Goal: Task Accomplishment & Management: Complete application form

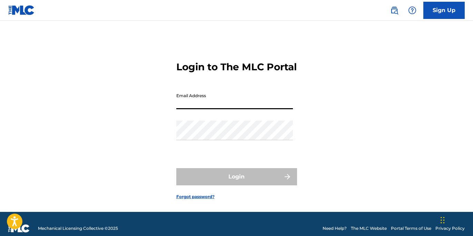
type input "[EMAIL_ADDRESS][DOMAIN_NAME]"
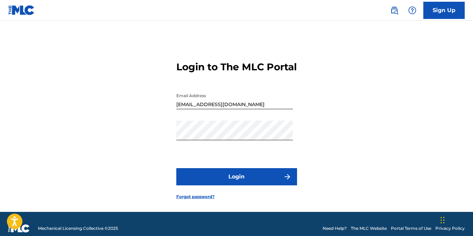
click at [215, 186] on button "Login" at bounding box center [236, 176] width 121 height 17
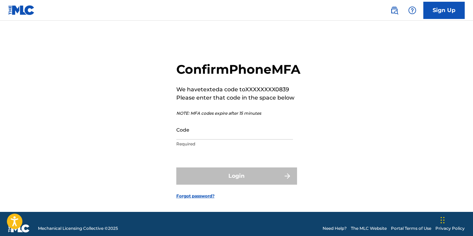
click at [186, 140] on input "Code" at bounding box center [234, 130] width 117 height 20
click at [176, 140] on input "Code" at bounding box center [234, 130] width 117 height 20
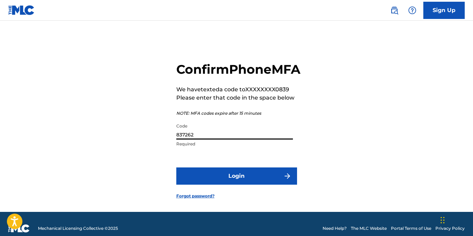
type input "837262"
click at [262, 185] on button "Login" at bounding box center [236, 176] width 121 height 17
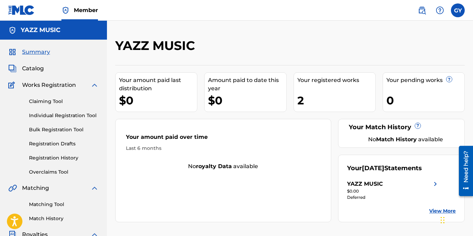
click at [76, 114] on link "Individual Registration Tool" at bounding box center [64, 115] width 70 height 7
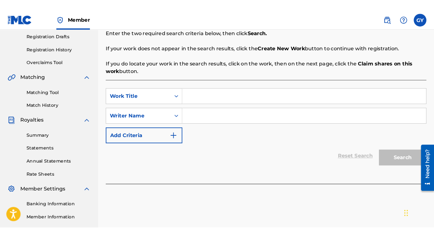
scroll to position [117, 0]
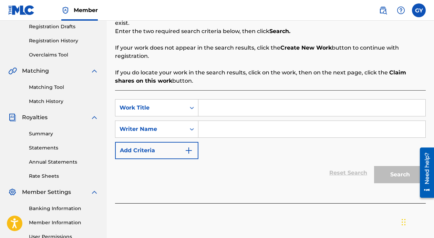
click at [224, 109] on input "Search Form" at bounding box center [312, 108] width 227 height 17
type input "Serpentine"
click at [214, 128] on input "Search Form" at bounding box center [312, 129] width 227 height 17
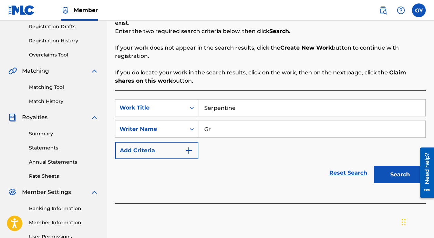
type input "G"
click at [399, 172] on button "Search" at bounding box center [400, 174] width 52 height 17
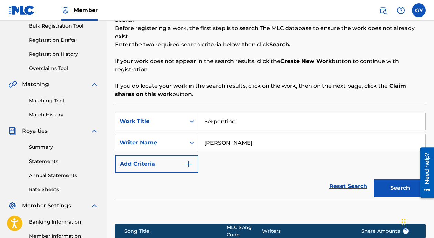
scroll to position [99, 0]
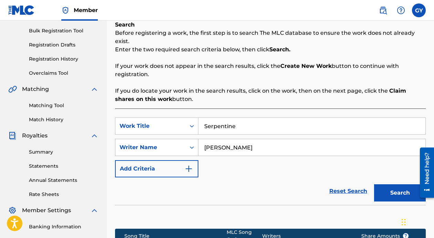
click at [191, 148] on icon "Search Form" at bounding box center [192, 148] width 4 height 2
click at [237, 149] on input "[PERSON_NAME]" at bounding box center [312, 147] width 227 height 17
type input "Y"
type input "Gregory Yasinitsky"
click at [193, 148] on icon "Search Form" at bounding box center [192, 148] width 4 height 2
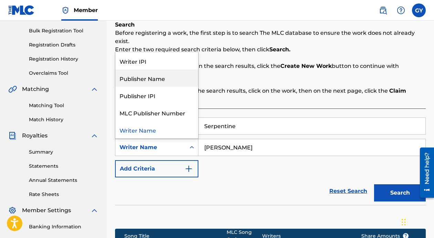
click at [176, 83] on div "Publisher Name" at bounding box center [157, 78] width 83 height 17
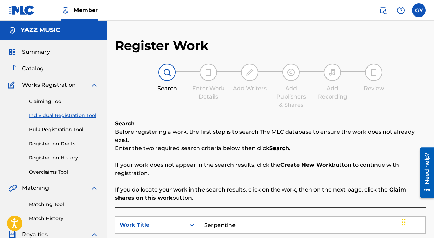
scroll to position [0, 0]
click at [208, 75] on img at bounding box center [208, 72] width 8 height 8
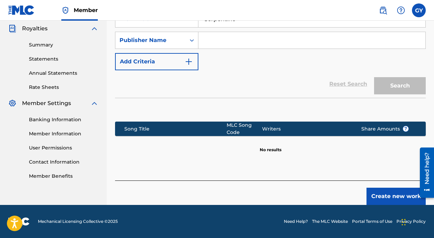
scroll to position [206, 0]
click at [387, 197] on button "Create new work" at bounding box center [396, 196] width 59 height 17
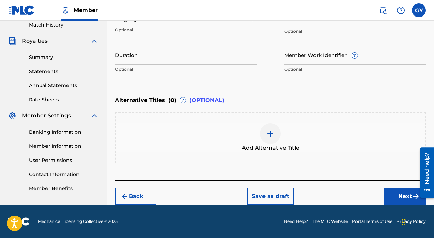
scroll to position [21, 0]
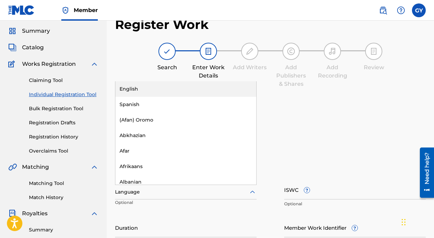
click at [253, 191] on icon at bounding box center [253, 192] width 8 height 8
click at [206, 88] on div "English" at bounding box center [186, 89] width 141 height 16
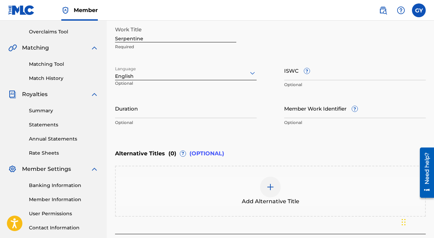
scroll to position [141, 0]
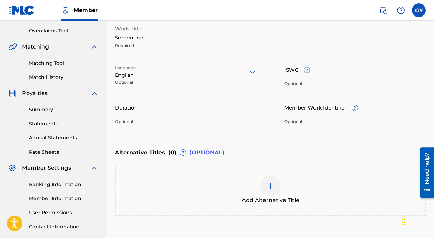
click at [316, 74] on input "ISWC ?" at bounding box center [355, 70] width 142 height 20
paste input "T9143693634"
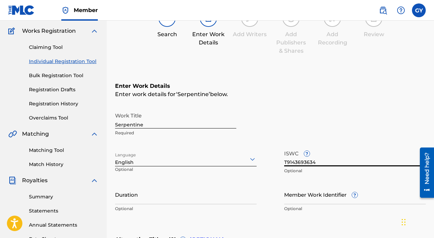
scroll to position [53, 0]
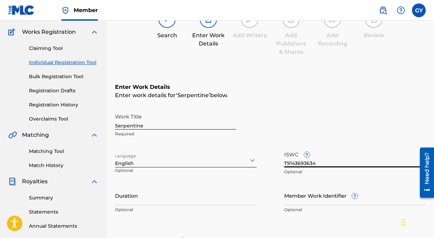
type input "T9143693634"
click at [138, 196] on input "Duration" at bounding box center [186, 196] width 142 height 20
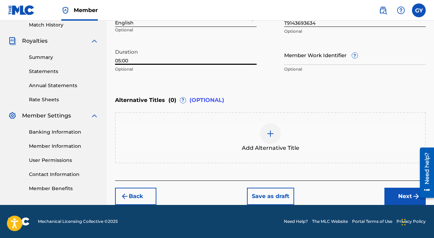
scroll to position [194, 0]
type input "05:00"
click at [398, 195] on button "Next" at bounding box center [405, 196] width 41 height 17
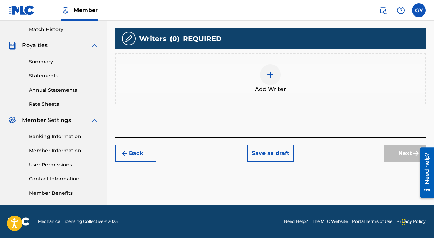
click at [266, 74] on div at bounding box center [270, 74] width 21 height 21
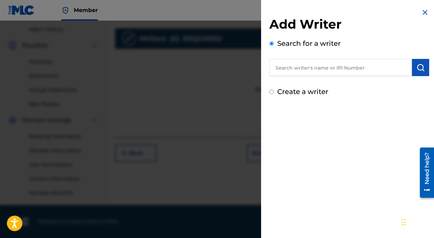
click at [282, 70] on input "text" at bounding box center [341, 67] width 143 height 17
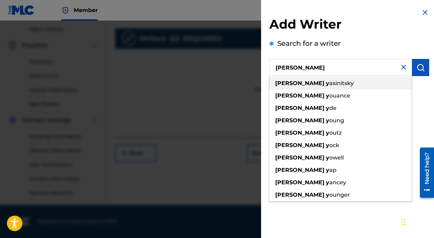
click at [342, 85] on div "gregory y asinitsky" at bounding box center [341, 83] width 142 height 12
type input "gregory yasinitsky"
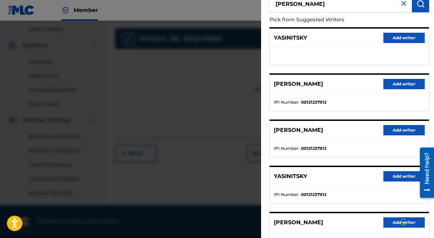
scroll to position [64, 0]
click at [397, 130] on button "Add writer" at bounding box center [404, 130] width 41 height 10
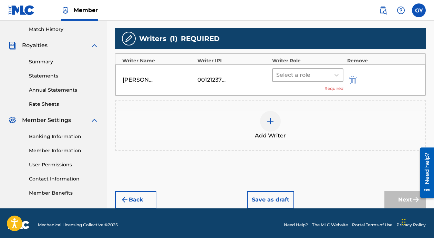
click at [294, 76] on div at bounding box center [302, 75] width 50 height 10
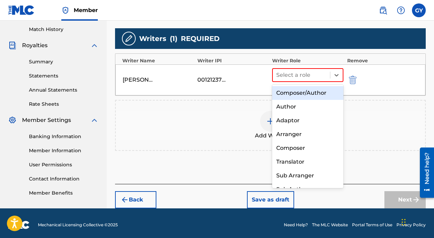
click at [294, 93] on div "Composer/Author" at bounding box center [307, 93] width 71 height 14
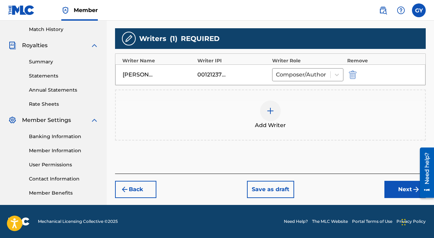
click at [400, 189] on button "Next" at bounding box center [405, 189] width 41 height 17
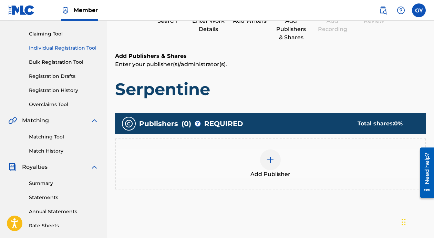
scroll to position [80, 0]
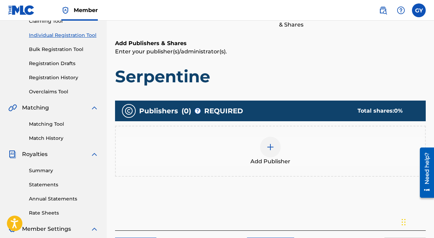
click at [269, 150] on img at bounding box center [271, 147] width 8 height 8
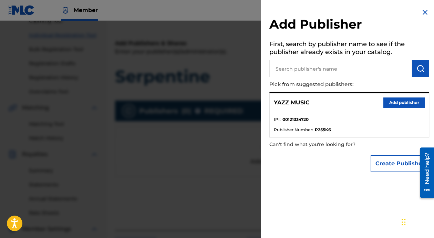
click at [323, 73] on input "text" at bounding box center [341, 68] width 143 height 17
click at [403, 102] on button "Add publisher" at bounding box center [404, 103] width 41 height 10
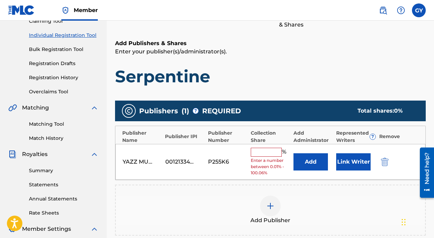
click at [270, 153] on input "text" at bounding box center [266, 152] width 31 height 9
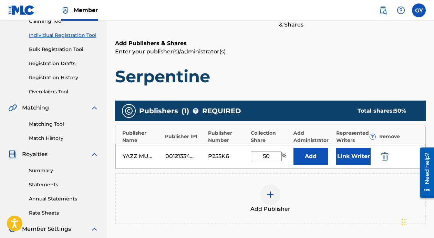
type input "50"
click at [354, 158] on button "Link Writer" at bounding box center [354, 156] width 34 height 17
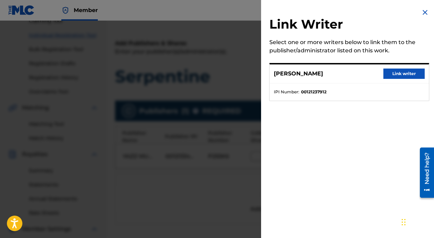
click at [393, 72] on button "Link writer" at bounding box center [404, 74] width 41 height 10
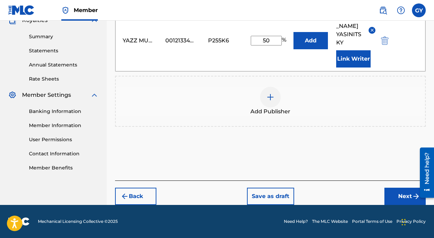
click at [407, 193] on button "Next" at bounding box center [405, 196] width 41 height 17
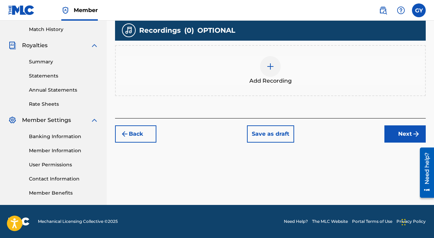
click at [269, 62] on img at bounding box center [271, 66] width 8 height 8
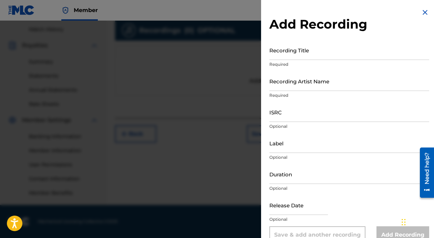
click at [289, 49] on input "Recording Title" at bounding box center [350, 50] width 160 height 20
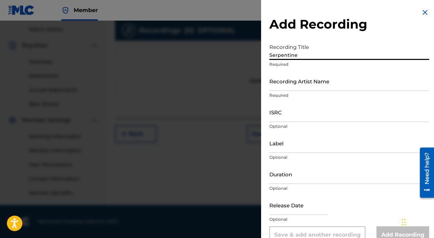
type input "Serpentine"
click at [305, 85] on input "Recording Artist Name" at bounding box center [350, 81] width 160 height 20
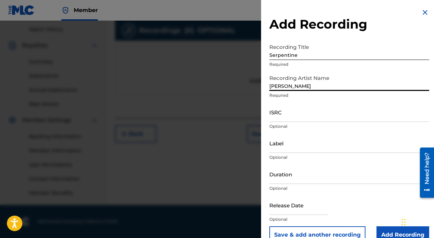
type input "Greg Yasinitsky"
click at [282, 145] on input "Label" at bounding box center [350, 143] width 160 height 20
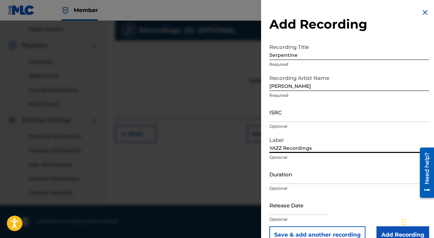
type input "YAZZ Recordings"
click at [281, 175] on input "Duration" at bounding box center [350, 174] width 160 height 20
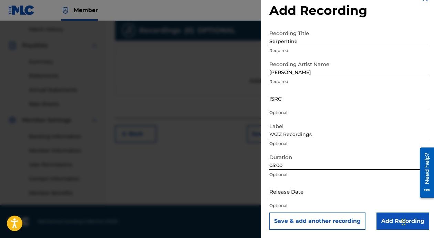
scroll to position [14, 0]
type input "05:00"
click at [303, 195] on input "text" at bounding box center [299, 192] width 59 height 20
select select "7"
select select "2025"
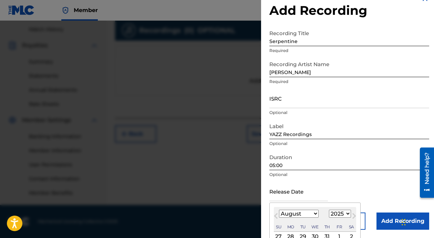
type input "J"
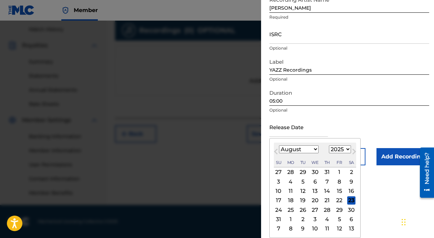
scroll to position [78, 0]
select select "2018"
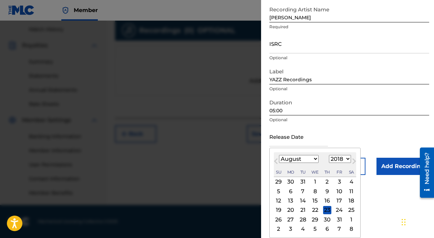
scroll to position [189, 0]
select select "5"
click at [336, 182] on div "1" at bounding box center [340, 182] width 8 height 8
type input "June 1 2018"
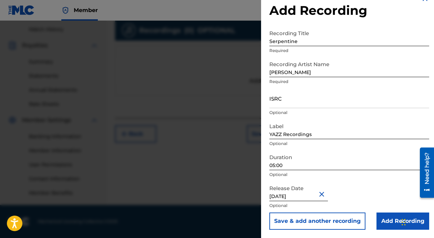
scroll to position [14, 0]
click at [288, 100] on input "ISRC" at bounding box center [350, 99] width 160 height 20
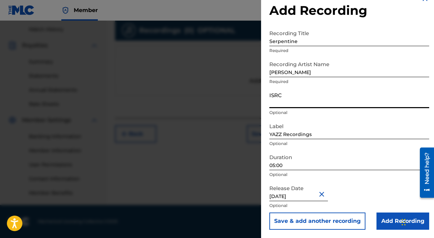
paste input "USZZ51804012"
type input "USZZ51804012"
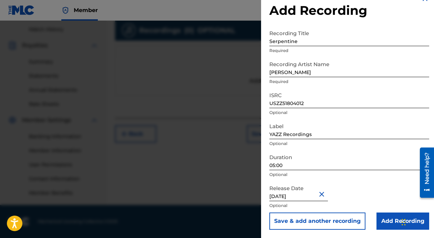
click at [396, 222] on input "Add Recording" at bounding box center [403, 221] width 53 height 17
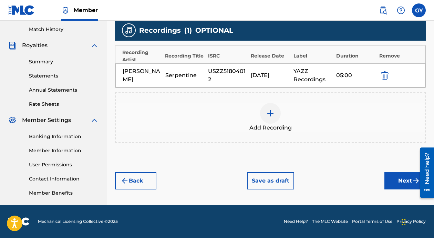
click at [407, 180] on button "Next" at bounding box center [405, 180] width 41 height 17
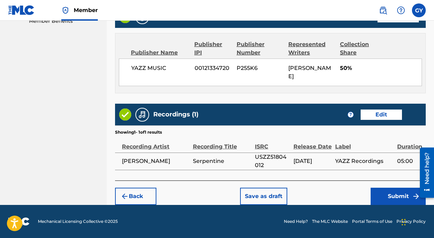
scroll to position [372, 0]
click at [397, 197] on button "Submit" at bounding box center [398, 196] width 55 height 17
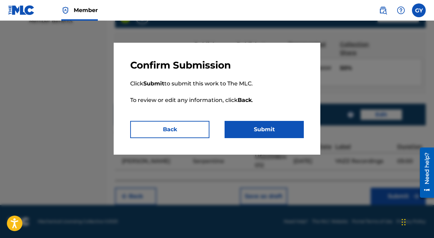
click at [274, 129] on button "Submit" at bounding box center [264, 129] width 79 height 17
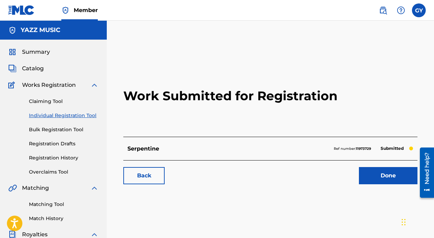
click at [394, 178] on link "Done" at bounding box center [388, 175] width 59 height 17
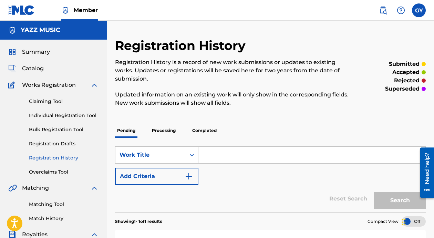
click at [207, 147] on input "Search Form" at bounding box center [312, 155] width 227 height 17
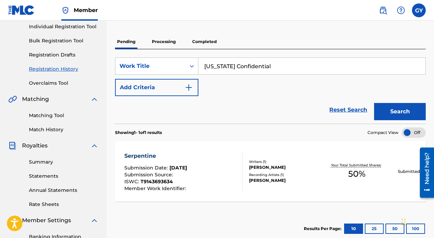
scroll to position [89, 0]
type input "New York Confidential"
click at [389, 103] on button "Search" at bounding box center [400, 111] width 52 height 17
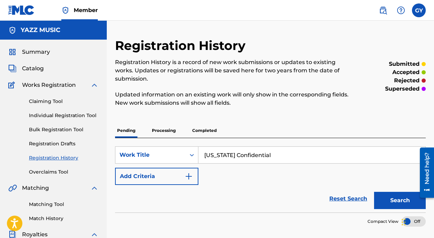
scroll to position [0, 0]
click at [271, 147] on input "New York Confidential" at bounding box center [312, 155] width 227 height 17
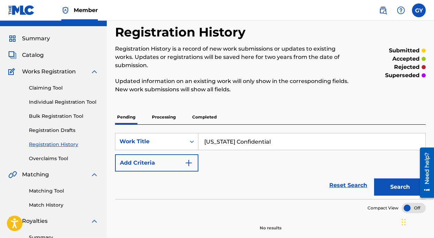
scroll to position [15, 0]
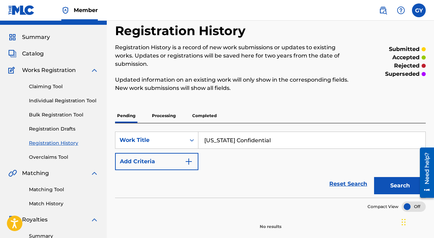
click at [416, 200] on div at bounding box center [424, 172] width 19 height 59
click at [408, 202] on div at bounding box center [414, 207] width 24 height 10
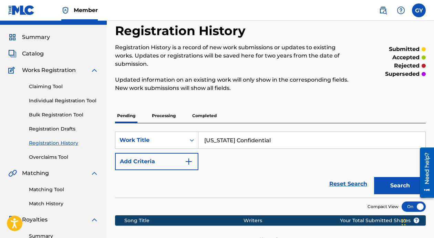
click at [408, 202] on div at bounding box center [414, 207] width 24 height 10
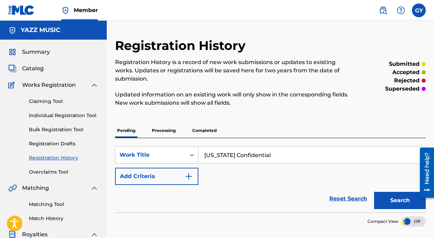
scroll to position [0, 0]
click at [82, 115] on link "Individual Registration Tool" at bounding box center [64, 115] width 70 height 7
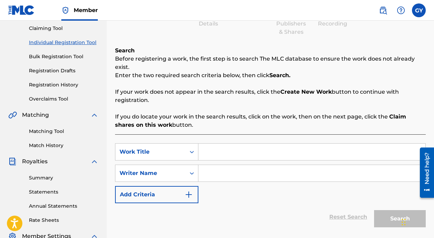
scroll to position [60, 0]
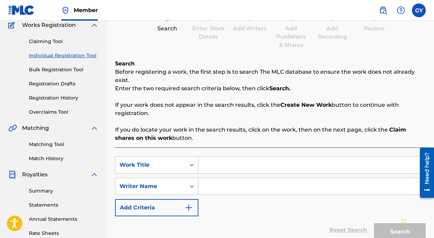
click at [219, 167] on input "Search Form" at bounding box center [312, 165] width 227 height 17
type input "New York Confidential"
click at [215, 186] on input "Search Form" at bounding box center [312, 186] width 227 height 17
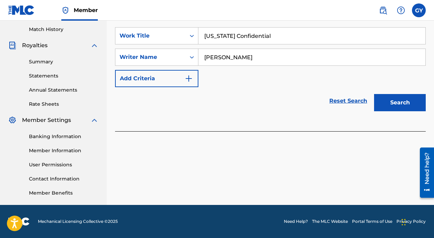
scroll to position [189, 0]
click at [384, 104] on button "Search" at bounding box center [400, 102] width 52 height 17
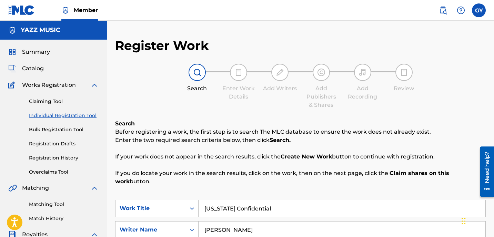
scroll to position [0, 0]
click at [241, 74] on img at bounding box center [238, 72] width 8 height 8
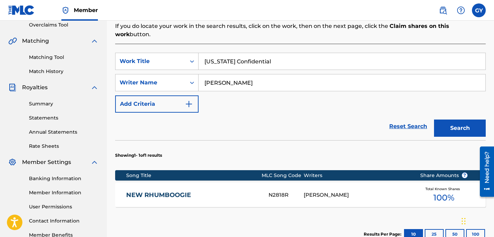
scroll to position [146, 0]
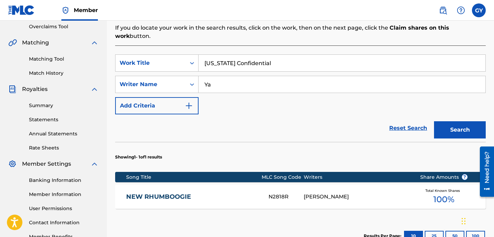
type input "Y"
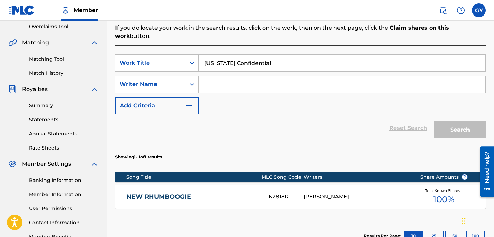
click at [284, 55] on input "New York Confidential" at bounding box center [342, 63] width 287 height 17
click at [191, 102] on img "Search Form" at bounding box center [189, 106] width 8 height 8
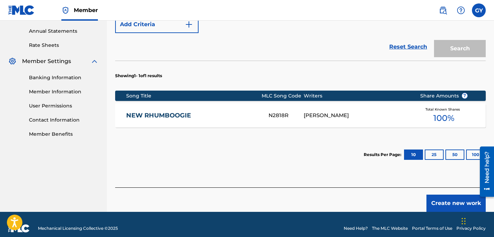
scroll to position [248, 0]
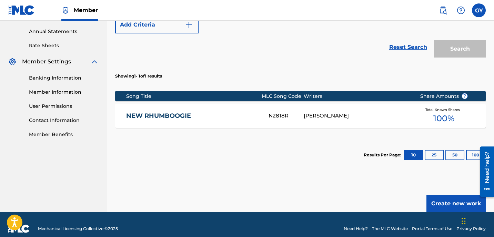
click at [456, 195] on button "Create new work" at bounding box center [456, 203] width 59 height 17
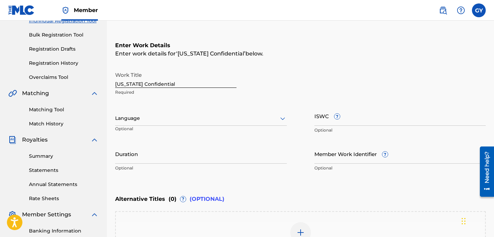
scroll to position [86, 0]
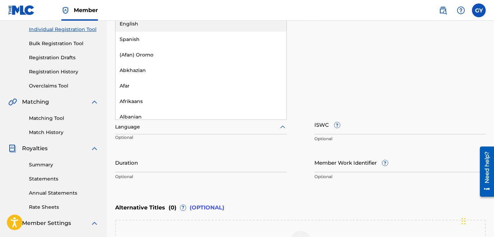
click at [282, 127] on icon at bounding box center [283, 127] width 8 height 8
click at [190, 26] on div "English" at bounding box center [201, 24] width 171 height 16
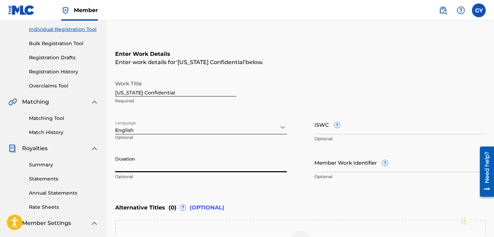
click at [149, 160] on input "Duration" at bounding box center [201, 163] width 172 height 20
type input "05:11"
click at [320, 131] on input "ISWC ?" at bounding box center [400, 125] width 172 height 20
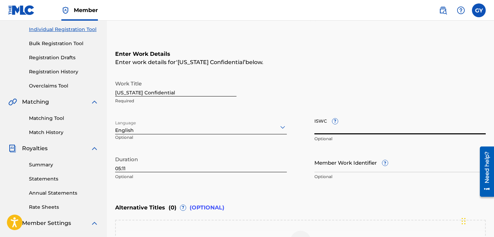
paste input "T0709175858"
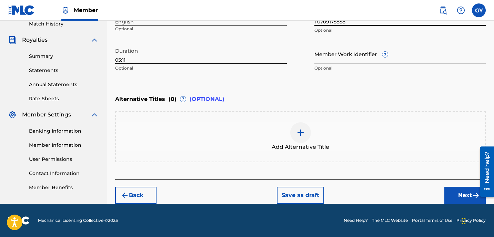
scroll to position [195, 0]
type input "T0709175858"
click at [452, 191] on button "Next" at bounding box center [464, 195] width 41 height 17
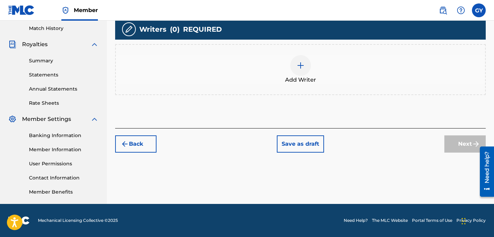
scroll to position [190, 0]
click at [300, 63] on img at bounding box center [301, 65] width 8 height 8
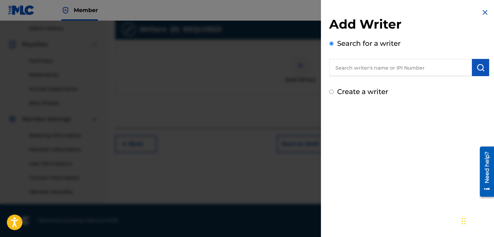
click at [409, 70] on input "text" at bounding box center [400, 67] width 143 height 17
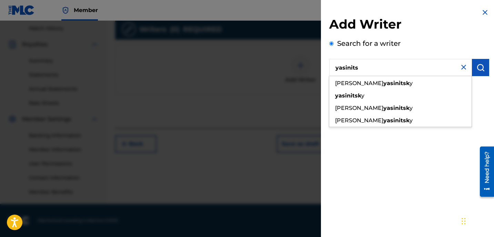
drag, startPoint x: 409, startPoint y: 70, endPoint x: 413, endPoint y: 108, distance: 38.5
click at [413, 108] on div "gregory walter yasinitsk y" at bounding box center [400, 108] width 142 height 12
type input "gregory walter yasinitsky"
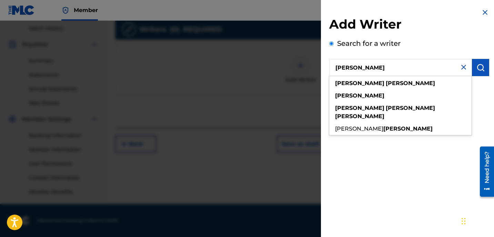
click at [472, 71] on img "submit" at bounding box center [481, 67] width 8 height 8
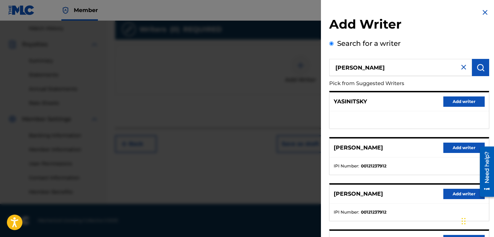
click at [455, 193] on button "Add writer" at bounding box center [463, 194] width 41 height 10
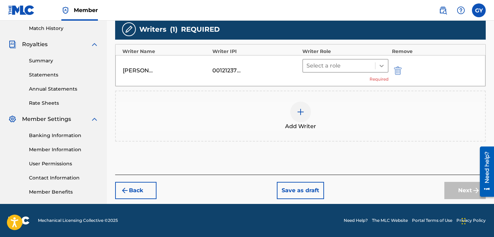
click at [380, 67] on icon at bounding box center [381, 65] width 7 height 7
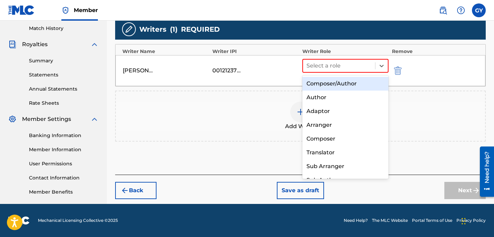
click at [368, 82] on div "Composer/Author" at bounding box center [345, 84] width 86 height 14
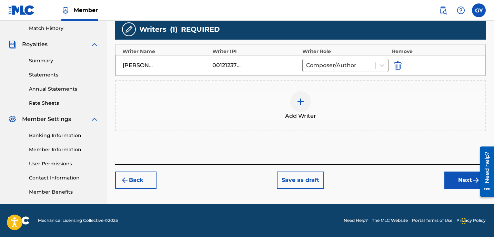
click at [452, 178] on button "Next" at bounding box center [464, 180] width 41 height 17
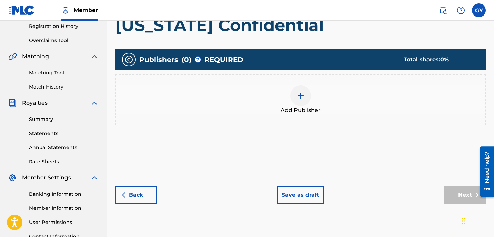
scroll to position [160, 0]
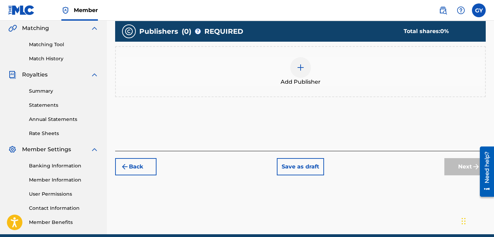
click at [296, 70] on div at bounding box center [300, 67] width 21 height 21
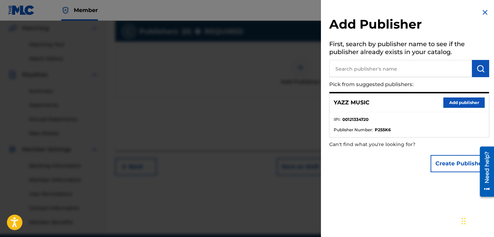
click at [454, 101] on button "Add publisher" at bounding box center [463, 103] width 41 height 10
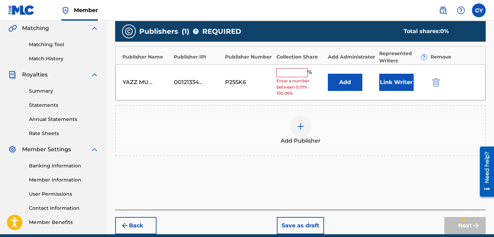
click at [298, 74] on input "text" at bounding box center [292, 72] width 31 height 9
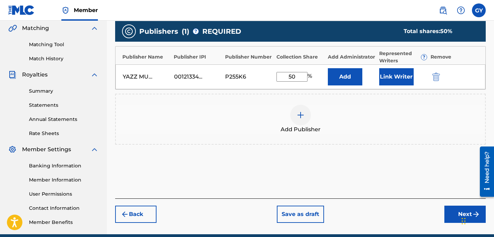
type input "50"
click at [343, 76] on button "Add" at bounding box center [345, 76] width 34 height 17
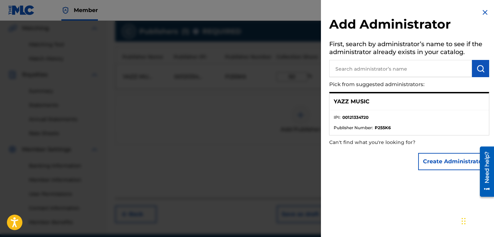
click at [472, 11] on img at bounding box center [485, 12] width 8 height 8
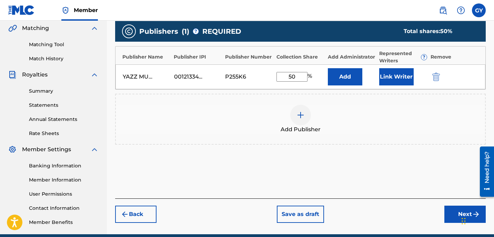
click at [401, 77] on button "Link Writer" at bounding box center [396, 76] width 34 height 17
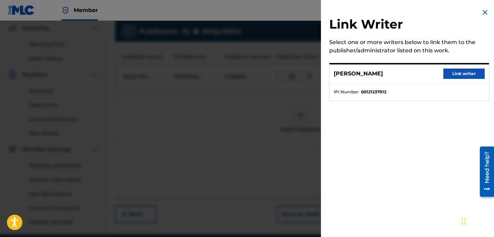
click at [456, 73] on button "Link writer" at bounding box center [463, 74] width 41 height 10
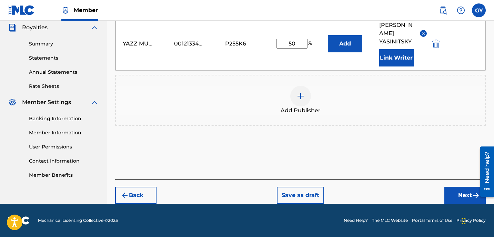
scroll to position [207, 0]
click at [459, 194] on button "Next" at bounding box center [464, 195] width 41 height 17
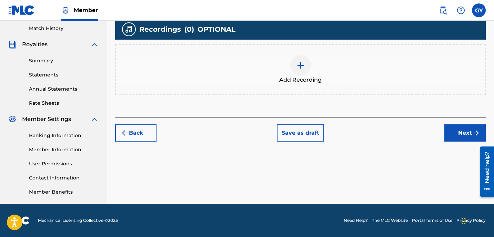
click at [301, 66] on img at bounding box center [301, 65] width 8 height 8
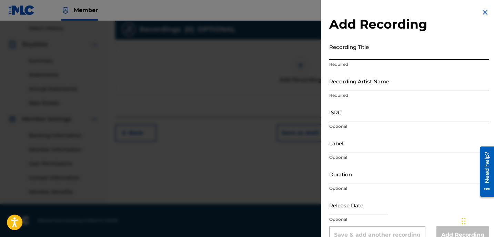
click at [344, 52] on input "Recording Title" at bounding box center [409, 50] width 160 height 20
type input "New York Confidential"
click at [360, 84] on input "Recording Artist Name" at bounding box center [409, 81] width 160 height 20
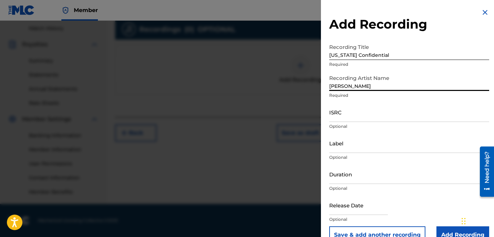
type input "Greg Yasinitsky"
click at [347, 144] on input "Label" at bounding box center [409, 143] width 160 height 20
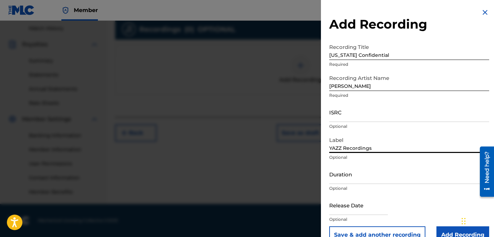
type input "YAZZ Recordings"
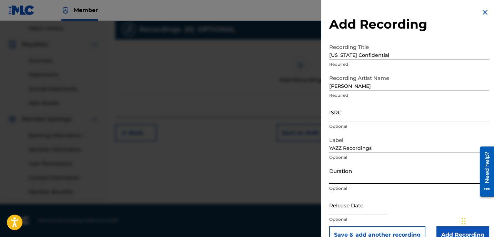
click at [351, 181] on input "Duration" at bounding box center [409, 174] width 160 height 20
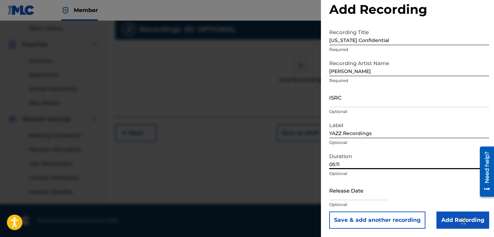
scroll to position [15, 0]
type input "05:11"
click at [321, 204] on div "Add Recording Recording Title New York Confidential Required Recording Artist N…" at bounding box center [409, 111] width 177 height 252
click at [333, 197] on input "text" at bounding box center [358, 191] width 59 height 20
select select "7"
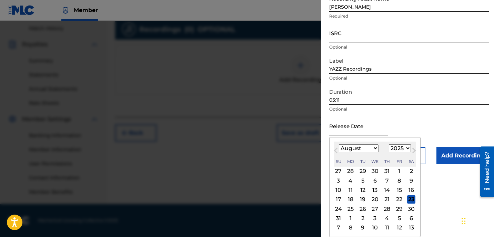
scroll to position [79, 0]
select select "2018"
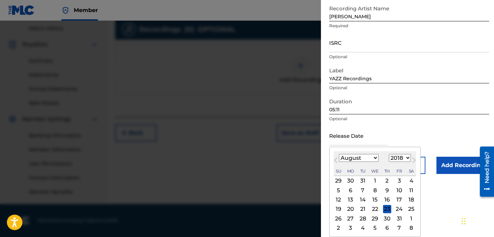
select select "5"
click at [397, 178] on div "1" at bounding box center [399, 181] width 8 height 8
type input "June 1 2018"
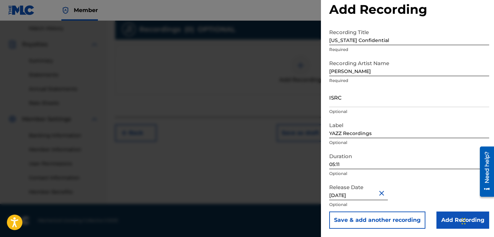
click at [350, 99] on input "ISRC" at bounding box center [409, 98] width 160 height 20
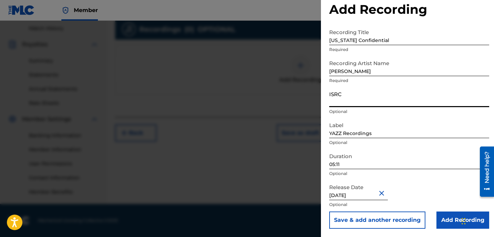
paste input "USZZ51804013"
type input "USZZ51804013"
click at [449, 220] on input "Add Recording" at bounding box center [463, 220] width 53 height 17
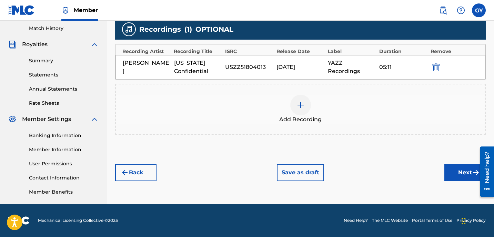
click at [461, 173] on button "Next" at bounding box center [464, 172] width 41 height 17
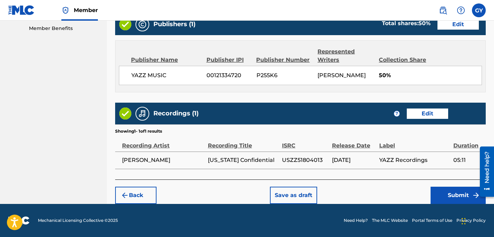
scroll to position [362, 0]
click at [459, 194] on button "Submit" at bounding box center [458, 195] width 55 height 17
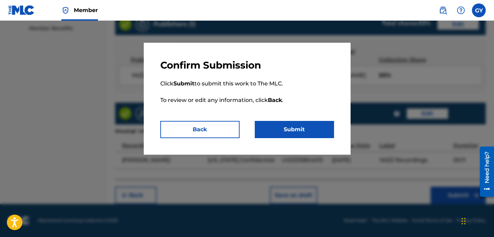
click at [314, 133] on button "Submit" at bounding box center [294, 129] width 79 height 17
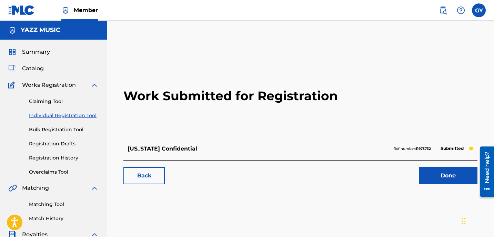
click at [78, 116] on link "Individual Registration Tool" at bounding box center [64, 115] width 70 height 7
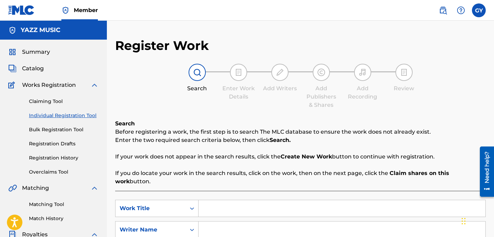
click at [222, 200] on input "Search Form" at bounding box center [342, 208] width 287 height 17
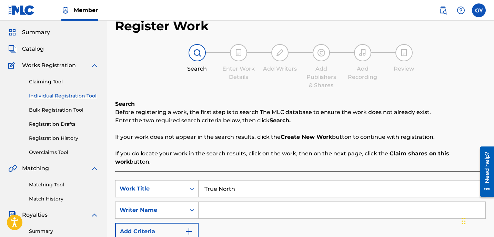
scroll to position [27, 0]
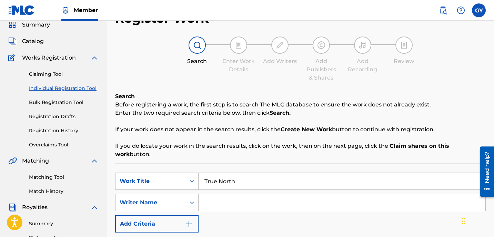
type input "True North"
click at [214, 198] on input "Search Form" at bounding box center [342, 202] width 287 height 17
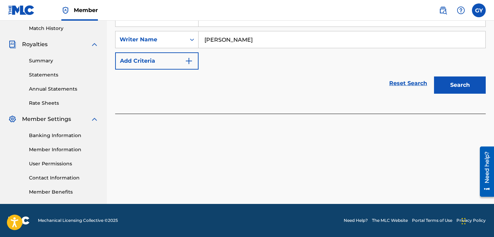
scroll to position [190, 0]
type input "[PERSON_NAME]"
click at [448, 78] on button "Search" at bounding box center [460, 85] width 52 height 17
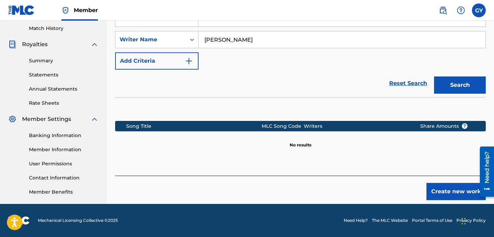
click at [451, 183] on button "Create new work" at bounding box center [456, 191] width 59 height 17
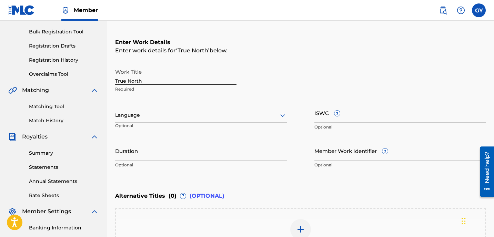
scroll to position [108, 0]
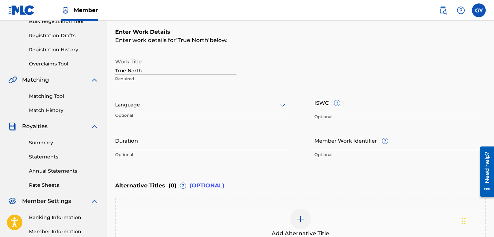
click at [284, 106] on icon at bounding box center [283, 105] width 8 height 8
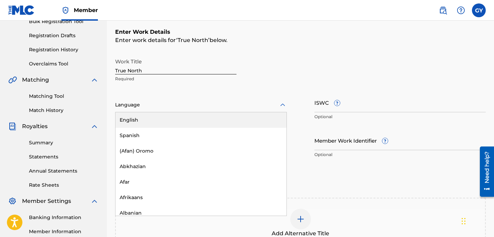
click at [246, 117] on div "English" at bounding box center [201, 120] width 171 height 16
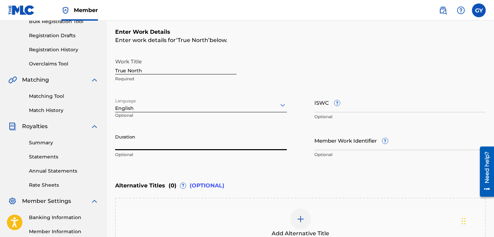
click at [127, 143] on input "Duration" at bounding box center [201, 141] width 172 height 20
type input "06:12"
click at [314, 104] on div "Work Title True North Required Language English Optional ISWC ? Optional Durati…" at bounding box center [300, 108] width 371 height 107
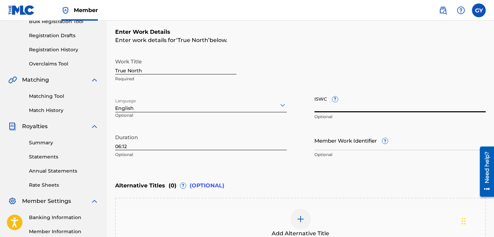
click at [325, 103] on input "ISWC ?" at bounding box center [400, 103] width 172 height 20
paste input "T9219613215"
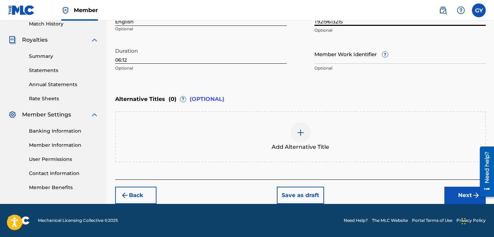
scroll to position [195, 0]
type input "T9219613215"
click at [467, 194] on button "Next" at bounding box center [464, 195] width 41 height 17
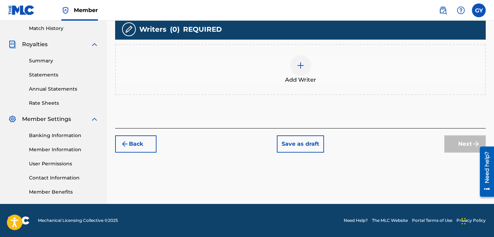
scroll to position [190, 0]
click at [299, 62] on img at bounding box center [301, 65] width 8 height 8
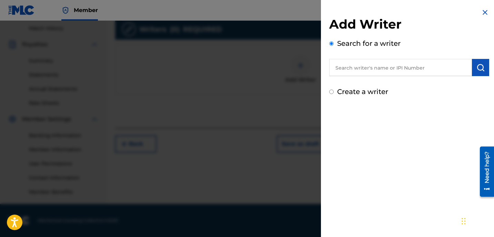
click at [404, 70] on input "text" at bounding box center [400, 67] width 143 height 17
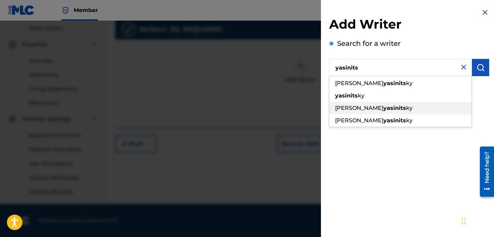
click at [396, 108] on strong "yasinits" at bounding box center [394, 108] width 23 height 7
type input "gregory walter yasinitsky"
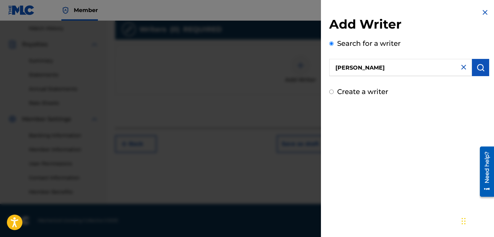
click at [472, 69] on img "submit" at bounding box center [481, 67] width 8 height 8
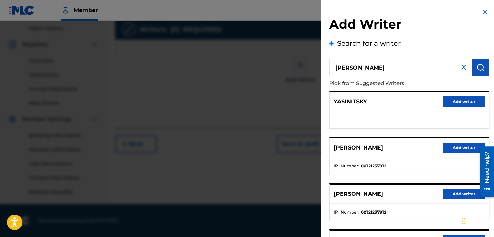
click at [465, 193] on button "Add writer" at bounding box center [463, 194] width 41 height 10
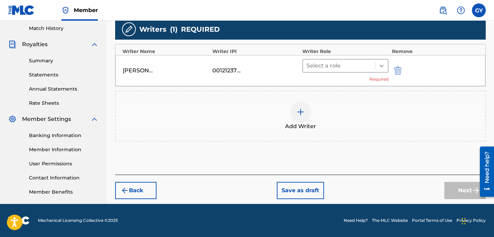
click at [382, 66] on icon at bounding box center [381, 65] width 7 height 7
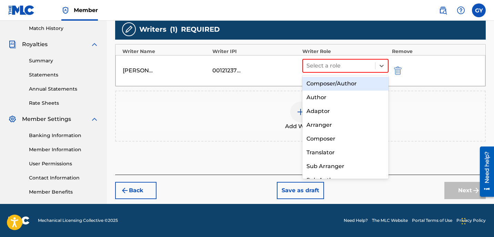
click at [368, 81] on div "Composer/Author" at bounding box center [345, 84] width 86 height 14
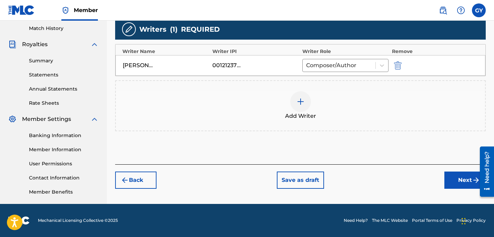
click at [465, 181] on button "Next" at bounding box center [464, 180] width 41 height 17
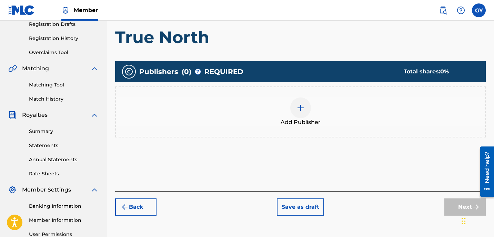
scroll to position [120, 0]
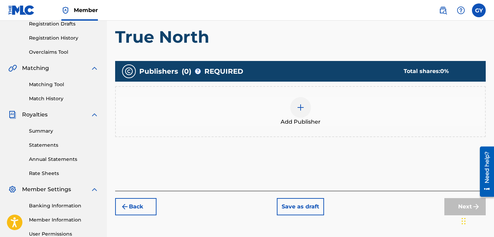
click at [301, 106] on img at bounding box center [301, 107] width 8 height 8
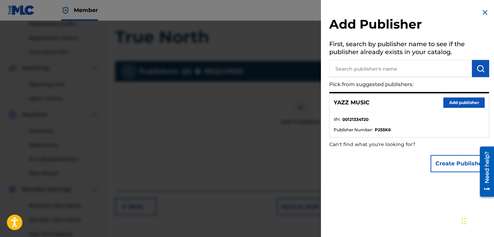
click at [455, 101] on button "Add publisher" at bounding box center [463, 103] width 41 height 10
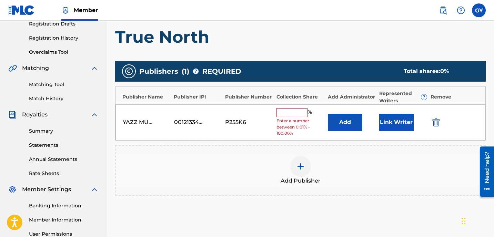
click at [288, 112] on input "text" at bounding box center [292, 112] width 31 height 9
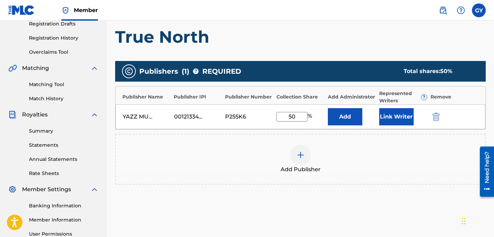
type input "50"
click at [390, 118] on button "Link Writer" at bounding box center [396, 116] width 34 height 17
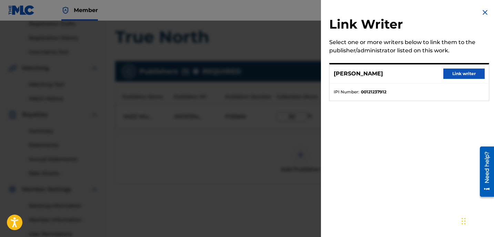
click at [448, 74] on button "Link writer" at bounding box center [463, 74] width 41 height 10
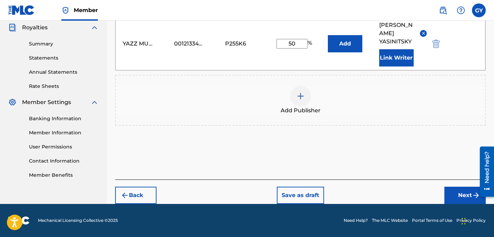
scroll to position [207, 0]
click at [459, 195] on button "Next" at bounding box center [464, 195] width 41 height 17
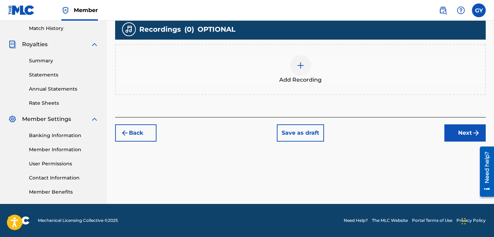
click at [303, 64] on img at bounding box center [301, 65] width 8 height 8
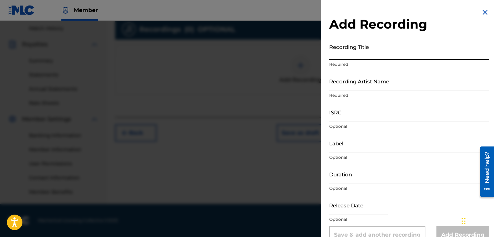
click at [355, 48] on input "Recording Title" at bounding box center [409, 50] width 160 height 20
type input "True North"
click at [359, 87] on input "Recording Artist Name" at bounding box center [409, 81] width 160 height 20
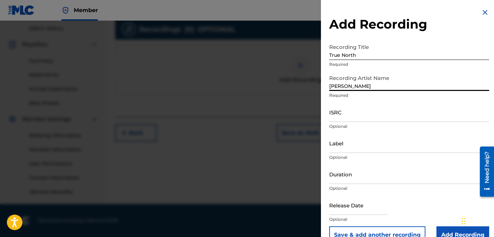
type input "Greg Yasinitsky"
click at [349, 112] on input "ISRC" at bounding box center [409, 112] width 160 height 20
paste input "USZZ51804014"
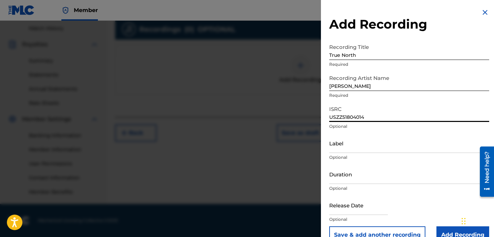
type input "USZZ51804014"
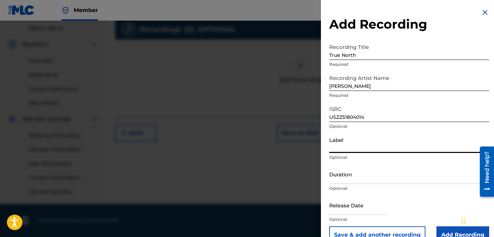
click at [350, 146] on input "Label" at bounding box center [409, 143] width 160 height 20
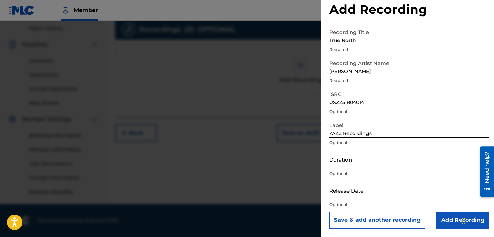
scroll to position [15, 0]
type input "YAZZ Recordings"
click at [341, 160] on input "Duration" at bounding box center [409, 160] width 160 height 20
type input "06:12"
click at [336, 193] on input "text" at bounding box center [358, 191] width 59 height 20
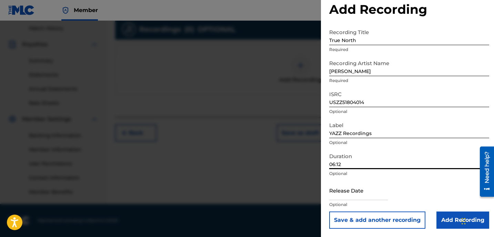
select select "7"
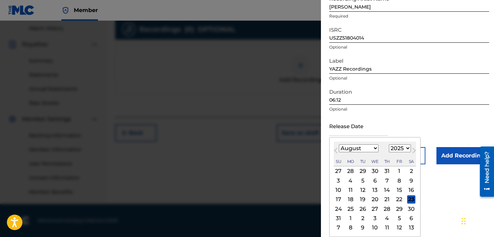
scroll to position [79, 0]
select select "2018"
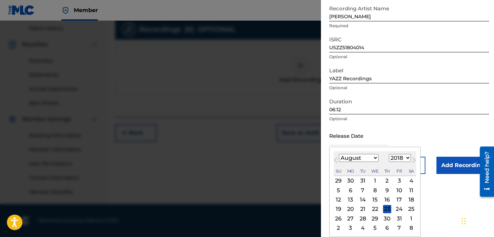
select select "5"
click at [395, 178] on div "1" at bounding box center [399, 181] width 8 height 8
type input "June 1 2018"
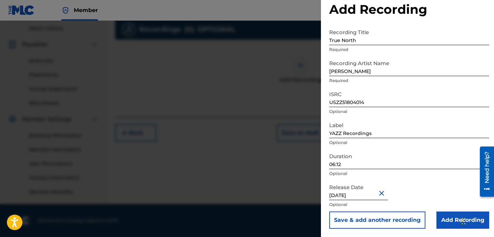
scroll to position [15, 0]
click at [457, 222] on input "Add Recording" at bounding box center [463, 220] width 53 height 17
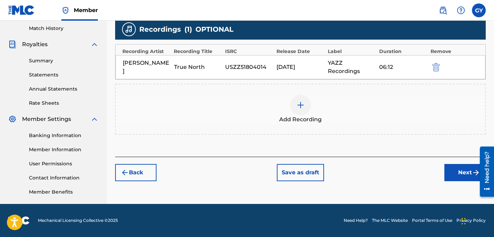
click at [459, 167] on button "Next" at bounding box center [464, 172] width 41 height 17
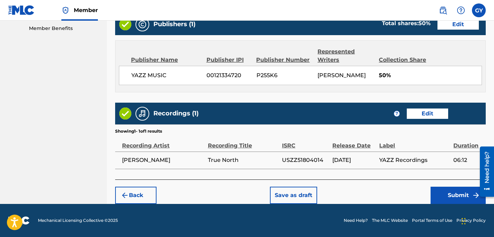
scroll to position [362, 0]
click at [455, 193] on button "Submit" at bounding box center [458, 195] width 55 height 17
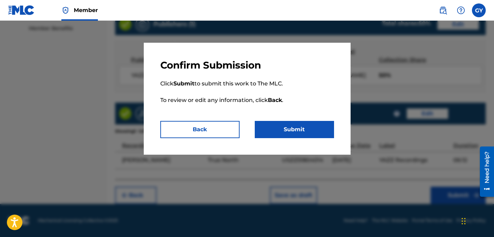
click at [311, 129] on button "Submit" at bounding box center [294, 129] width 79 height 17
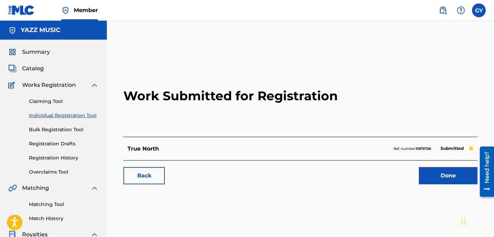
click at [79, 114] on link "Individual Registration Tool" at bounding box center [64, 115] width 70 height 7
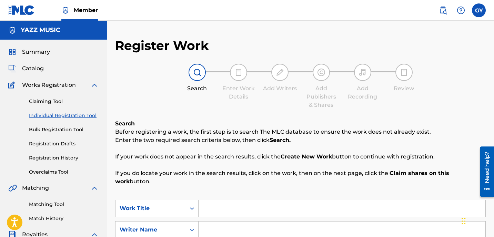
click at [213, 200] on input "Search Form" at bounding box center [342, 208] width 287 height 17
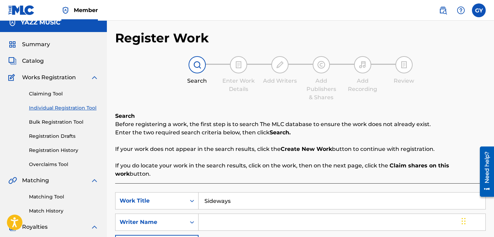
type input "Sideways"
click at [223, 215] on input "Search Form" at bounding box center [342, 222] width 287 height 17
type input "[PERSON_NAME]"
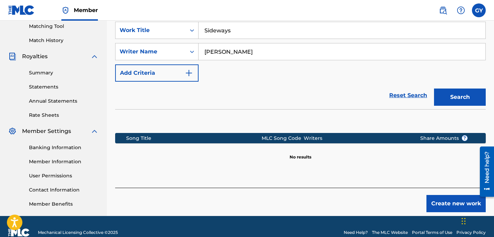
scroll to position [187, 0]
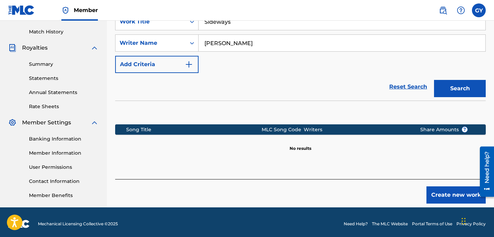
click at [449, 189] on button "Create new work" at bounding box center [456, 195] width 59 height 17
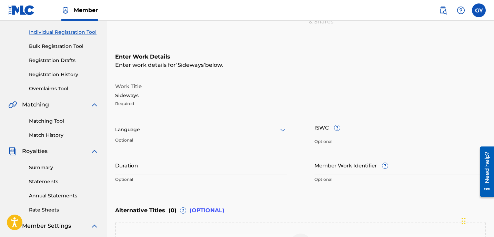
scroll to position [83, 0]
click at [283, 129] on icon at bounding box center [283, 130] width 8 height 8
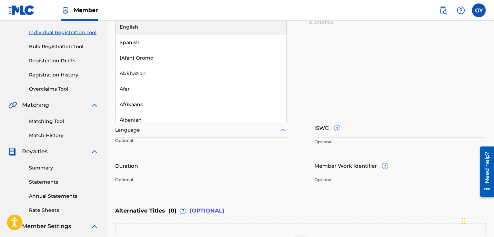
click at [203, 32] on div "English" at bounding box center [201, 27] width 171 height 16
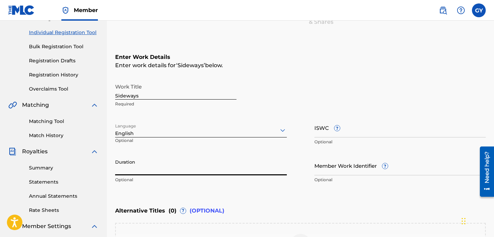
click at [162, 164] on input "Duration" at bounding box center [201, 166] width 172 height 20
type input "07:45"
click at [314, 131] on input "ISWC ?" at bounding box center [400, 128] width 172 height 20
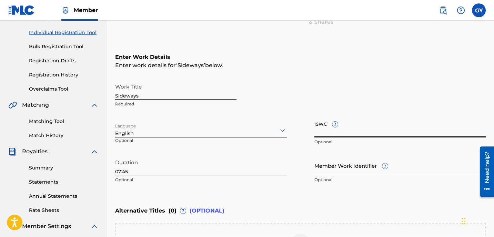
paste input "T9170280167"
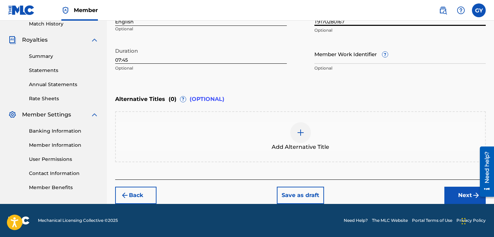
scroll to position [195, 0]
type input "T9170280167"
click at [459, 195] on button "Next" at bounding box center [464, 195] width 41 height 17
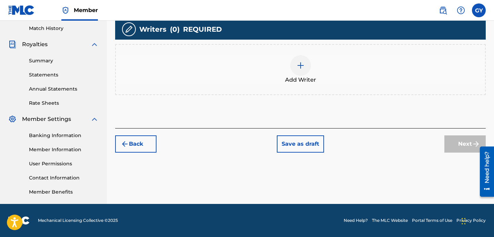
click at [304, 63] on img at bounding box center [301, 65] width 8 height 8
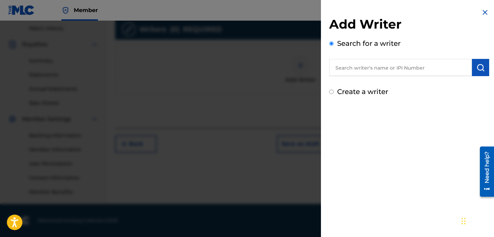
click at [358, 76] on div "Add Writer Search for a writer Create a writer" at bounding box center [409, 57] width 160 height 80
click at [358, 67] on input "text" at bounding box center [400, 67] width 143 height 17
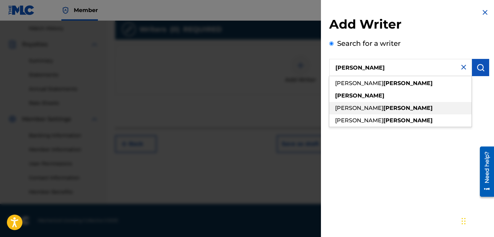
click at [373, 110] on span "gregory walter" at bounding box center [359, 108] width 48 height 7
type input "gregory walter yasinitsky"
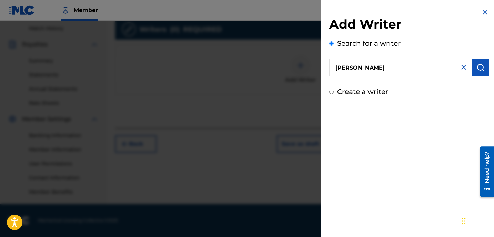
click at [472, 68] on img "submit" at bounding box center [481, 67] width 8 height 8
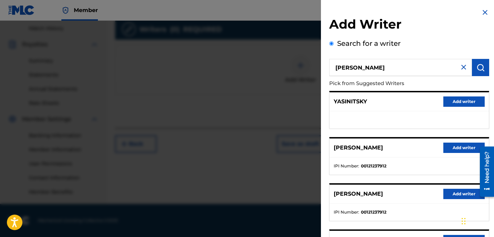
click at [464, 193] on button "Add writer" at bounding box center [463, 194] width 41 height 10
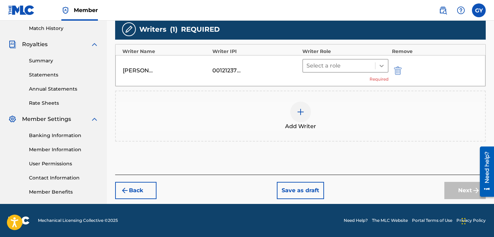
click at [379, 64] on icon at bounding box center [381, 65] width 7 height 7
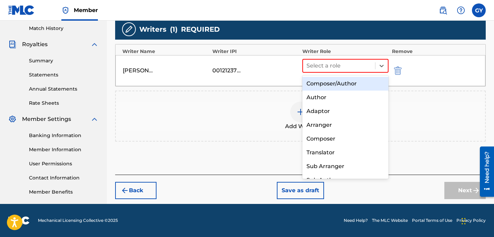
click at [365, 82] on div "Composer/Author" at bounding box center [345, 84] width 86 height 14
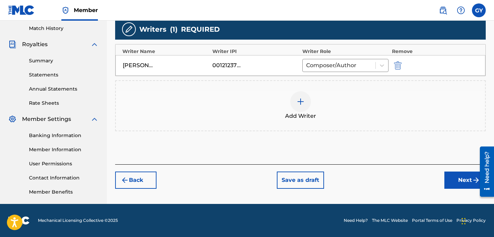
click at [462, 178] on button "Next" at bounding box center [464, 180] width 41 height 17
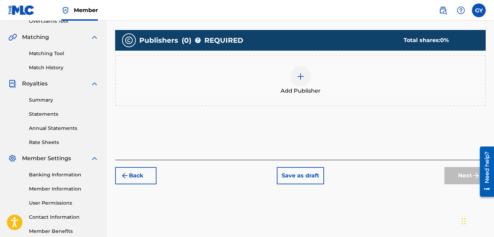
scroll to position [144, 0]
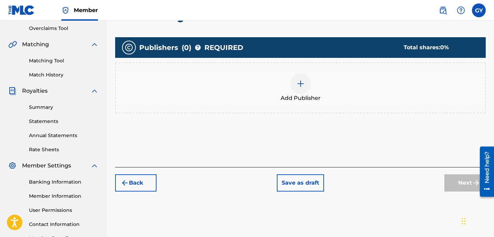
click at [299, 82] on img at bounding box center [301, 84] width 8 height 8
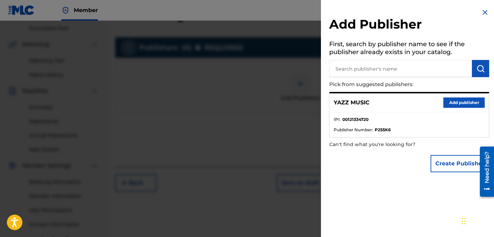
click at [464, 101] on button "Add publisher" at bounding box center [463, 103] width 41 height 10
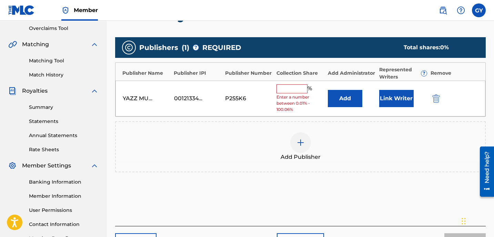
click at [399, 100] on button "Link Writer" at bounding box center [396, 98] width 34 height 17
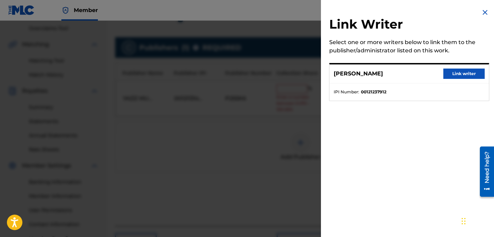
click at [447, 73] on button "Link writer" at bounding box center [463, 74] width 41 height 10
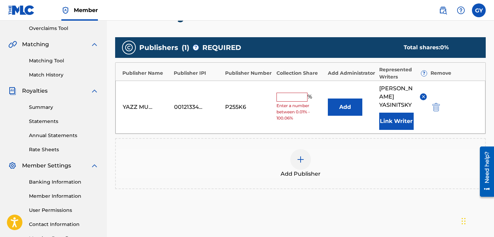
click at [289, 100] on input "text" at bounding box center [292, 97] width 31 height 9
type input "50"
click at [387, 122] on button "Link Writer" at bounding box center [396, 121] width 34 height 17
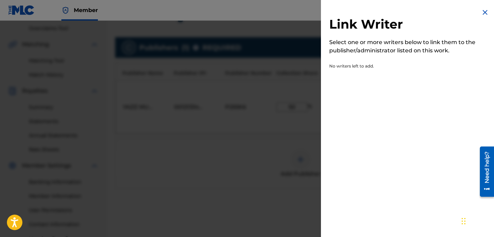
click at [472, 11] on img at bounding box center [485, 12] width 8 height 8
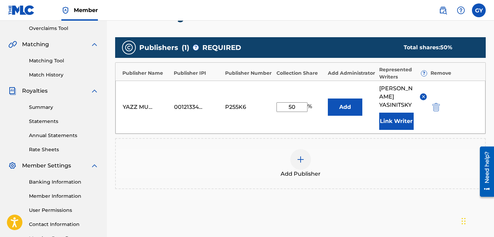
click at [398, 119] on button "Link Writer" at bounding box center [396, 121] width 34 height 17
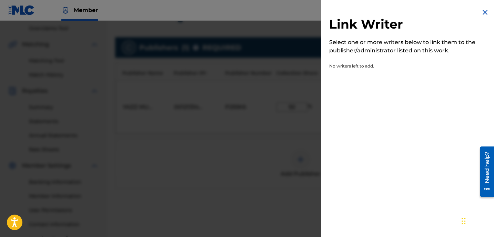
click at [472, 11] on img at bounding box center [485, 12] width 8 height 8
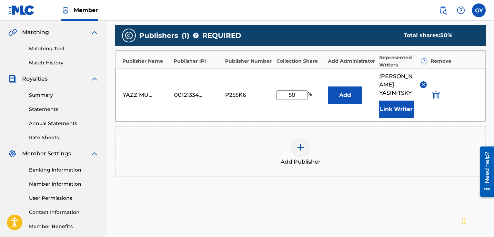
scroll to position [156, 0]
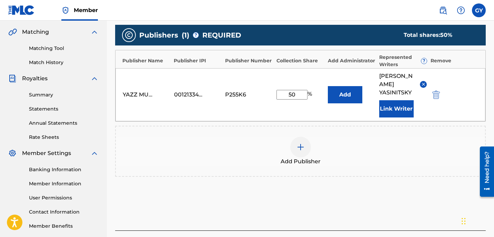
click at [406, 107] on button "Link Writer" at bounding box center [396, 108] width 34 height 17
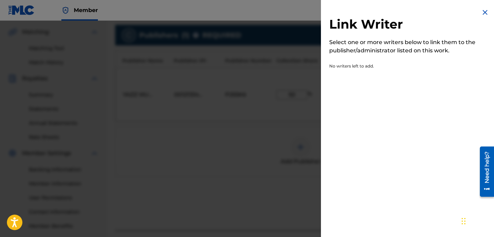
click at [472, 11] on img at bounding box center [485, 12] width 8 height 8
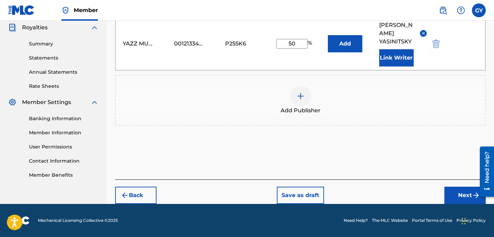
click at [461, 192] on button "Next" at bounding box center [464, 195] width 41 height 17
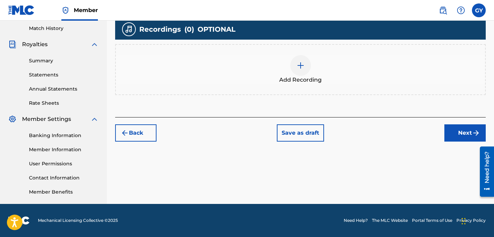
click at [302, 64] on img at bounding box center [301, 65] width 8 height 8
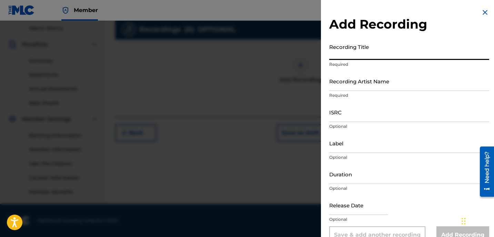
click at [344, 48] on input "Recording Title" at bounding box center [409, 50] width 160 height 20
type input "Sideways"
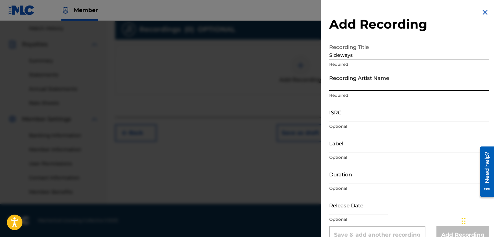
click at [351, 86] on input "Recording Artist Name" at bounding box center [409, 81] width 160 height 20
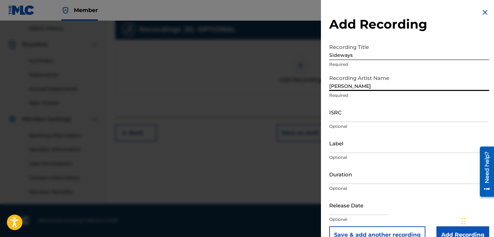
type input "Greg Yasinitsky"
click at [350, 110] on input "ISRC" at bounding box center [409, 112] width 160 height 20
paste input "USZZ51804015"
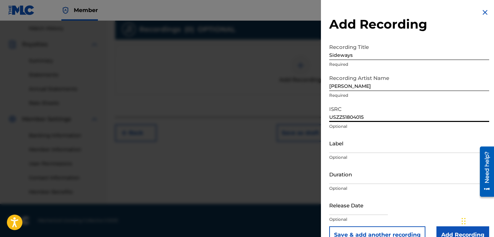
type input "USZZ51804015"
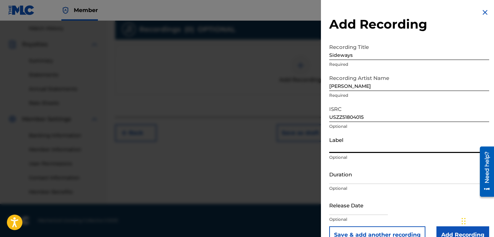
click at [347, 146] on input "Label" at bounding box center [409, 143] width 160 height 20
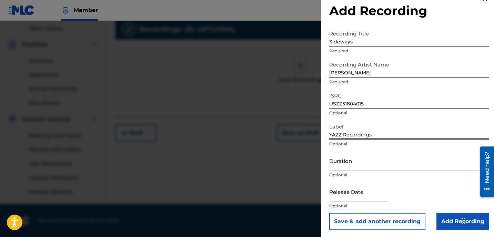
type input "YAZZ Recordings"
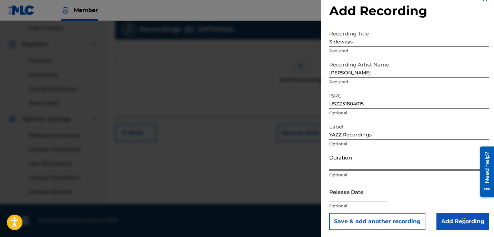
click at [347, 163] on input "Duration" at bounding box center [409, 161] width 160 height 20
type input "07:45"
click at [344, 193] on input "text" at bounding box center [358, 192] width 59 height 20
select select "7"
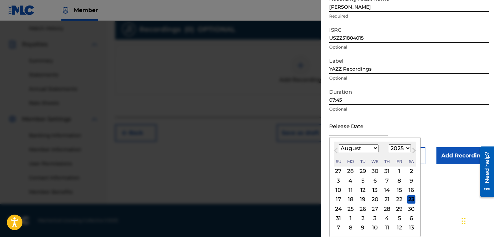
scroll to position [79, 0]
select select "2018"
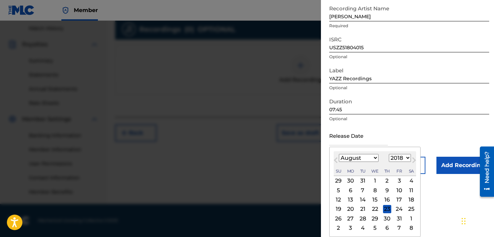
select select "5"
click at [395, 179] on div "1" at bounding box center [399, 181] width 8 height 8
type input "June 1 2018"
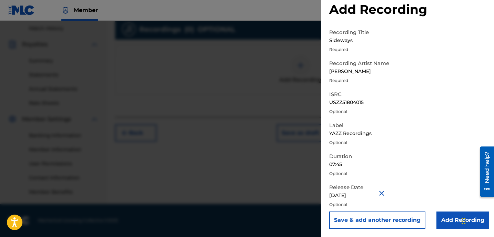
click at [454, 212] on input "Add Recording" at bounding box center [463, 220] width 53 height 17
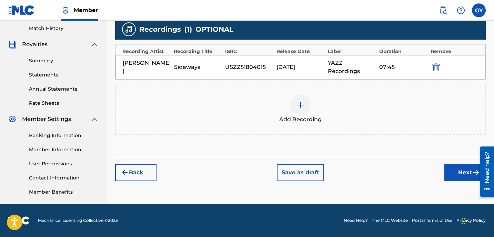
click at [462, 171] on button "Next" at bounding box center [464, 172] width 41 height 17
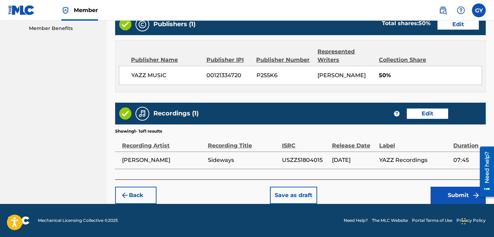
scroll to position [362, 0]
click at [453, 195] on button "Submit" at bounding box center [458, 195] width 55 height 17
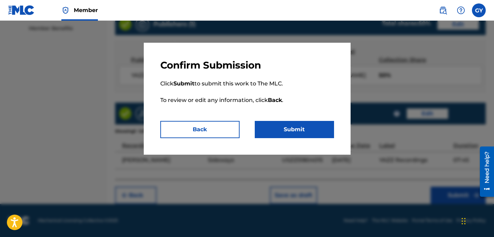
click at [306, 129] on button "Submit" at bounding box center [294, 129] width 79 height 17
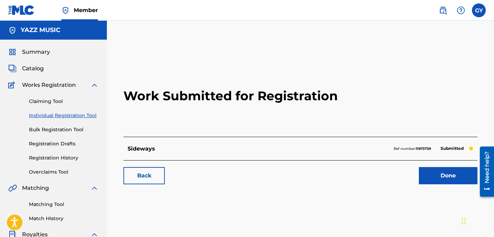
click at [472, 168] on div "Need help?" at bounding box center [486, 168] width 9 height 32
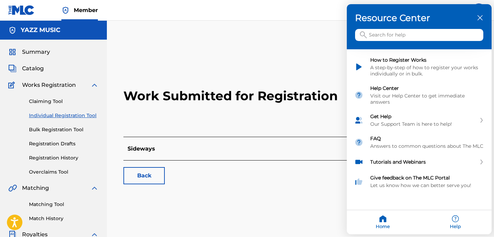
click at [392, 38] on input "Search for help" at bounding box center [419, 35] width 128 height 12
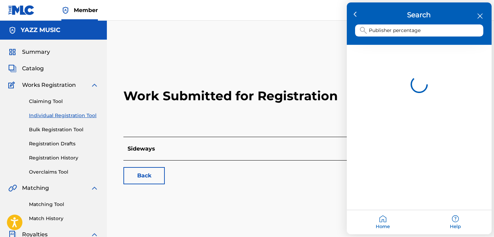
type input "Publisher percentage"
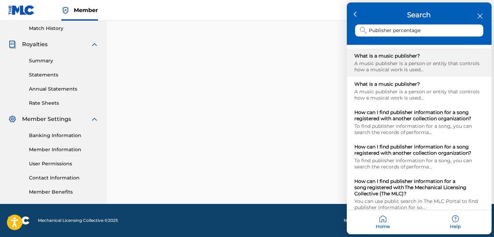
click at [441, 64] on div "A music publisher is a person or entity that controls how a musical work is use…" at bounding box center [419, 67] width 130 height 12
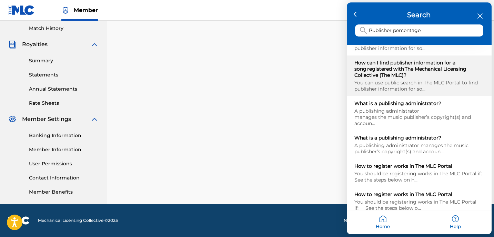
scroll to position [161, 0]
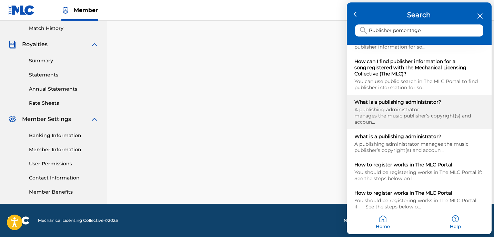
click at [412, 126] on div "A publishing administrator manages the music publisher’s copyright(s) and accou…" at bounding box center [419, 116] width 130 height 19
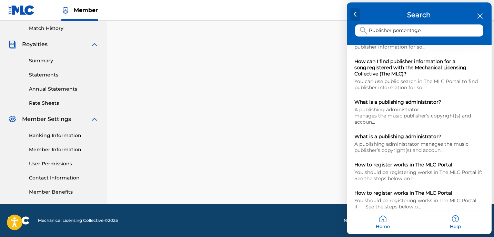
click at [357, 13] on icon at bounding box center [355, 15] width 3 height 6
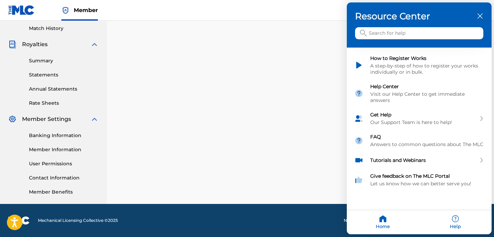
scroll to position [0, 0]
click at [472, 13] on div "Resource Center" at bounding box center [419, 16] width 128 height 11
click at [472, 16] on icon "close resource center" at bounding box center [480, 16] width 5 height 5
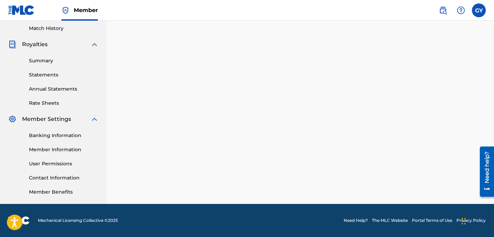
click at [472, 168] on div "Need help?" at bounding box center [486, 168] width 9 height 32
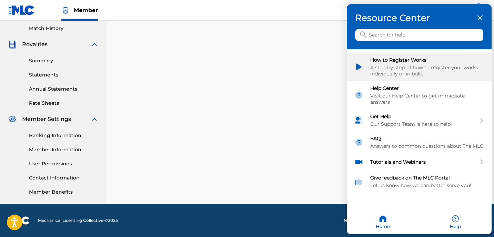
click at [360, 65] on img "How to Register Works" at bounding box center [358, 67] width 9 height 9
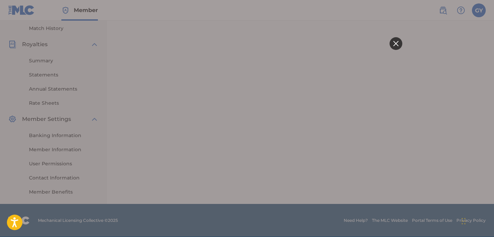
click at [413, 105] on div at bounding box center [247, 118] width 494 height 237
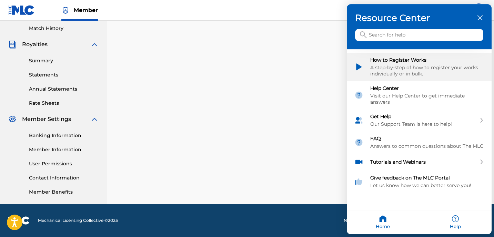
click at [413, 57] on div "How to Register Works A step-by-step of how to register your works individually…" at bounding box center [419, 67] width 145 height 28
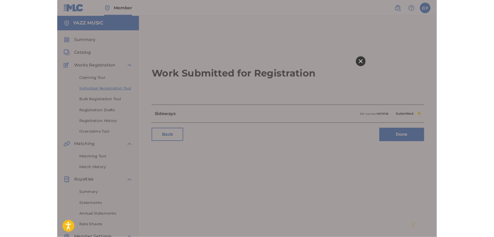
scroll to position [155, 0]
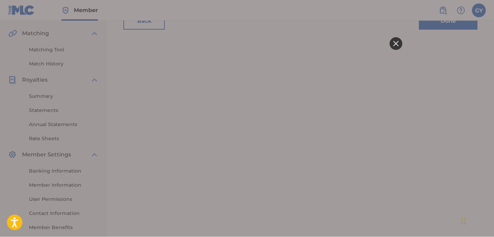
click at [393, 46] on icon at bounding box center [395, 43] width 5 height 5
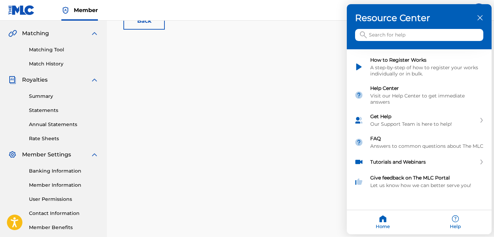
click at [472, 17] on icon "close resource center" at bounding box center [480, 18] width 5 height 5
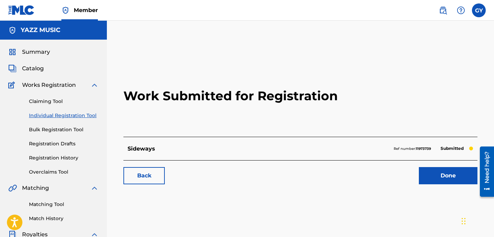
scroll to position [0, 0]
click at [34, 53] on span "Summary" at bounding box center [36, 52] width 28 height 8
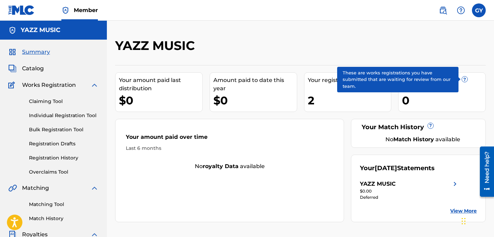
click at [463, 77] on span "?" at bounding box center [465, 80] width 6 height 6
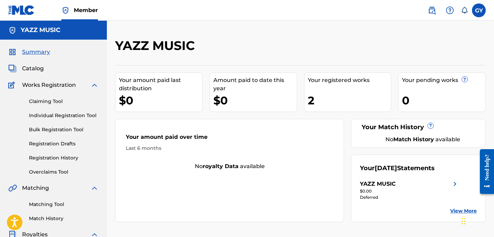
click at [86, 116] on link "Individual Registration Tool" at bounding box center [64, 115] width 70 height 7
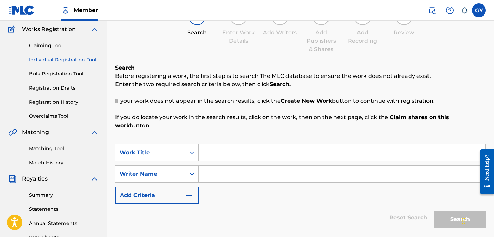
scroll to position [56, 0]
click at [486, 159] on div "Need help?" at bounding box center [486, 167] width 9 height 26
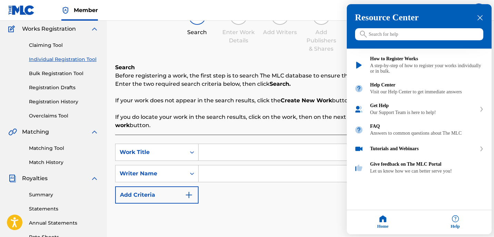
click at [393, 38] on input "Search for help" at bounding box center [419, 35] width 128 height 12
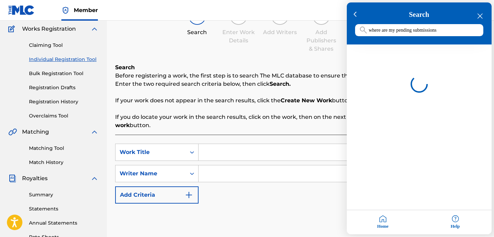
type input "where are my pending submissions"
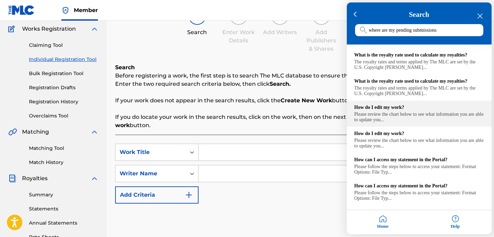
click at [406, 123] on div "Please review the chart below to see what information you are able to update yo…" at bounding box center [419, 117] width 130 height 11
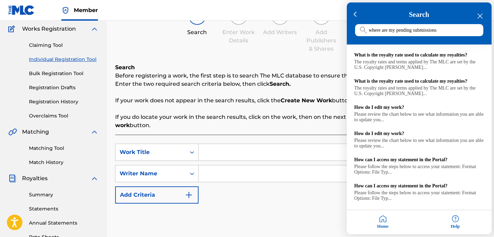
click at [481, 14] on icon "close resource center" at bounding box center [480, 16] width 5 height 5
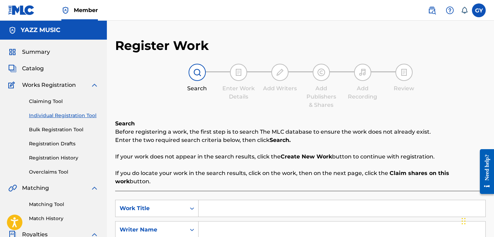
scroll to position [0, 0]
click at [230, 204] on input "Search Form" at bounding box center [342, 208] width 287 height 17
type input "Serpentine"
click at [213, 222] on input "Search Form" at bounding box center [342, 230] width 287 height 17
type input "[PERSON_NAME]"
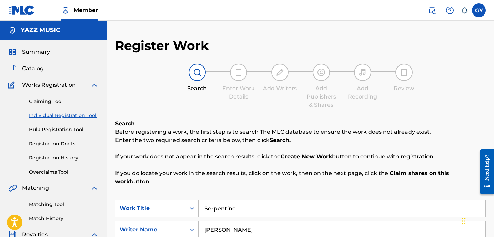
click at [71, 158] on link "Registration History" at bounding box center [64, 157] width 70 height 7
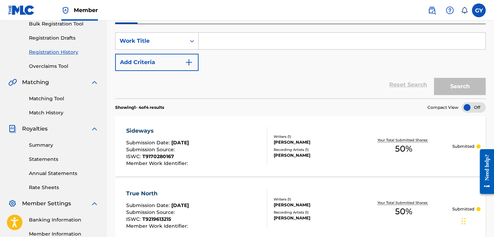
scroll to position [148, 0]
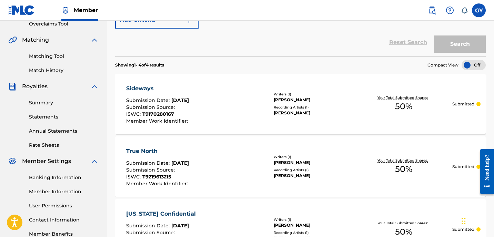
click at [148, 88] on div "Sideways" at bounding box center [157, 88] width 63 height 8
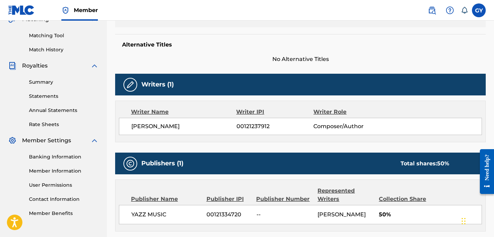
scroll to position [171, 0]
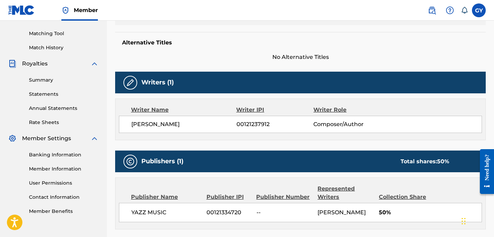
click at [384, 209] on span "50%" at bounding box center [430, 213] width 103 height 8
click at [400, 200] on div "Collection Share" at bounding box center [405, 197] width 53 height 8
click at [382, 216] on span "50%" at bounding box center [430, 213] width 103 height 8
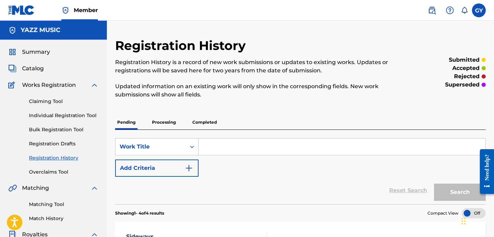
click at [49, 115] on link "Individual Registration Tool" at bounding box center [64, 115] width 70 height 7
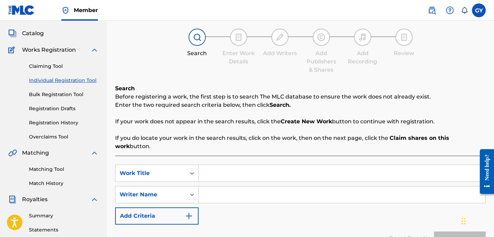
scroll to position [35, 0]
click at [220, 165] on input "Search Form" at bounding box center [342, 173] width 287 height 17
type input "Full Blown"
click at [206, 187] on input "Search Form" at bounding box center [342, 195] width 287 height 17
type input "[PERSON_NAME]"
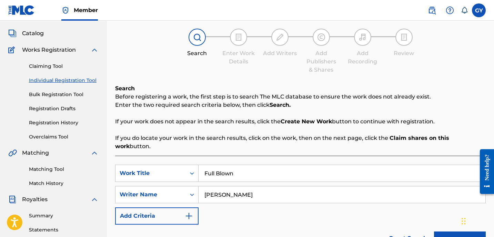
click at [452, 232] on button "Search" at bounding box center [460, 240] width 52 height 17
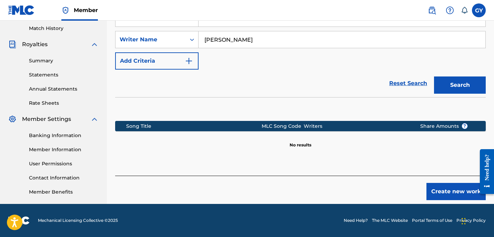
scroll to position [190, 0]
click at [460, 183] on button "Create new work" at bounding box center [456, 191] width 59 height 17
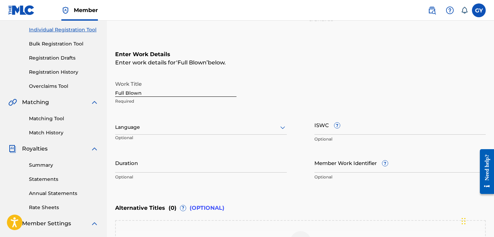
scroll to position [92, 0]
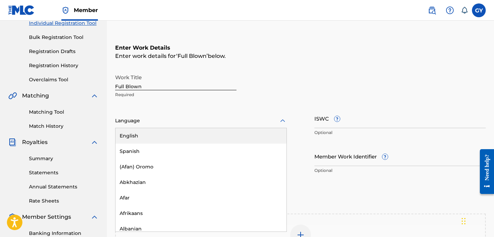
click at [282, 120] on icon at bounding box center [283, 121] width 8 height 8
click at [274, 133] on div "English" at bounding box center [201, 136] width 171 height 16
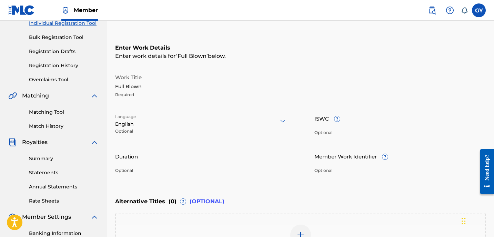
click at [167, 158] on input "Duration" at bounding box center [201, 157] width 172 height 20
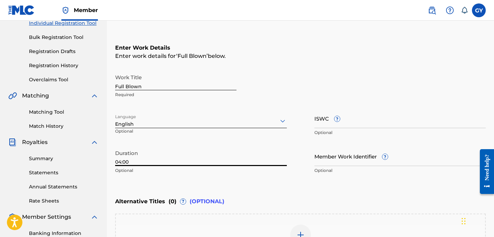
type input "04:00"
click at [315, 119] on input "ISWC ?" at bounding box center [400, 119] width 172 height 20
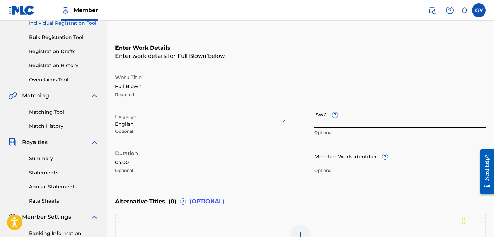
paste input "T0726312522"
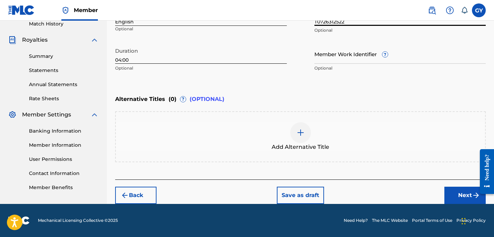
type input "T0726312522"
click at [463, 192] on button "Next" at bounding box center [464, 195] width 41 height 17
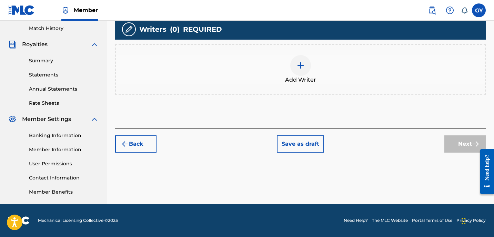
click at [300, 63] on img at bounding box center [301, 65] width 8 height 8
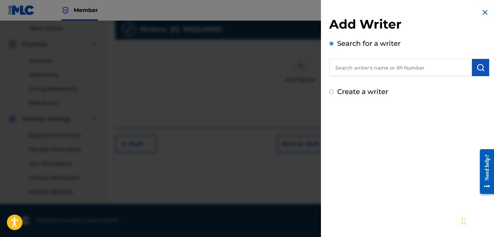
click at [372, 66] on input "text" at bounding box center [400, 67] width 143 height 17
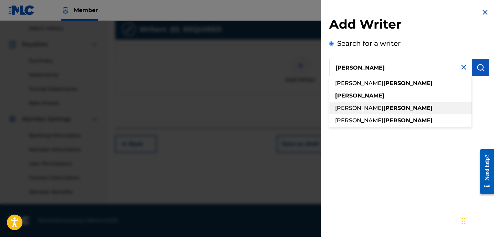
click at [393, 108] on strong "yasinitsky" at bounding box center [407, 108] width 49 height 7
type input "gregory walter yasinitsky"
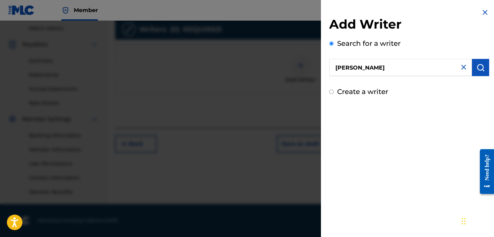
click at [479, 69] on img "submit" at bounding box center [481, 67] width 8 height 8
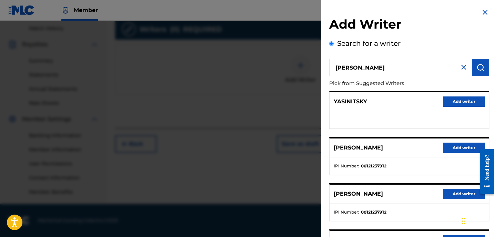
click at [465, 148] on button "Add writer" at bounding box center [463, 148] width 41 height 10
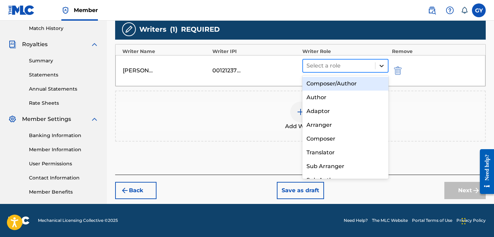
click at [382, 64] on icon at bounding box center [381, 65] width 7 height 7
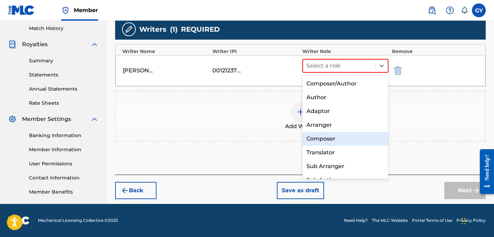
click at [347, 138] on div "Composer" at bounding box center [345, 139] width 86 height 14
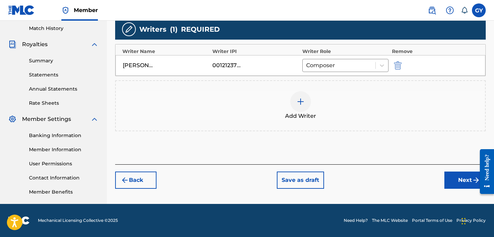
click at [460, 176] on button "Next" at bounding box center [464, 180] width 41 height 17
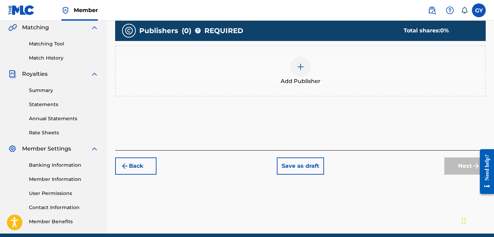
scroll to position [157, 0]
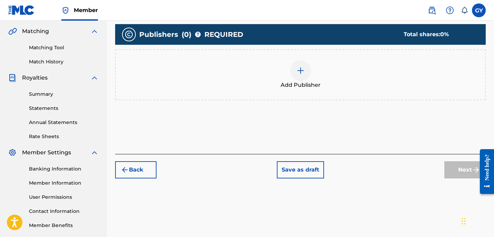
click at [301, 70] on img at bounding box center [301, 71] width 8 height 8
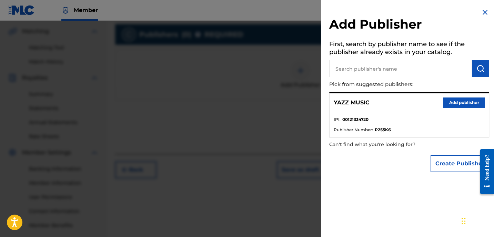
click at [463, 101] on button "Add publisher" at bounding box center [463, 103] width 41 height 10
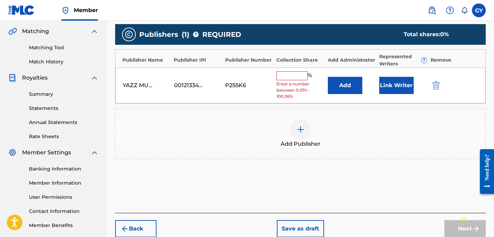
click at [302, 75] on input "text" at bounding box center [292, 75] width 31 height 9
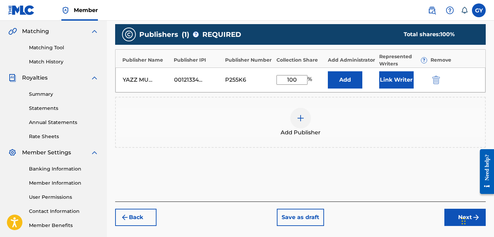
type input "100"
click at [396, 77] on button "Link Writer" at bounding box center [396, 79] width 34 height 17
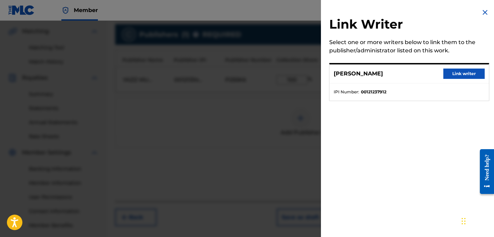
click at [451, 74] on button "Link writer" at bounding box center [463, 74] width 41 height 10
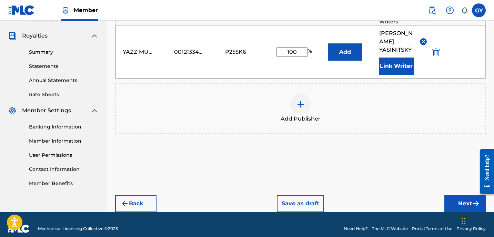
click at [463, 195] on button "Next" at bounding box center [464, 203] width 41 height 17
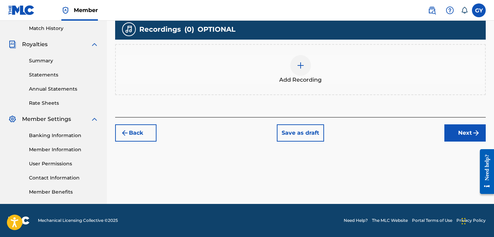
scroll to position [190, 0]
click at [300, 60] on div at bounding box center [300, 65] width 21 height 21
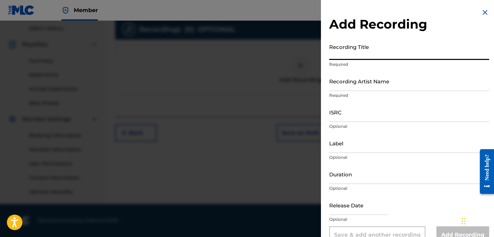
click at [341, 51] on input "Recording Title" at bounding box center [409, 50] width 160 height 20
type input "Full Blown"
click at [342, 83] on input "Recording Artist Name" at bounding box center [409, 81] width 160 height 20
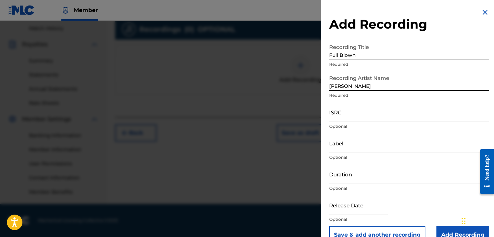
type input "Greg Yasinitsky"
click at [345, 114] on input "ISRC" at bounding box center [409, 112] width 160 height 20
paste input "USZZ51804016"
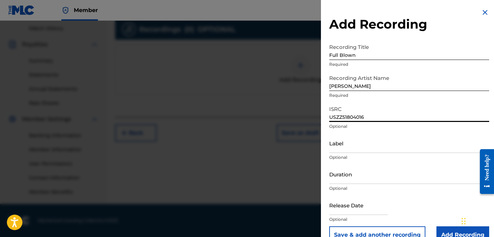
type input "USZZ51804016"
click at [352, 147] on input "Label" at bounding box center [409, 143] width 160 height 20
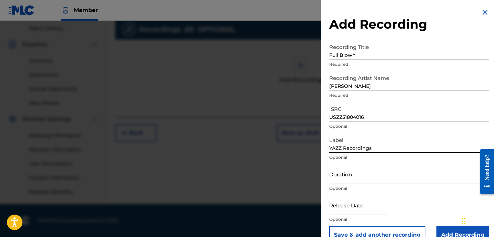
type input "YAZZ Recordings"
click at [359, 177] on input "Duration" at bounding box center [409, 174] width 160 height 20
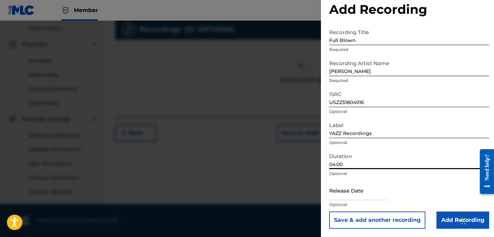
scroll to position [15, 0]
type input "04:00"
click at [337, 198] on input "text" at bounding box center [358, 191] width 59 height 20
select select "7"
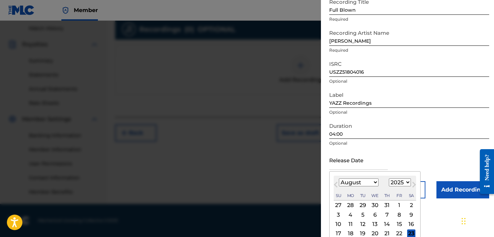
scroll to position [79, 0]
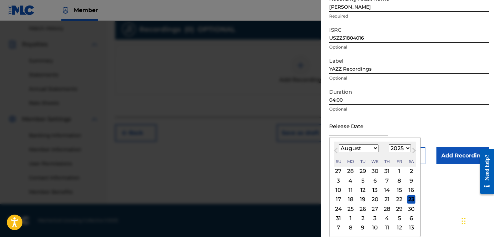
select select "2018"
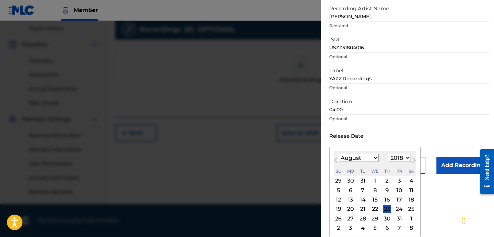
select select "5"
click at [395, 181] on div "1" at bounding box center [399, 181] width 8 height 8
type input "June 1 2018"
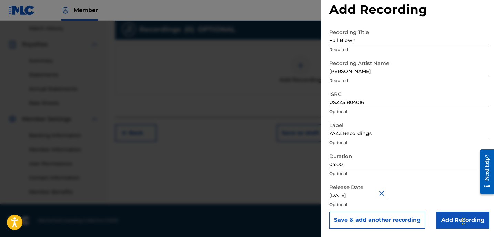
scroll to position [190, 0]
click at [458, 222] on input "Add Recording" at bounding box center [463, 220] width 53 height 17
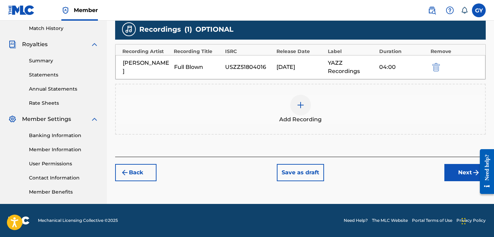
click at [463, 167] on button "Next" at bounding box center [464, 172] width 41 height 17
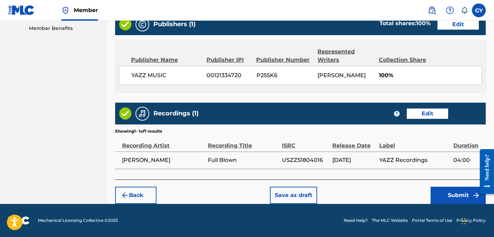
scroll to position [362, 0]
click at [459, 195] on button "Submit" at bounding box center [458, 195] width 55 height 17
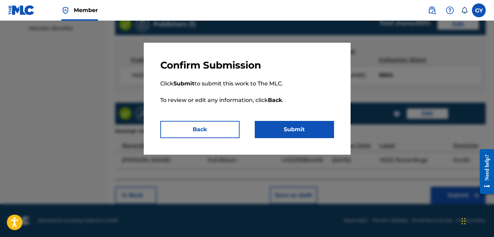
click at [317, 132] on button "Submit" at bounding box center [294, 129] width 79 height 17
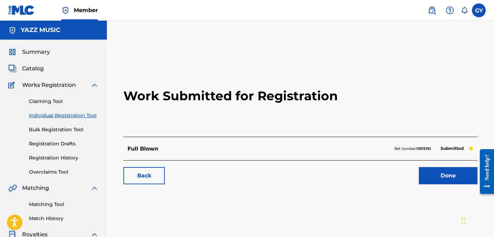
click at [143, 177] on link "Back" at bounding box center [143, 175] width 41 height 17
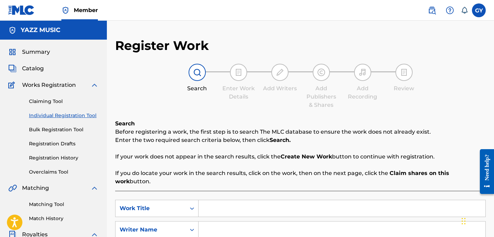
click at [219, 200] on input "Search Form" at bounding box center [342, 208] width 287 height 17
click at [209, 201] on input "Search Form" at bounding box center [342, 208] width 287 height 17
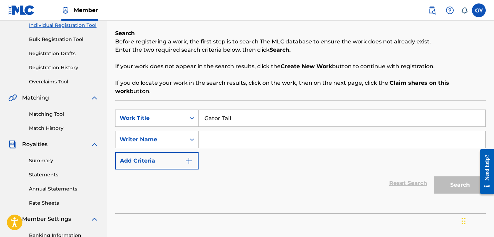
scroll to position [96, 0]
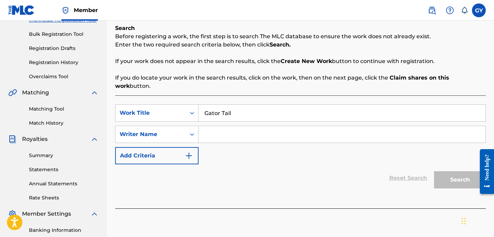
type input "Gator Tail"
click at [223, 126] on input "Search Form" at bounding box center [342, 134] width 287 height 17
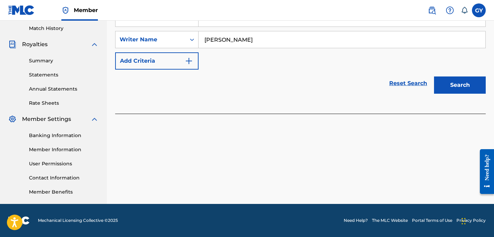
scroll to position [190, 0]
type input "[PERSON_NAME]"
click at [471, 77] on button "Search" at bounding box center [460, 85] width 52 height 17
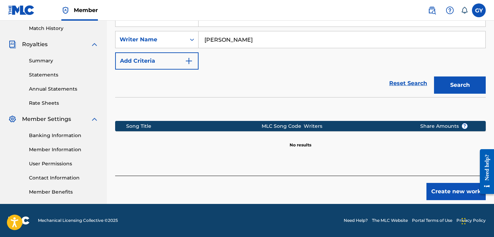
click at [452, 183] on button "Create new work" at bounding box center [456, 191] width 59 height 17
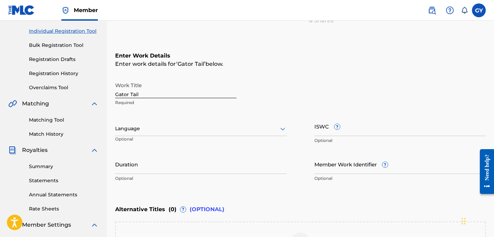
scroll to position [88, 0]
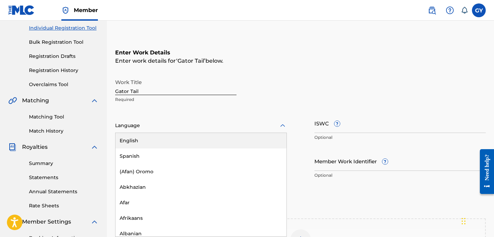
click at [279, 126] on icon at bounding box center [283, 126] width 8 height 8
click at [265, 138] on div "English" at bounding box center [201, 141] width 171 height 16
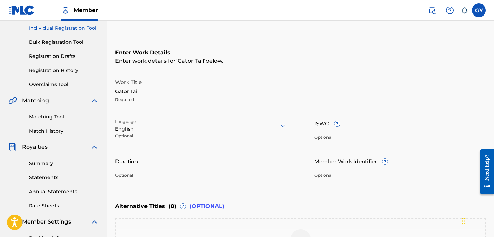
click at [160, 163] on input "Duration" at bounding box center [201, 161] width 172 height 20
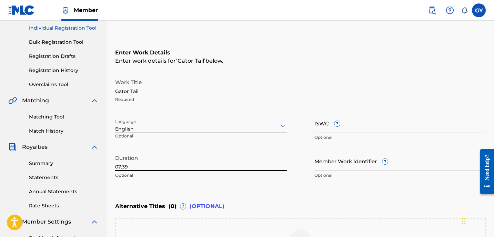
type input "07:39"
click at [204, 183] on div "Enter Work Details Enter work details for ‘ Gator Tail ’ below. Work Title Gato…" at bounding box center [300, 115] width 371 height 167
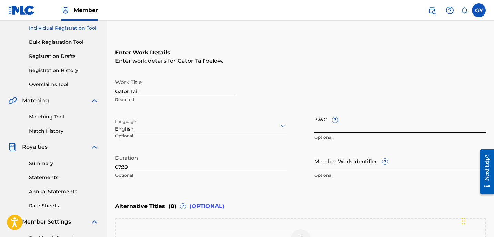
click at [320, 125] on input "ISWC ?" at bounding box center [400, 123] width 172 height 20
paste input "T9193473200"
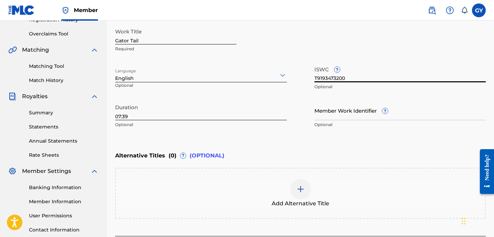
scroll to position [158, 0]
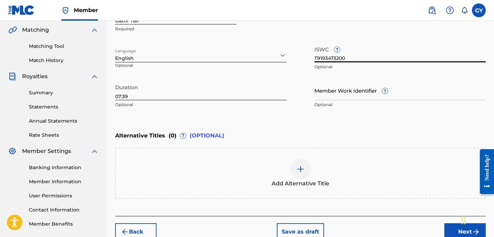
type input "T9193473200"
click at [453, 228] on button "Next" at bounding box center [464, 231] width 41 height 17
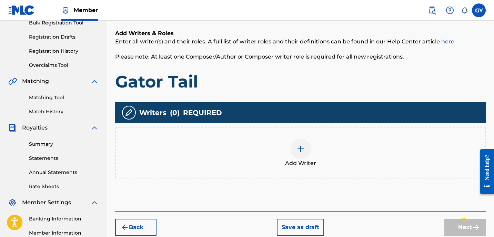
scroll to position [145, 0]
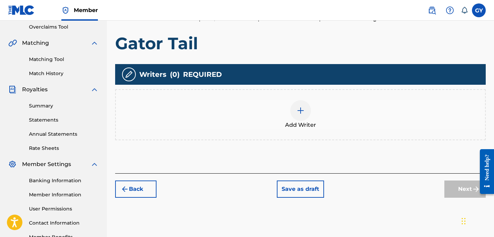
click at [299, 106] on div at bounding box center [300, 110] width 21 height 21
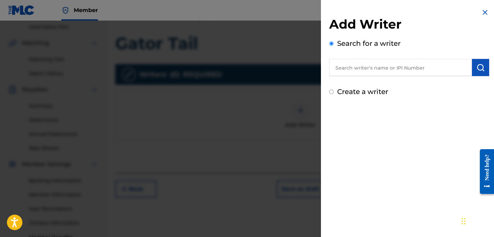
click at [365, 70] on input "text" at bounding box center [400, 67] width 143 height 17
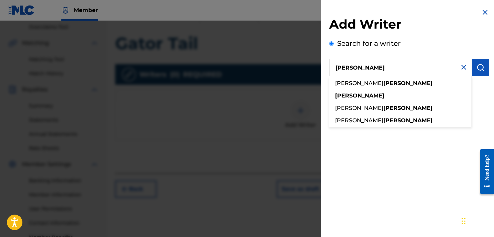
drag, startPoint x: 365, startPoint y: 70, endPoint x: 371, endPoint y: 108, distance: 38.0
click at [371, 108] on span "gregory walter" at bounding box center [359, 108] width 48 height 7
type input "gregory walter yasinitsky"
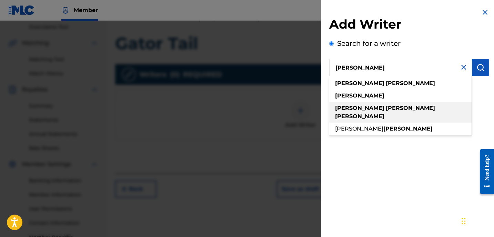
click at [384, 113] on strong "yasinitsky" at bounding box center [359, 116] width 49 height 7
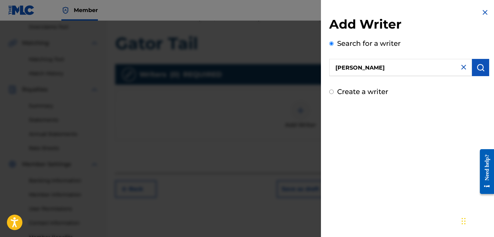
drag, startPoint x: 406, startPoint y: 107, endPoint x: 474, endPoint y: 63, distance: 81.3
click at [474, 63] on button "submit" at bounding box center [480, 67] width 17 height 17
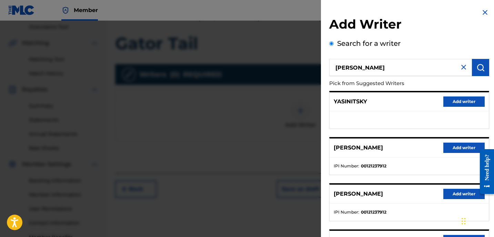
click at [456, 193] on button "Add writer" at bounding box center [463, 194] width 41 height 10
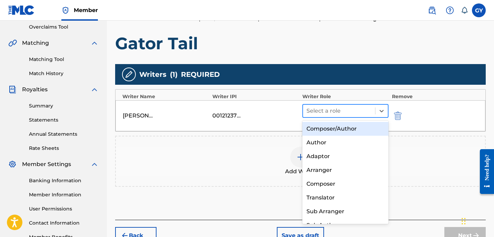
click at [336, 113] on div at bounding box center [339, 111] width 65 height 10
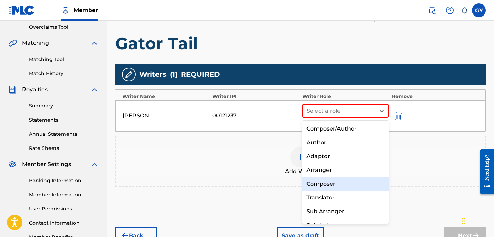
click at [335, 182] on div "Composer" at bounding box center [345, 184] width 86 height 14
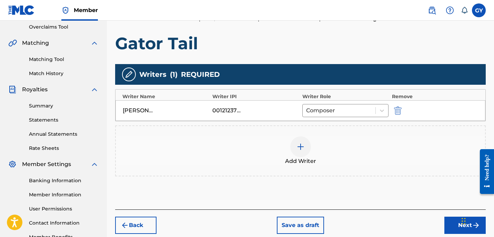
click at [452, 223] on button "Next" at bounding box center [464, 225] width 41 height 17
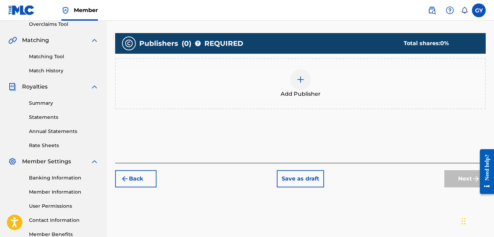
scroll to position [154, 0]
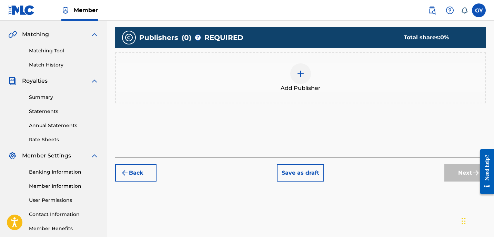
click at [299, 72] on img at bounding box center [301, 74] width 8 height 8
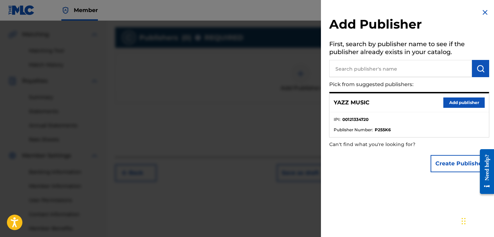
click at [465, 102] on button "Add publisher" at bounding box center [463, 103] width 41 height 10
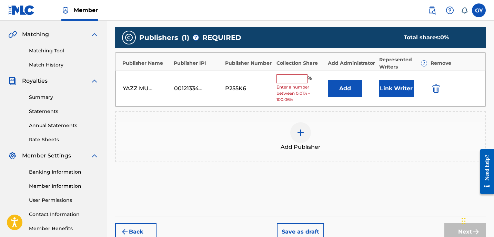
click at [301, 77] on input "text" at bounding box center [292, 78] width 31 height 9
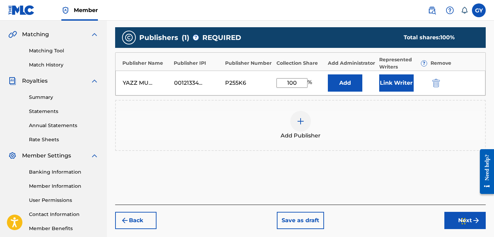
type input "100"
click at [342, 82] on button "Add" at bounding box center [345, 82] width 34 height 17
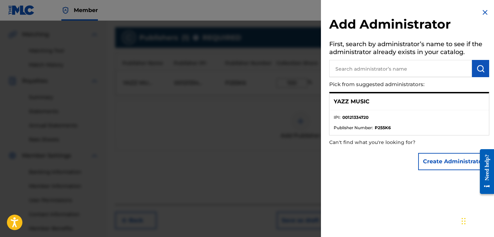
click at [341, 69] on input "text" at bounding box center [400, 68] width 143 height 17
type input "Gregory Yasinitsky"
click at [478, 70] on img "submit" at bounding box center [481, 68] width 8 height 8
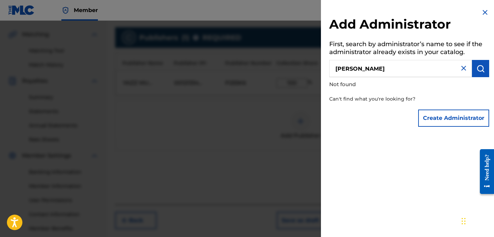
click at [457, 119] on button "Create Administrator" at bounding box center [453, 118] width 71 height 17
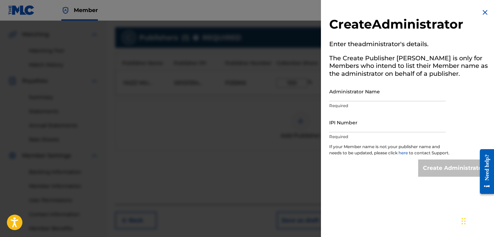
click at [482, 10] on img at bounding box center [485, 12] width 8 height 8
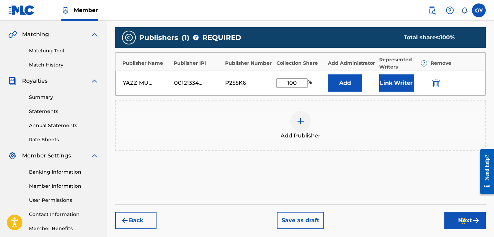
click at [401, 77] on button "Link Writer" at bounding box center [396, 82] width 34 height 17
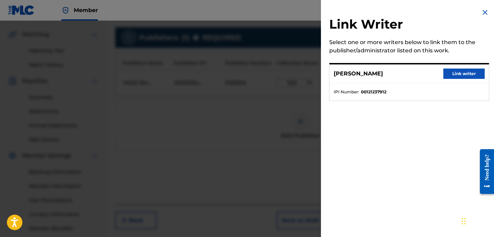
click at [455, 72] on button "Link writer" at bounding box center [463, 74] width 41 height 10
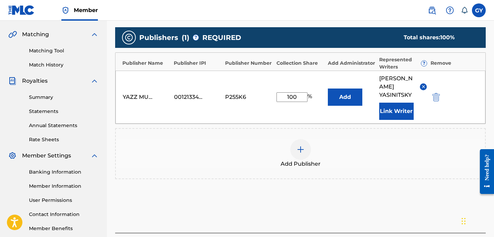
scroll to position [181, 0]
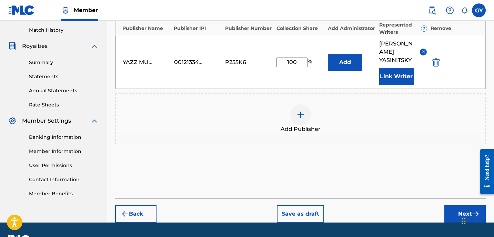
click at [455, 213] on button "Next" at bounding box center [464, 214] width 41 height 17
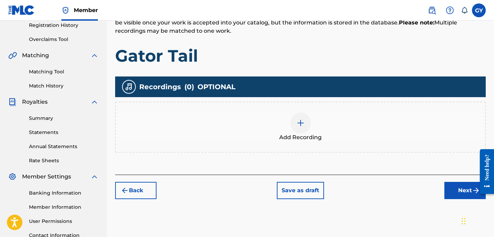
scroll to position [134, 0]
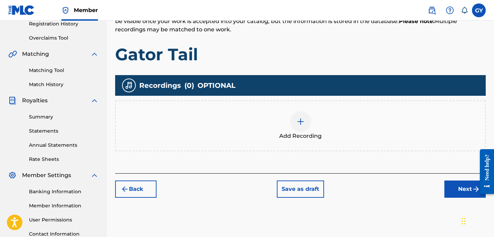
click at [299, 120] on img at bounding box center [301, 122] width 8 height 8
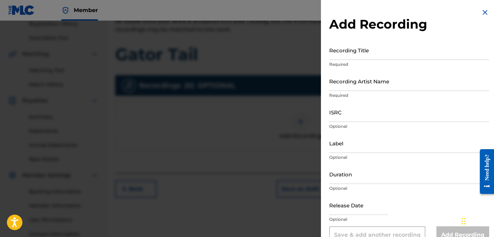
click at [337, 48] on input "Recording Title" at bounding box center [409, 50] width 160 height 20
type input "Gator Tail"
click at [335, 81] on input "Recording Artist Name" at bounding box center [409, 81] width 160 height 20
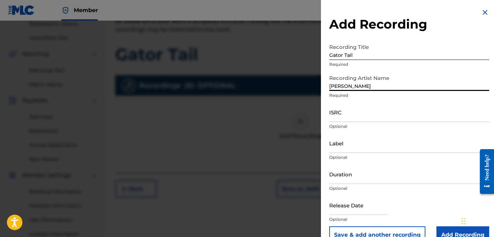
type input "Greg Yasinitsky"
click at [335, 118] on input "ISRC" at bounding box center [409, 112] width 160 height 20
paste input "USZZ51804017"
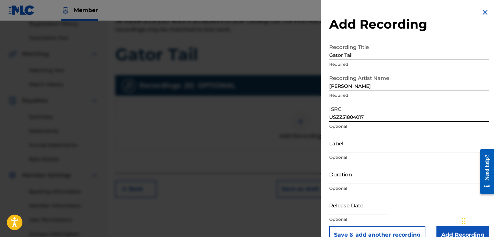
type input "USZZ51804017"
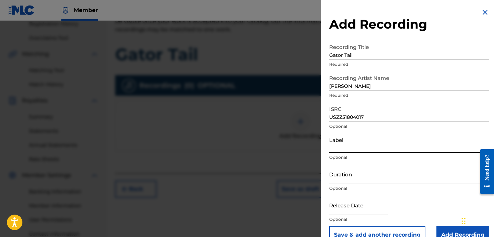
click at [334, 144] on input "Label" at bounding box center [409, 143] width 160 height 20
type input "YAZZ Recordings"
click at [334, 176] on input "Duration" at bounding box center [409, 174] width 160 height 20
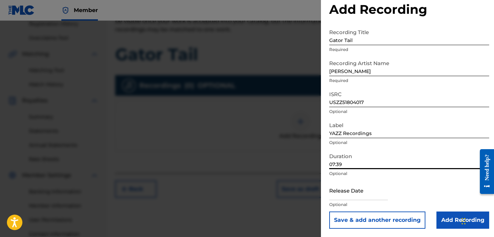
scroll to position [15, 0]
type input "07:39"
click at [334, 196] on input "text" at bounding box center [358, 191] width 59 height 20
select select "7"
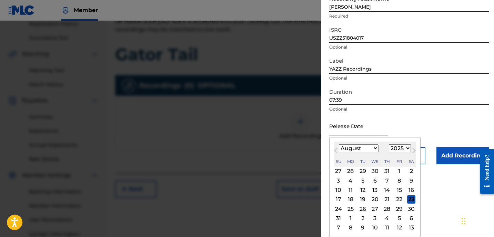
scroll to position [79, 0]
select select "2018"
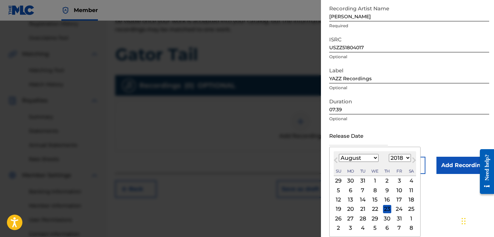
select select "5"
click at [396, 181] on div "1" at bounding box center [399, 181] width 8 height 8
type input "June 1 2018"
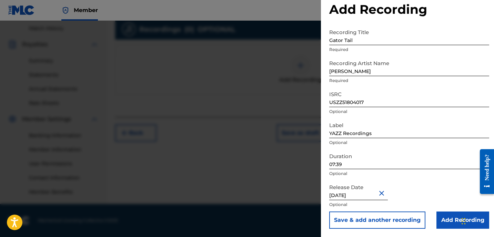
scroll to position [190, 0]
click at [384, 218] on button "Save & add another recording" at bounding box center [377, 220] width 96 height 17
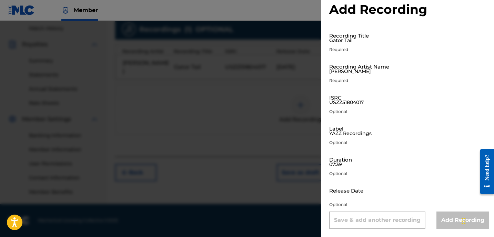
click at [340, 36] on input "Gator Tail" at bounding box center [409, 36] width 160 height 20
type input "Gator Tail"
click at [347, 70] on input "Greg Yasinitsky" at bounding box center [409, 67] width 160 height 20
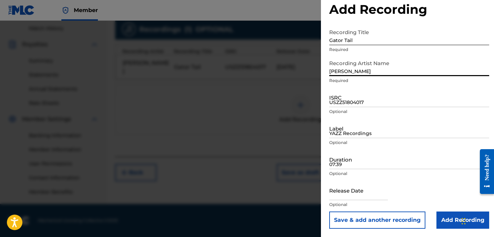
type input "Greg Yasinitsky"
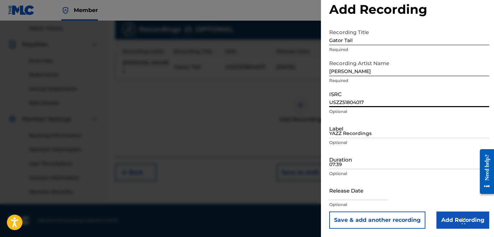
click at [339, 102] on input "USZZ51804017" at bounding box center [409, 98] width 160 height 20
paste input "ushm81667069"
type input "ushm81667069"
click at [336, 131] on input "YAZZ Recordings" at bounding box center [409, 129] width 160 height 20
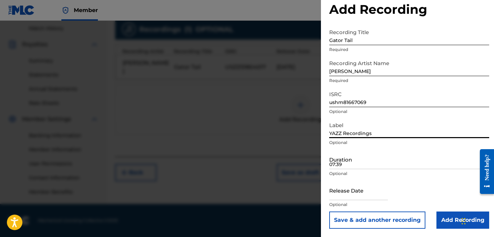
type input "YAZZ Recordings"
click at [341, 159] on input "07:39" at bounding box center [409, 160] width 160 height 20
type input "07:17"
click at [352, 197] on input "text" at bounding box center [358, 191] width 59 height 20
select select "7"
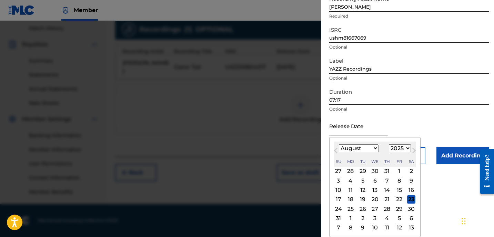
scroll to position [79, 0]
select select "2016"
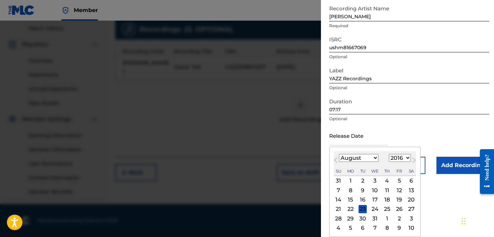
scroll to position [190, 0]
select select "9"
click at [360, 209] on div "18" at bounding box center [363, 209] width 8 height 8
type input "October 18 2016"
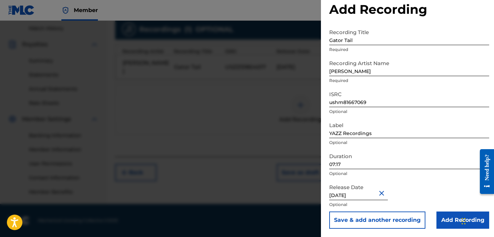
click at [450, 212] on input "Add Recording" at bounding box center [463, 220] width 53 height 17
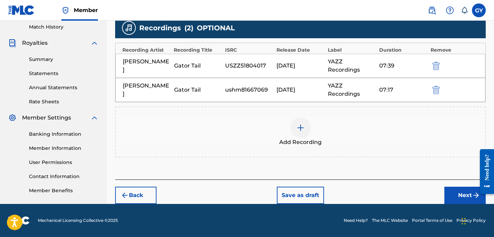
scroll to position [192, 0]
click at [459, 190] on button "Next" at bounding box center [464, 195] width 41 height 17
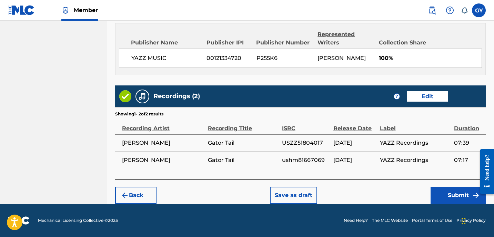
scroll to position [379, 0]
click at [457, 194] on button "Submit" at bounding box center [458, 195] width 55 height 17
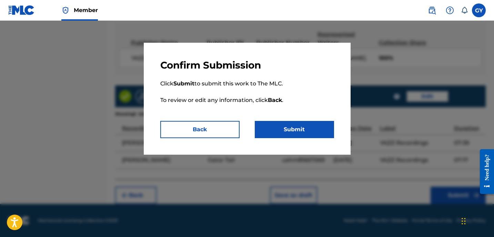
click at [312, 130] on button "Submit" at bounding box center [294, 129] width 79 height 17
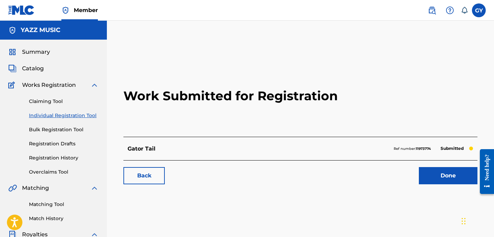
click at [487, 175] on div "Need help?" at bounding box center [486, 167] width 9 height 26
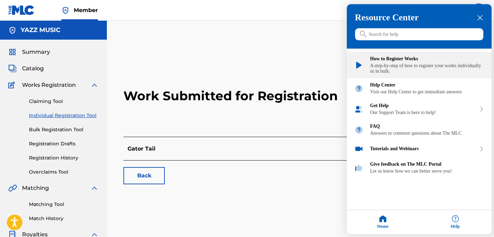
click at [412, 60] on div "How to Register Works" at bounding box center [427, 60] width 114 height 6
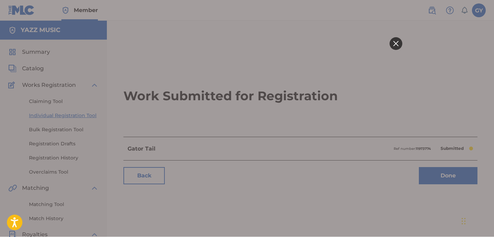
click at [396, 41] on icon at bounding box center [395, 43] width 5 height 5
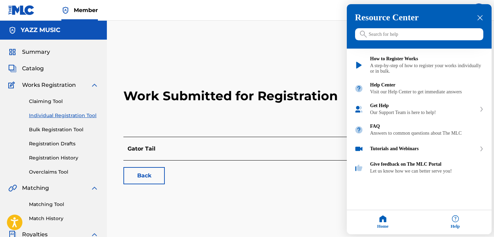
click at [479, 16] on icon "close resource center" at bounding box center [480, 18] width 5 height 5
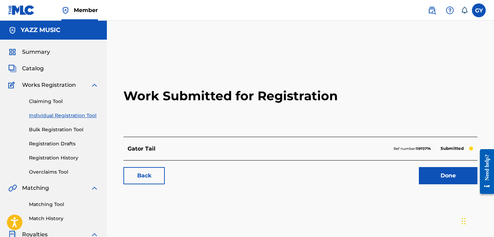
click at [76, 115] on link "Individual Registration Tool" at bounding box center [64, 115] width 70 height 7
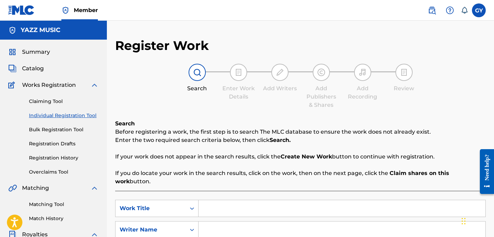
click at [212, 202] on input "Search Form" at bounding box center [342, 208] width 287 height 17
type input "Partial Eclipse"
click at [212, 222] on input "Search Form" at bounding box center [342, 230] width 287 height 17
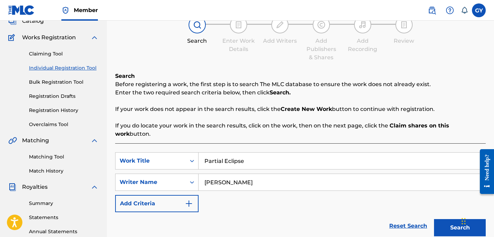
scroll to position [53, 0]
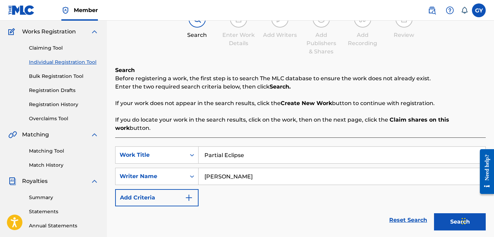
type input "[PERSON_NAME]"
click at [450, 213] on button "Search" at bounding box center [460, 221] width 52 height 17
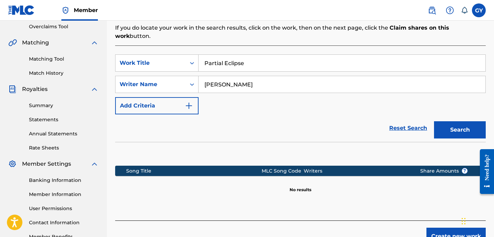
scroll to position [149, 0]
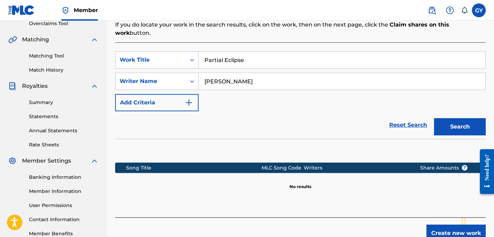
click at [450, 225] on button "Create new work" at bounding box center [456, 233] width 59 height 17
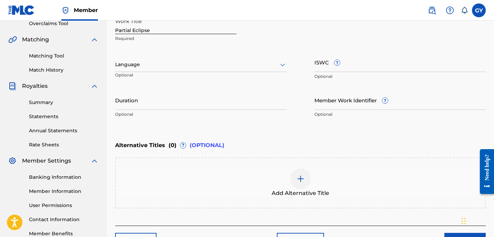
click at [281, 65] on icon at bounding box center [282, 65] width 5 height 3
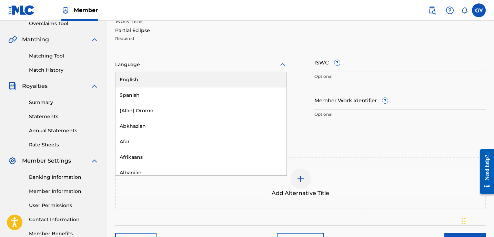
click at [273, 72] on div "Language" at bounding box center [201, 65] width 172 height 14
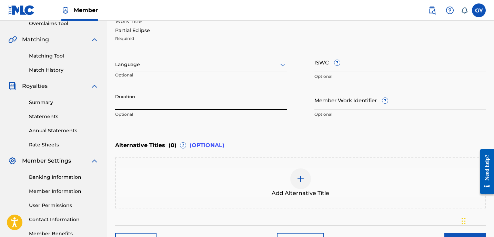
click at [170, 100] on input "Duration" at bounding box center [201, 100] width 172 height 20
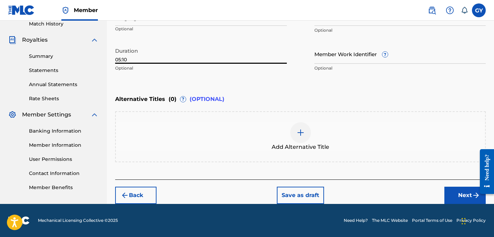
scroll to position [195, 0]
type input "05:10"
click at [139, 195] on button "Back" at bounding box center [135, 195] width 41 height 17
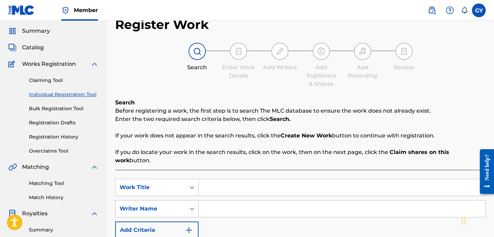
scroll to position [20, 0]
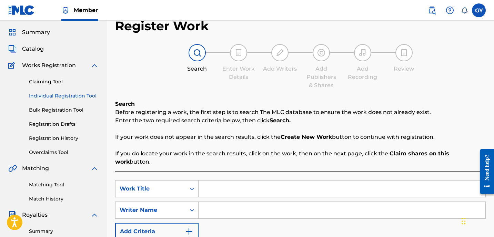
click at [218, 181] on input "Search Form" at bounding box center [342, 189] width 287 height 17
type input "Missing You"
click at [212, 192] on div "SearchWithCriteriaadf3f938-1245-429b-b173-60c9f7b6166a Work Title Missing You S…" at bounding box center [300, 210] width 371 height 60
click at [210, 202] on input "Search Form" at bounding box center [342, 210] width 287 height 17
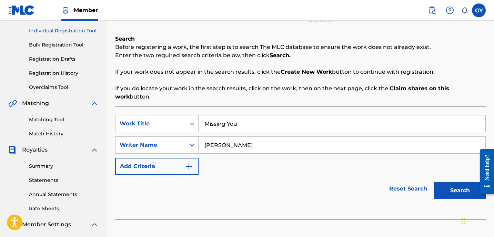
scroll to position [142, 0]
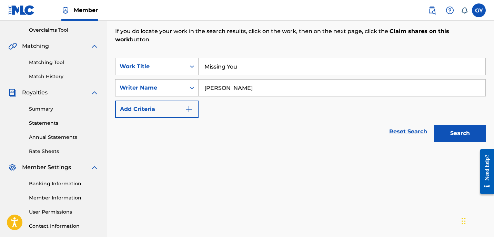
type input "[PERSON_NAME]"
click at [471, 130] on button "Search" at bounding box center [460, 133] width 52 height 17
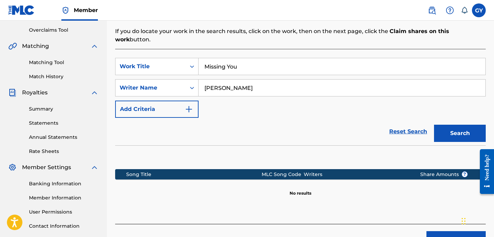
click at [442, 231] on button "Create new work" at bounding box center [456, 239] width 59 height 17
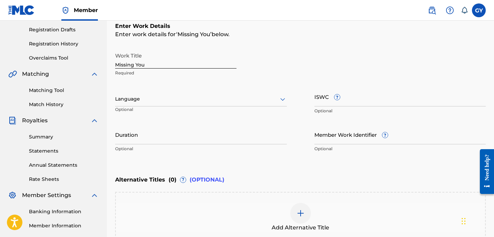
scroll to position [84, 0]
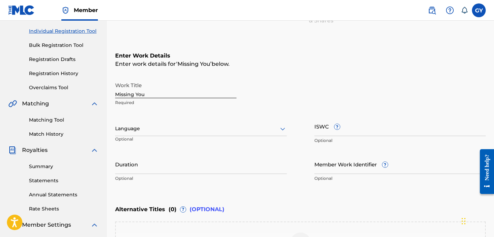
click at [284, 127] on icon at bounding box center [283, 129] width 8 height 8
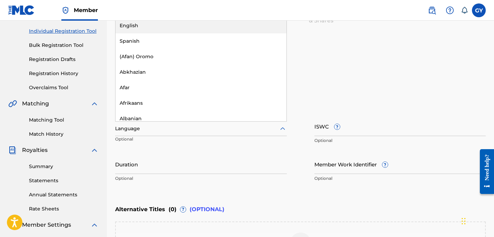
click at [226, 21] on div "English" at bounding box center [201, 26] width 171 height 16
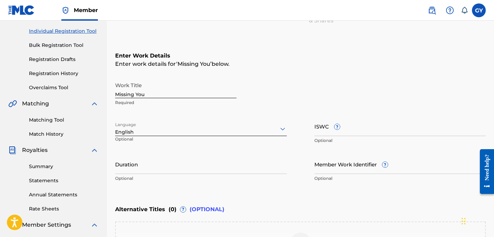
click at [162, 161] on input "Duration" at bounding box center [201, 164] width 172 height 20
type input "05:27"
click at [315, 131] on input "ISWC ?" at bounding box center [400, 127] width 172 height 20
paste input "T9062472326"
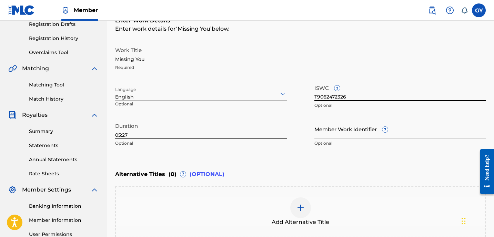
scroll to position [114, 0]
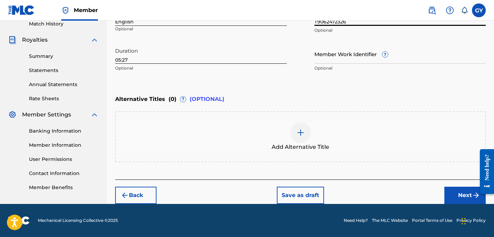
type input "T9062472326"
click at [462, 190] on button "Next" at bounding box center [464, 195] width 41 height 17
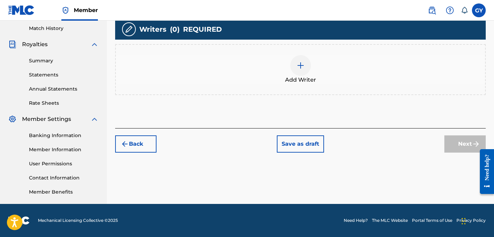
scroll to position [190, 0]
click at [302, 68] on img at bounding box center [301, 65] width 8 height 8
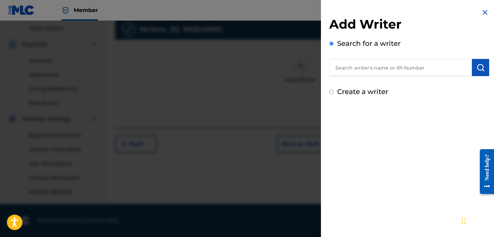
click at [346, 68] on input "text" at bounding box center [400, 67] width 143 height 17
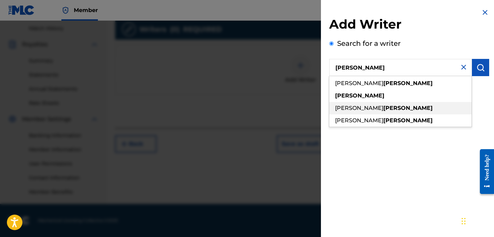
click at [391, 107] on strong "yasinitsky" at bounding box center [407, 108] width 49 height 7
type input "gregory walter yasinitsky"
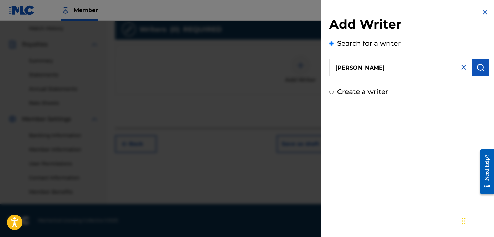
click at [481, 66] on img "submit" at bounding box center [481, 67] width 8 height 8
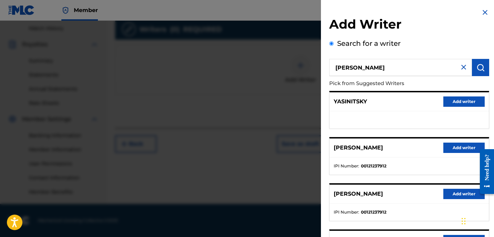
click at [457, 192] on button "Add writer" at bounding box center [463, 194] width 41 height 10
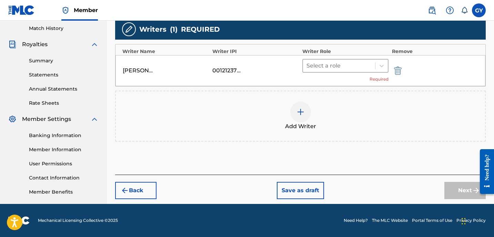
click at [350, 66] on div at bounding box center [339, 66] width 65 height 10
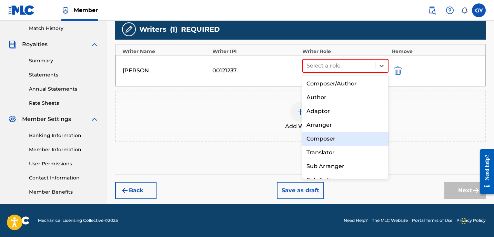
click at [334, 136] on div "Composer" at bounding box center [345, 139] width 86 height 14
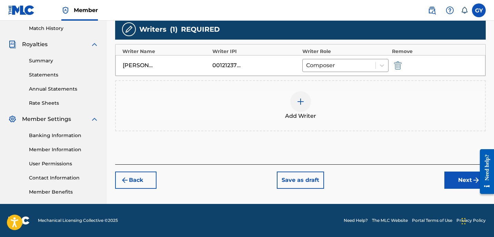
click at [458, 181] on button "Next" at bounding box center [464, 180] width 41 height 17
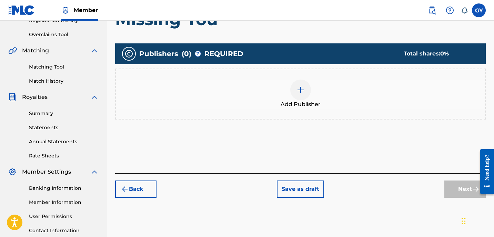
scroll to position [163, 0]
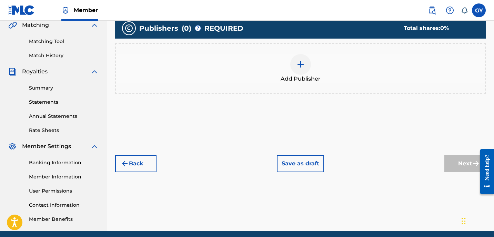
click at [300, 66] on img at bounding box center [301, 64] width 8 height 8
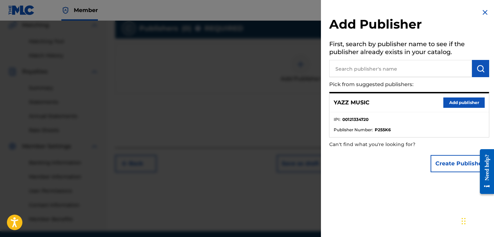
click at [454, 99] on button "Add publisher" at bounding box center [463, 103] width 41 height 10
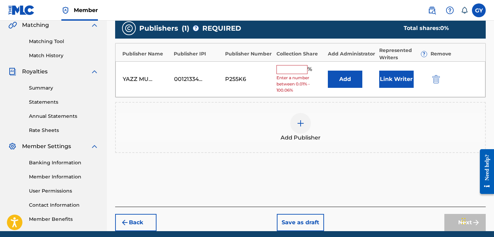
click at [398, 77] on button "Link Writer" at bounding box center [396, 79] width 34 height 17
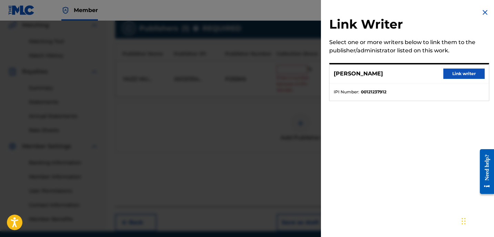
click at [447, 71] on button "Link writer" at bounding box center [463, 74] width 41 height 10
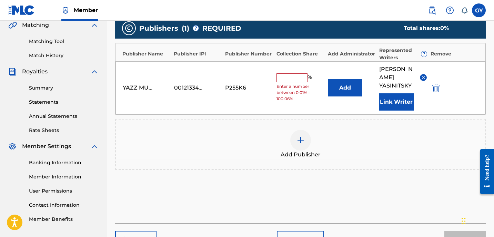
click at [294, 77] on input "text" at bounding box center [292, 77] width 31 height 9
type input "100"
click at [334, 121] on div "Add Publisher" at bounding box center [300, 144] width 371 height 51
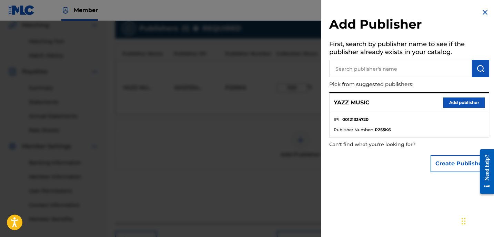
click at [482, 11] on img at bounding box center [485, 12] width 8 height 8
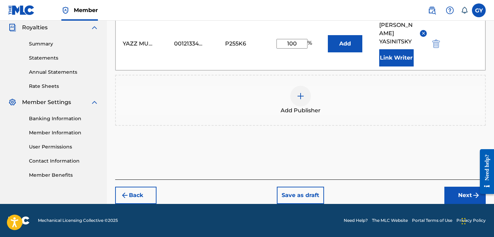
scroll to position [207, 0]
click at [460, 193] on button "Next" at bounding box center [464, 195] width 41 height 17
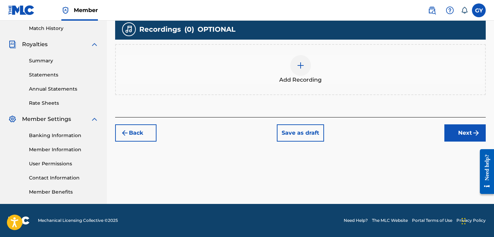
scroll to position [190, 0]
click at [301, 66] on img at bounding box center [301, 65] width 8 height 8
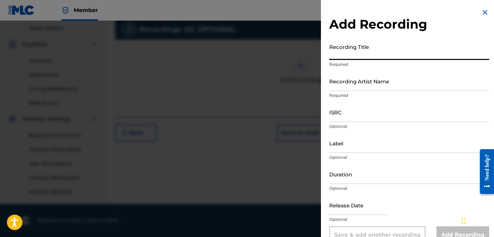
click at [356, 51] on input "Recording Title" at bounding box center [409, 50] width 160 height 20
type input "Missing You"
click at [350, 82] on input "Recording Artist Name" at bounding box center [409, 81] width 160 height 20
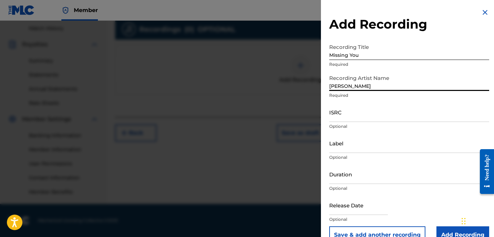
type input "Greg Yasinitsky"
click at [342, 115] on input "ISRC" at bounding box center [409, 112] width 160 height 20
paste input "USZZ51804019"
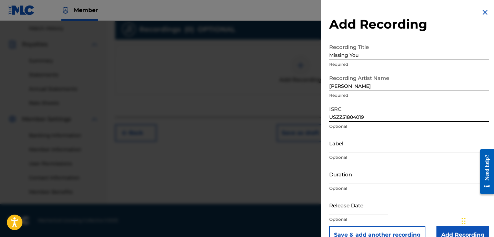
type input "USZZ51804019"
click at [341, 145] on input "Label" at bounding box center [409, 143] width 160 height 20
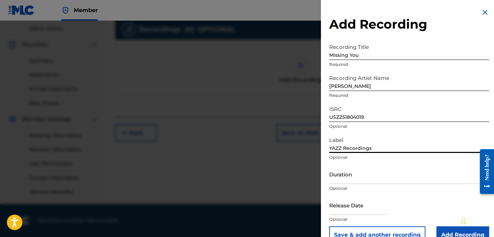
type input "YAZZ Recordings"
click at [357, 181] on input "Duration" at bounding box center [409, 174] width 160 height 20
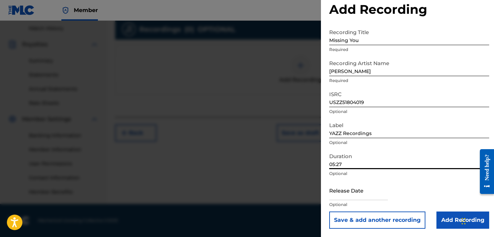
scroll to position [15, 0]
type input "05:27"
click at [347, 187] on input "text" at bounding box center [358, 191] width 59 height 20
select select "7"
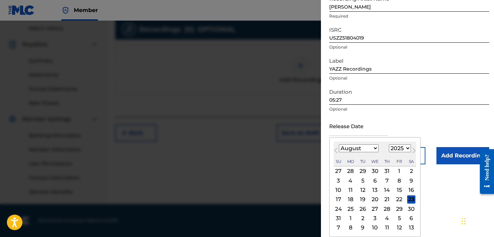
scroll to position [79, 0]
select select "2018"
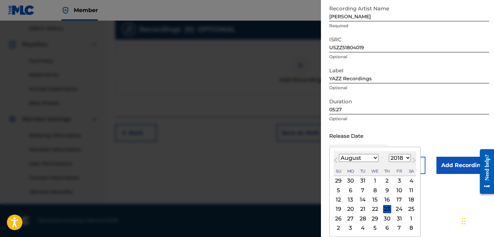
select select "5"
click at [395, 180] on div "1" at bounding box center [399, 181] width 8 height 8
type input "June 1 2018"
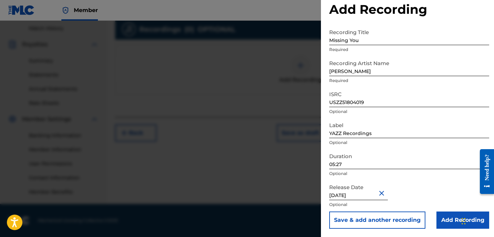
scroll to position [190, 0]
click at [455, 223] on input "Add Recording" at bounding box center [463, 220] width 53 height 17
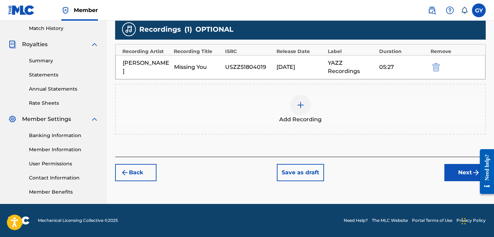
click at [305, 101] on div at bounding box center [300, 105] width 21 height 21
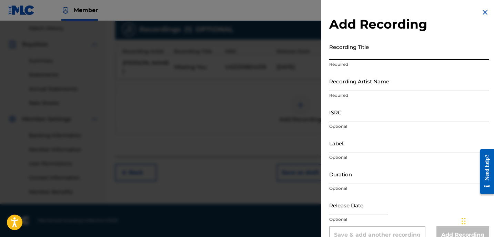
click at [342, 57] on input "Recording Title" at bounding box center [409, 50] width 160 height 20
type input "G"
type input "Missing You"
click at [336, 79] on input "Recording Artist Name" at bounding box center [409, 81] width 160 height 20
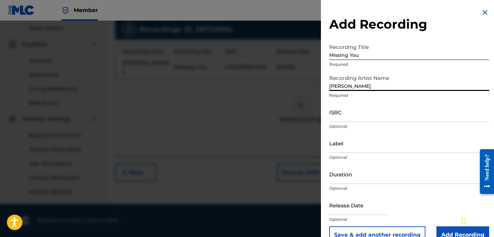
type input "Greg Yasinitsky"
click at [355, 112] on input "ISRC" at bounding box center [409, 112] width 160 height 20
paste input "usx9p2016589"
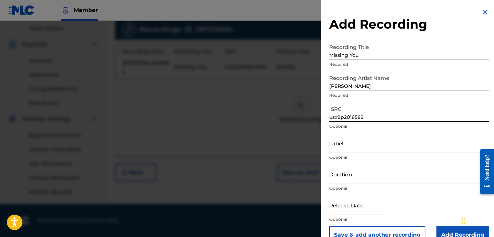
type input "usx9p2016589"
click at [338, 144] on input "Label" at bounding box center [409, 143] width 160 height 20
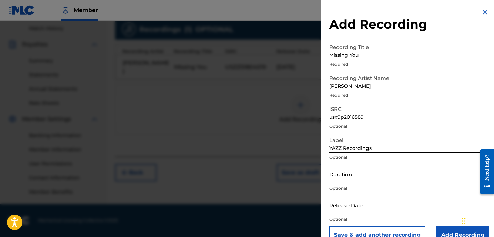
type input "YAZZ Recordings"
click at [362, 174] on input "Duration" at bounding box center [409, 174] width 160 height 20
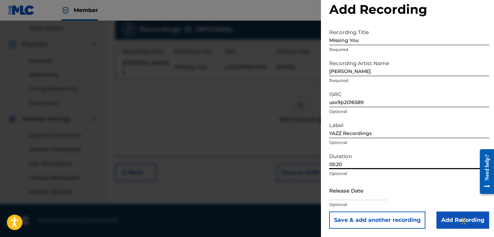
scroll to position [15, 0]
type input "05:20"
click at [333, 198] on input "text" at bounding box center [358, 191] width 59 height 20
select select "7"
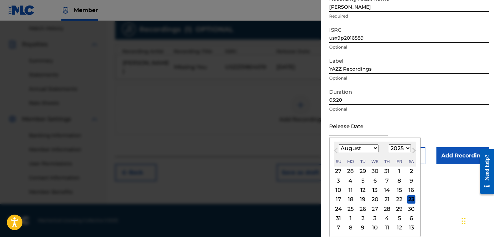
scroll to position [79, 0]
select select "2020"
select select "11"
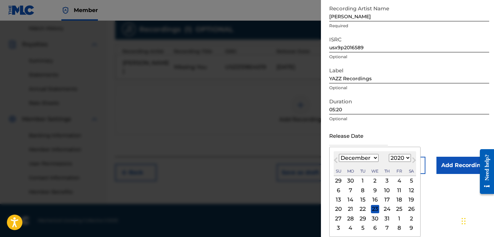
click at [362, 179] on div "1" at bounding box center [363, 181] width 8 height 8
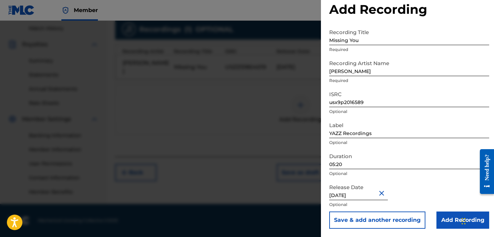
type input "December 1 2020"
click at [448, 220] on input "Add Recording" at bounding box center [463, 220] width 53 height 17
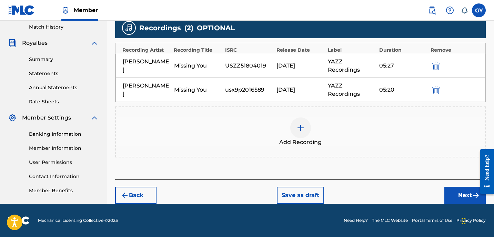
scroll to position [192, 0]
click at [468, 195] on button "Next" at bounding box center [464, 195] width 41 height 17
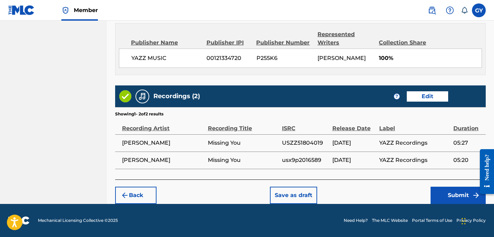
scroll to position [379, 0]
click at [455, 198] on button "Submit" at bounding box center [458, 195] width 55 height 17
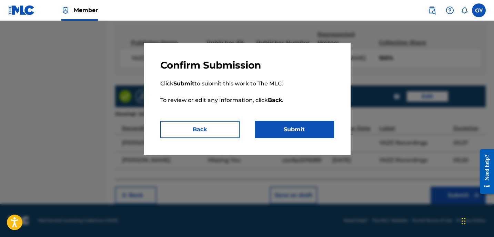
click at [320, 129] on button "Submit" at bounding box center [294, 129] width 79 height 17
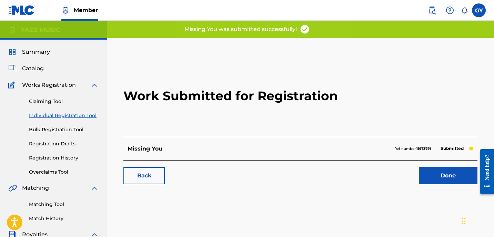
click at [147, 171] on link "Back" at bounding box center [143, 175] width 41 height 17
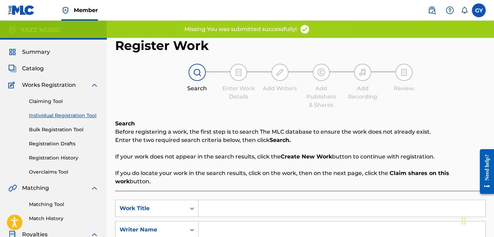
click at [209, 201] on input "Search Form" at bounding box center [342, 208] width 287 height 17
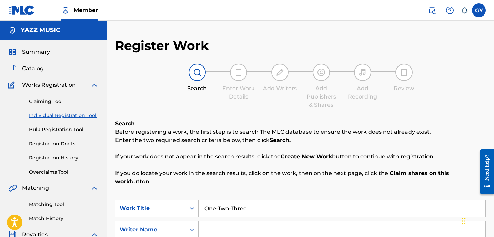
type input "One-Two-Three"
click at [208, 222] on input "Search Form" at bounding box center [342, 230] width 287 height 17
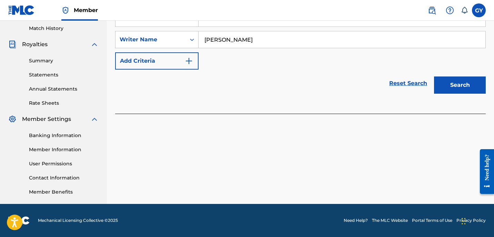
scroll to position [190, 0]
type input "[PERSON_NAME]"
click at [460, 81] on button "Search" at bounding box center [460, 85] width 52 height 17
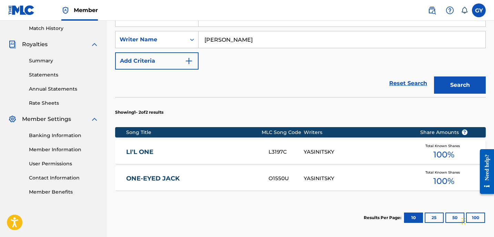
click at [143, 148] on link "LI'L ONE" at bounding box center [192, 152] width 133 height 8
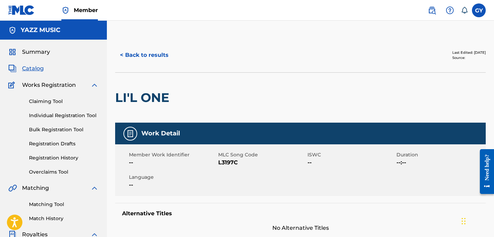
click at [147, 54] on button "< Back to results" at bounding box center [144, 55] width 58 height 17
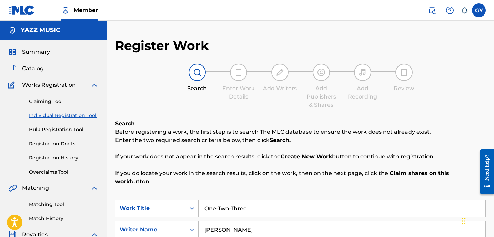
scroll to position [190, 0]
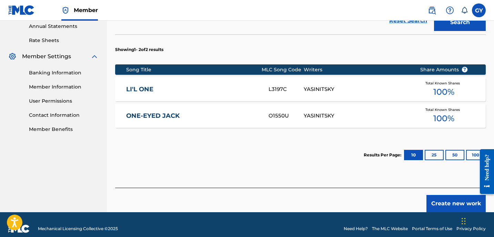
click at [459, 195] on button "Create new work" at bounding box center [456, 203] width 59 height 17
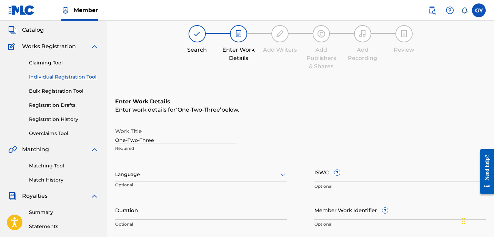
scroll to position [88, 0]
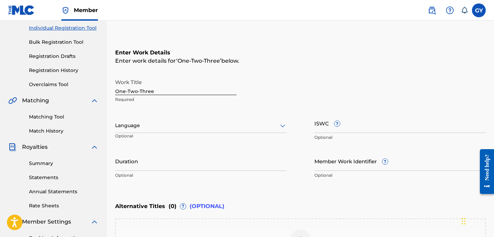
click at [161, 124] on div at bounding box center [201, 125] width 172 height 9
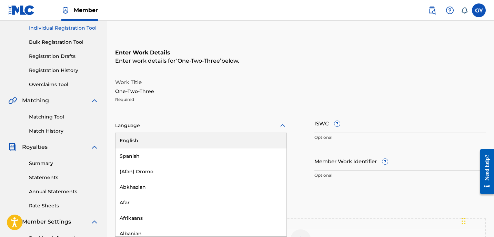
click at [159, 137] on div "English" at bounding box center [201, 141] width 171 height 16
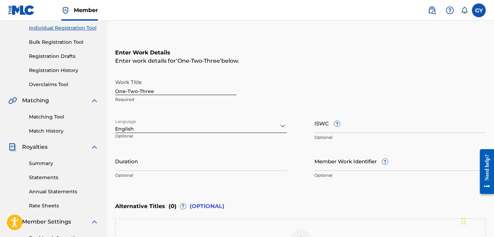
click at [147, 157] on input "Duration" at bounding box center [201, 161] width 172 height 20
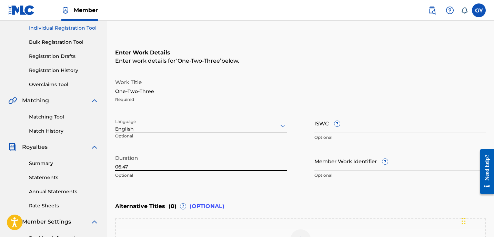
type input "06:47"
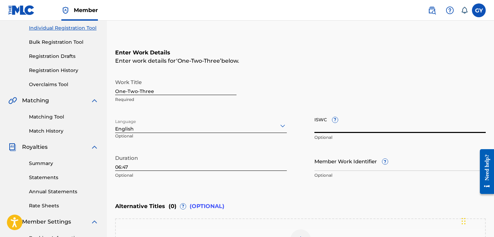
click at [318, 122] on input "ISWC ?" at bounding box center [400, 123] width 172 height 20
paste input "T9143736441"
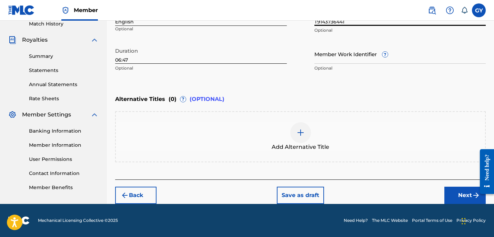
scroll to position [195, 0]
type input "T9143736441"
click at [454, 191] on button "Next" at bounding box center [464, 195] width 41 height 17
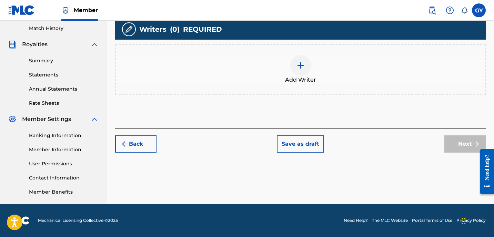
scroll to position [190, 0]
click at [301, 63] on img at bounding box center [301, 65] width 8 height 8
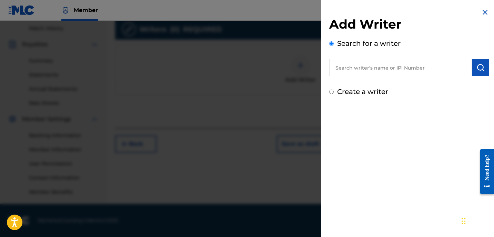
click at [352, 68] on input "text" at bounding box center [400, 67] width 143 height 17
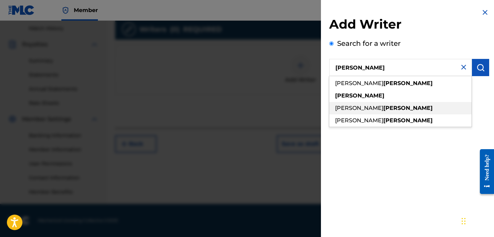
click at [359, 108] on span "gregory walter" at bounding box center [359, 108] width 48 height 7
type input "gregory walter yasinitsky"
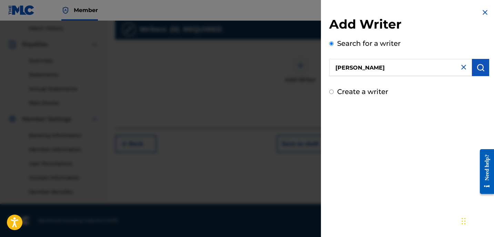
click at [477, 66] on img "submit" at bounding box center [481, 67] width 8 height 8
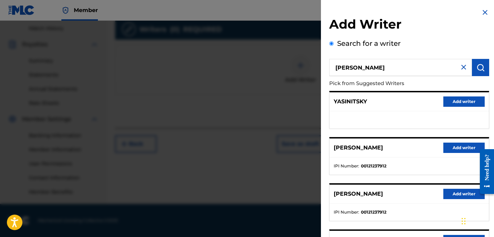
click at [464, 192] on button "Add writer" at bounding box center [463, 194] width 41 height 10
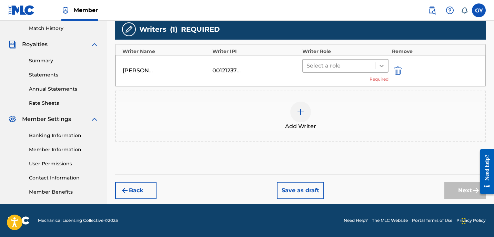
click at [380, 67] on icon at bounding box center [381, 65] width 7 height 7
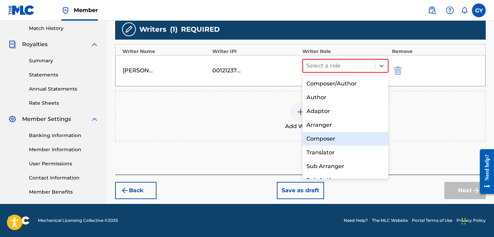
click at [342, 142] on div "Composer" at bounding box center [345, 139] width 86 height 14
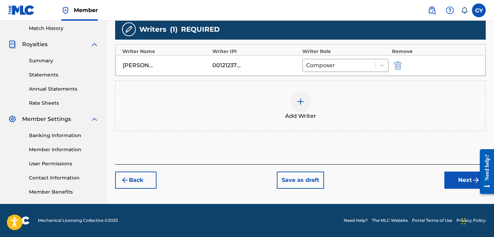
click at [465, 182] on button "Next" at bounding box center [464, 180] width 41 height 17
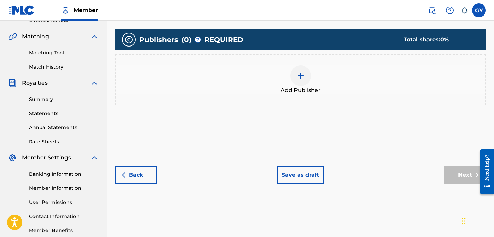
scroll to position [157, 0]
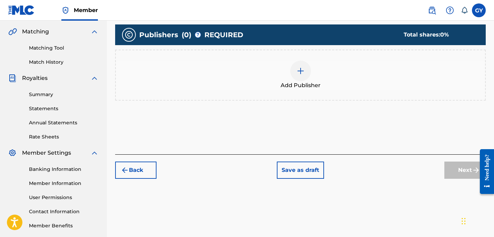
click at [303, 70] on img at bounding box center [301, 71] width 8 height 8
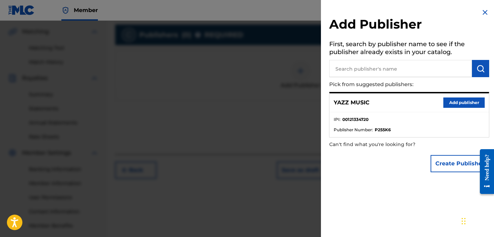
click at [368, 68] on input "text" at bounding box center [400, 68] width 143 height 17
click at [455, 102] on button "Add publisher" at bounding box center [463, 103] width 41 height 10
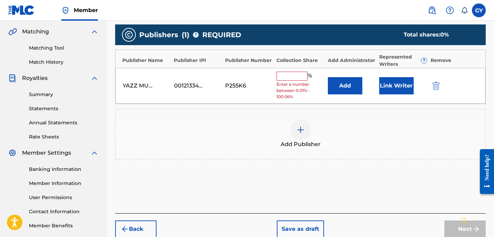
click at [290, 76] on input "text" at bounding box center [292, 76] width 31 height 9
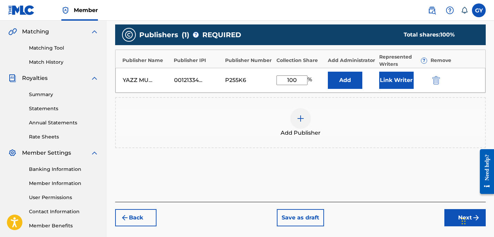
type input "100"
click at [397, 79] on button "Link Writer" at bounding box center [396, 80] width 34 height 17
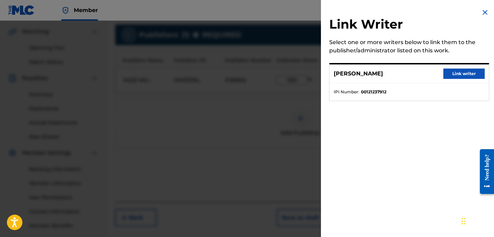
click at [453, 73] on button "Link writer" at bounding box center [463, 74] width 41 height 10
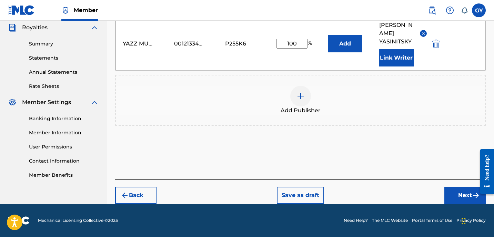
scroll to position [207, 0]
click at [469, 197] on button "Next" at bounding box center [464, 195] width 41 height 17
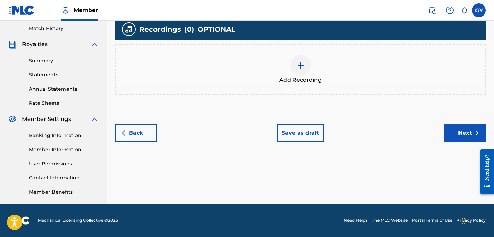
scroll to position [190, 0]
click at [300, 66] on img at bounding box center [301, 65] width 8 height 8
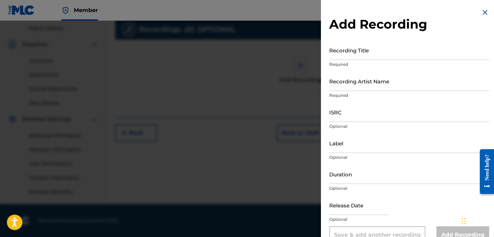
click at [356, 51] on input "Recording Title" at bounding box center [409, 50] width 160 height 20
type input "One-Two-Three"
click at [373, 85] on input "Recording Artist Name" at bounding box center [409, 81] width 160 height 20
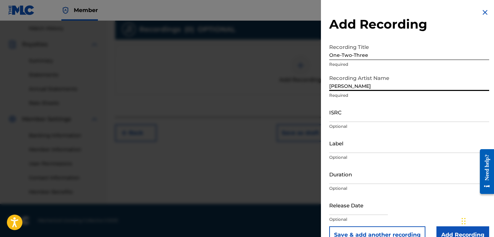
type input "Greg Yasinitsky"
click at [335, 116] on input "ISRC" at bounding box center [409, 112] width 160 height 20
paste input "USZZ51804020"
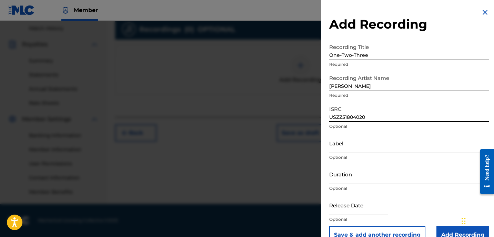
type input "USZZ51804020"
click at [332, 145] on input "Label" at bounding box center [409, 143] width 160 height 20
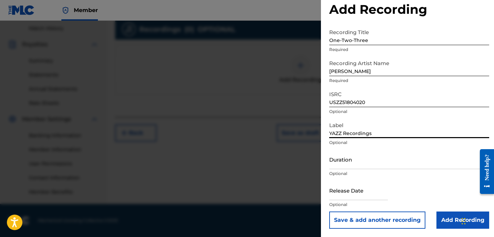
scroll to position [15, 0]
type input "YAZZ Recordings"
click at [355, 161] on input "Duration" at bounding box center [409, 160] width 160 height 20
type input "06:47"
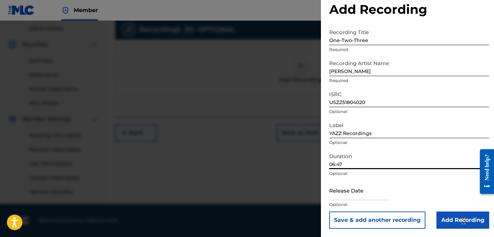
click at [337, 196] on input "text" at bounding box center [358, 191] width 59 height 20
select select "7"
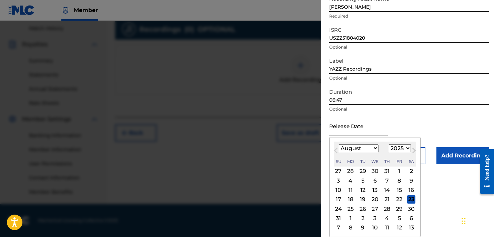
scroll to position [79, 0]
select select "2017"
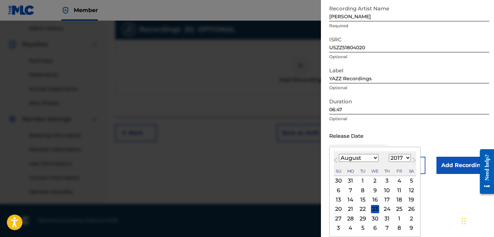
select select "5"
click at [384, 177] on div "1" at bounding box center [387, 181] width 8 height 8
type input "June 1 2017"
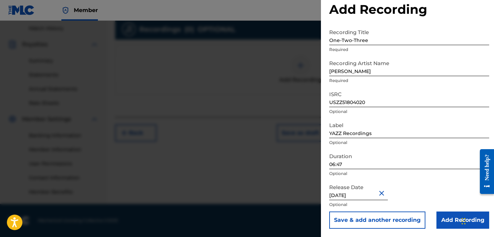
scroll to position [190, 0]
click at [447, 220] on input "Add Recording" at bounding box center [463, 220] width 53 height 17
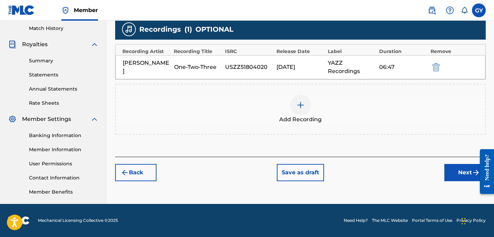
click at [454, 171] on button "Next" at bounding box center [464, 172] width 41 height 17
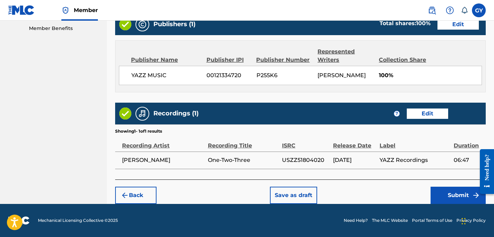
scroll to position [362, 0]
click at [449, 194] on button "Submit" at bounding box center [458, 195] width 55 height 17
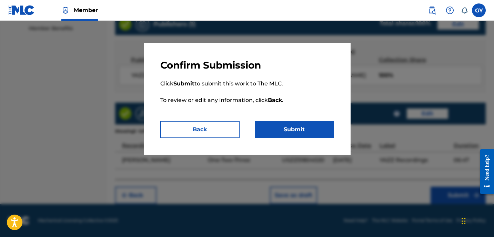
click at [324, 132] on button "Submit" at bounding box center [294, 129] width 79 height 17
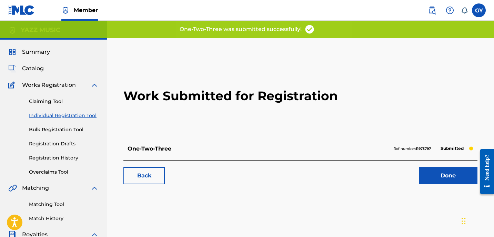
click at [488, 162] on div "Need help?" at bounding box center [486, 167] width 9 height 26
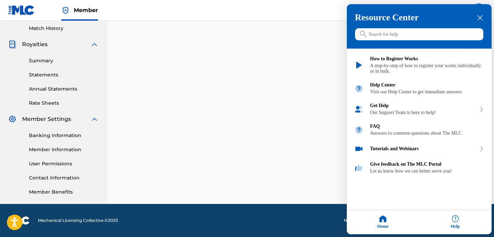
scroll to position [190, 0]
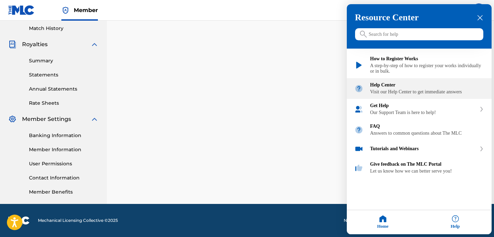
click at [410, 88] on div "Help Center" at bounding box center [427, 86] width 114 height 6
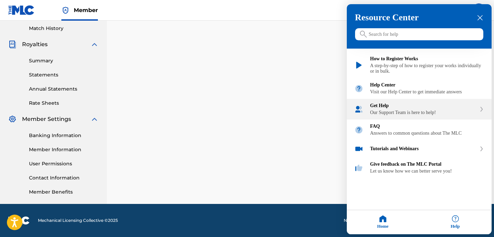
click at [400, 116] on div "Get Help Our Support Team is here to help!" at bounding box center [423, 109] width 106 height 12
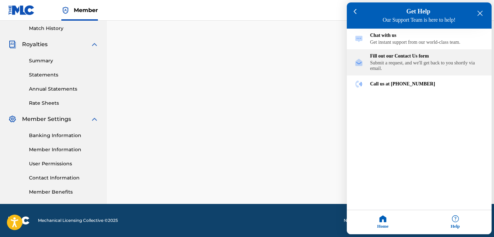
click at [404, 66] on div "Submit a request, and we'll get back to you shortly via email." at bounding box center [427, 66] width 114 height 11
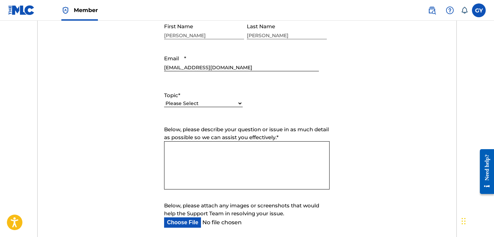
scroll to position [291, 0]
click at [187, 159] on textarea "Below, please describe your question or issue in as much detail as possible so …" at bounding box center [247, 165] width 166 height 48
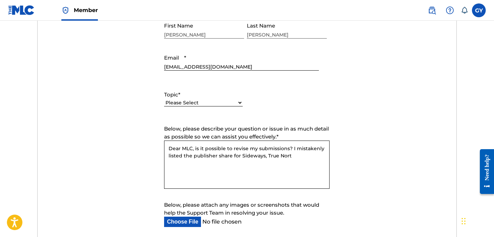
type textarea "Dear MLC, is it possible to revise my submissions? I mistakenly listed the publ…"
drag, startPoint x: 287, startPoint y: 153, endPoint x: 158, endPoint y: 149, distance: 129.4
click at [158, 149] on form "Submit a request Typical reply time: within hours via email First Name Gregory …" at bounding box center [247, 122] width 419 height 288
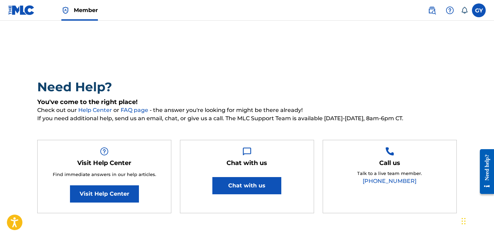
scroll to position [0, 0]
click at [28, 11] on img at bounding box center [21, 10] width 27 height 10
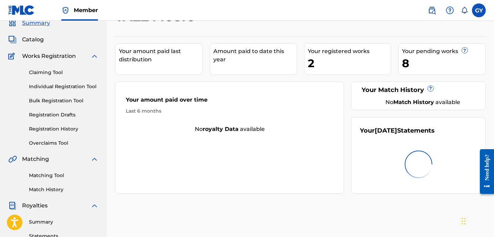
scroll to position [23, 0]
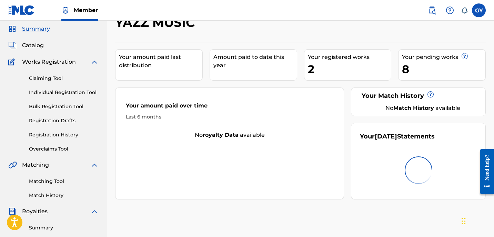
click at [70, 134] on link "Registration History" at bounding box center [64, 134] width 70 height 7
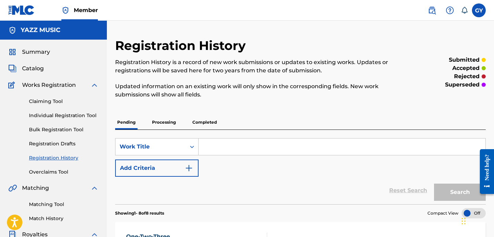
click at [42, 68] on span "Catalog" at bounding box center [33, 68] width 22 height 8
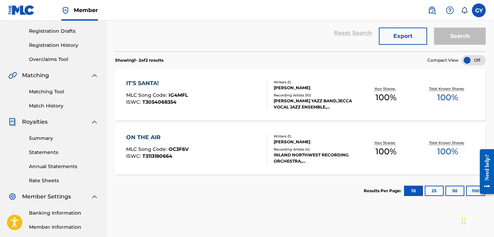
scroll to position [113, 0]
click at [150, 81] on div "IT'S SANTA!" at bounding box center [157, 83] width 62 height 8
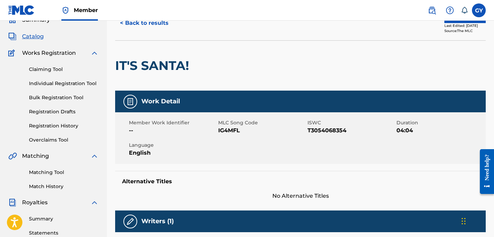
scroll to position [19, 0]
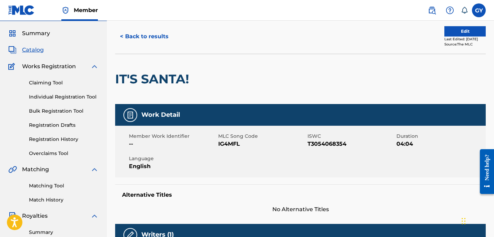
click at [156, 35] on button "< Back to results" at bounding box center [144, 36] width 58 height 17
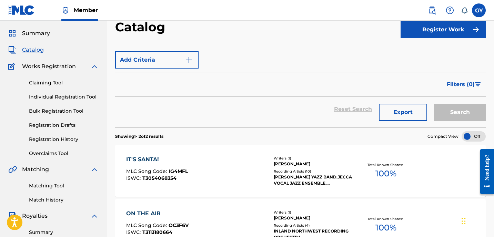
scroll to position [113, 0]
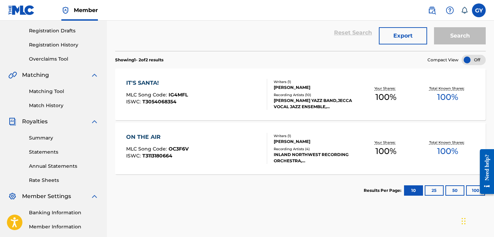
click at [154, 136] on div "ON THE AIR" at bounding box center [157, 137] width 62 height 8
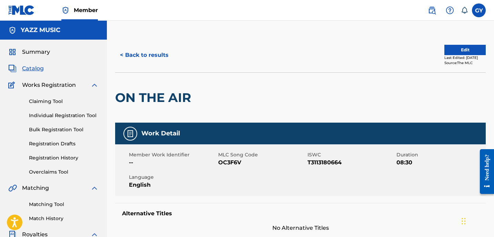
click at [490, 166] on div "Need help?" at bounding box center [486, 167] width 9 height 26
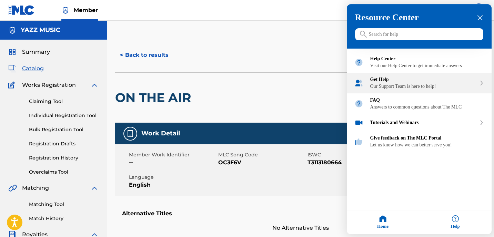
click at [420, 90] on div "Our Support Team is here to help!" at bounding box center [423, 87] width 106 height 6
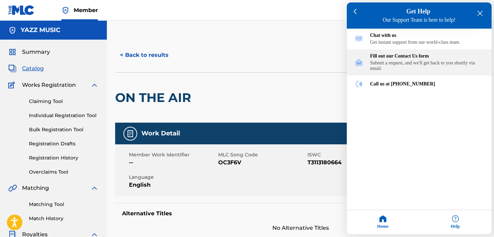
click at [413, 59] on div "Fill out our Contact Us form" at bounding box center [427, 57] width 114 height 6
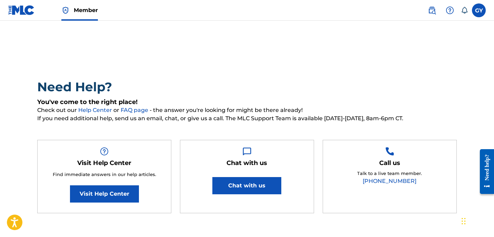
click at [110, 194] on link "Visit Help Center" at bounding box center [104, 194] width 69 height 17
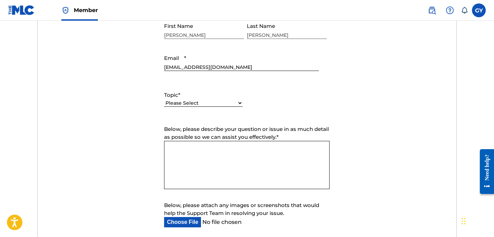
scroll to position [292, 0]
click at [193, 157] on textarea "Below, please describe your question or issue in as much detail as possible so …" at bounding box center [247, 164] width 166 height 48
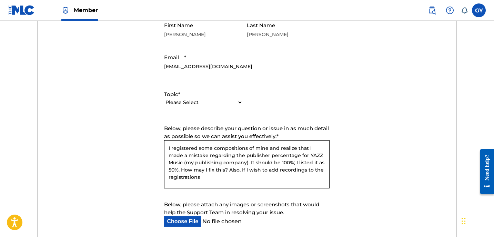
click at [267, 171] on textarea "I registered some compositions of mine and realize that I made a mistake regard…" at bounding box center [247, 164] width 166 height 48
click at [209, 175] on textarea "I registered some compositions of mine and realize that I made a mistake regard…" at bounding box center [247, 164] width 166 height 48
click at [266, 148] on textarea "I registered some compositions of mine and realize that I made a mistake regard…" at bounding box center [247, 164] width 166 height 48
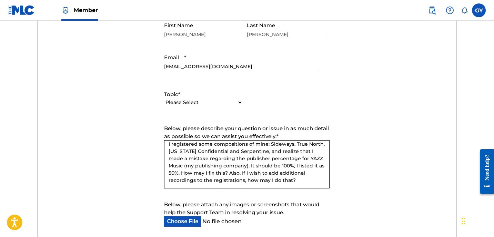
scroll to position [4, 0]
click at [319, 179] on textarea "I registered some compositions of mine: Sideways, True North, [US_STATE] Confid…" at bounding box center [247, 164] width 166 height 48
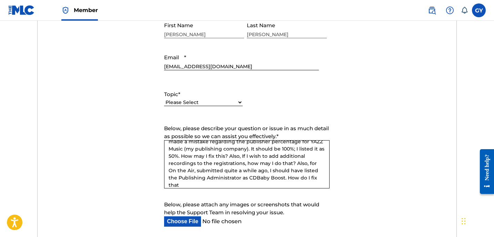
click at [297, 170] on textarea "I registered some compositions of mine: Sideways, True North, [US_STATE] Confid…" at bounding box center [247, 164] width 166 height 48
click at [194, 176] on textarea "I registered some compositions of mine: Sideways, True North, [US_STATE] Confid…" at bounding box center [247, 164] width 166 height 48
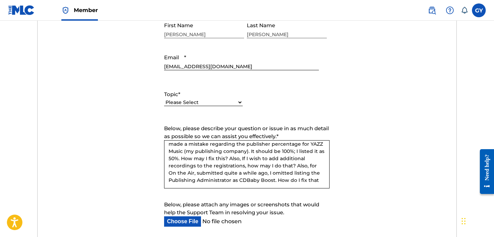
click at [319, 162] on textarea "I registered some compositions of mine: Sideways, True North, [US_STATE] Confid…" at bounding box center [247, 164] width 166 height 48
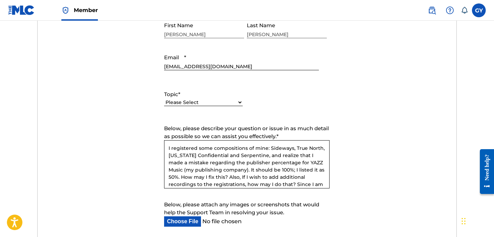
scroll to position [283, 0]
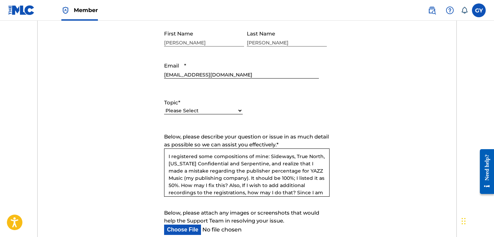
click at [169, 156] on textarea "I registered some compositions of mine: Sideways, True North, [US_STATE] Confid…" at bounding box center [247, 173] width 166 height 48
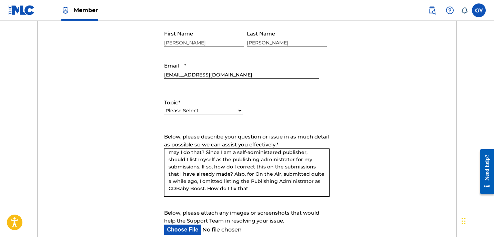
scroll to position [48, 0]
click at [289, 186] on textarea "[DATE], I registered some compositions of mine: Sideways, True North, [US_STATE…" at bounding box center [247, 173] width 166 height 48
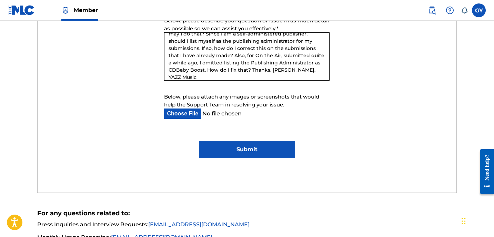
scroll to position [402, 0]
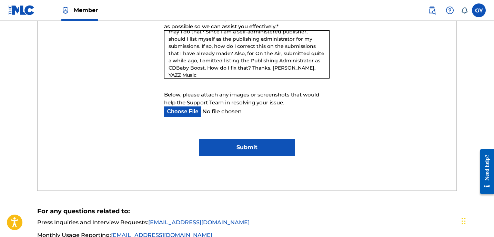
type textarea "[DATE], I registered some compositions of mine: Sideways, True North, [US_STATE…"
click at [258, 147] on input "Submit" at bounding box center [247, 147] width 96 height 17
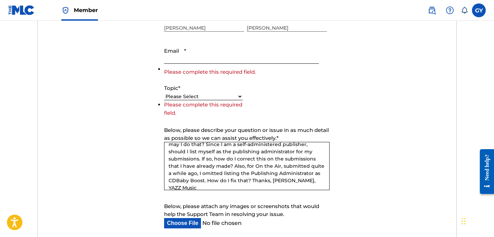
scroll to position [50, 0]
select select "I need help with managing my catalog"
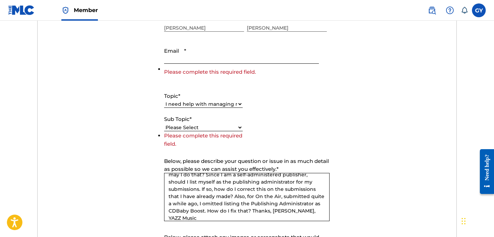
select select "I need help editing my works"
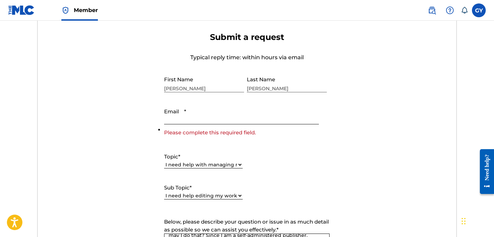
scroll to position [220, 0]
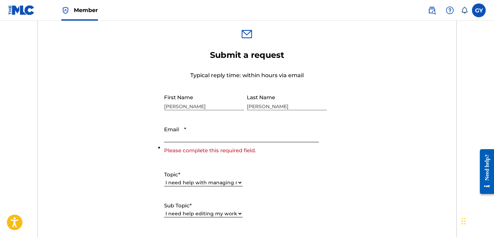
click at [200, 135] on input "Email *" at bounding box center [241, 133] width 154 height 20
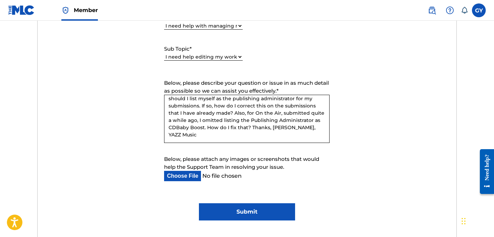
scroll to position [55, 0]
type input "[EMAIL_ADDRESS][DOMAIN_NAME]"
click at [248, 211] on input "Submit" at bounding box center [247, 211] width 96 height 17
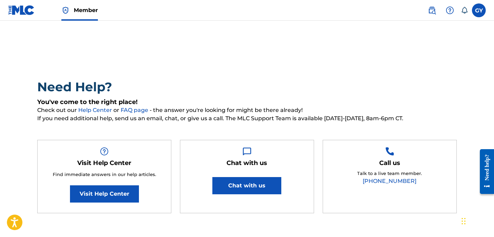
scroll to position [0, 0]
click at [477, 12] on label at bounding box center [479, 10] width 14 height 14
click at [479, 10] on input "[PERSON_NAME] [EMAIL_ADDRESS][DOMAIN_NAME] Notification Preferences Profile Log…" at bounding box center [479, 10] width 0 height 0
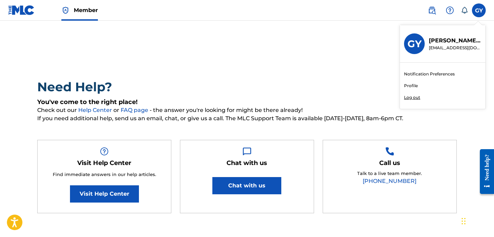
click at [414, 97] on p "Log out" at bounding box center [412, 97] width 16 height 6
click at [479, 10] on input "[PERSON_NAME] [EMAIL_ADDRESS][DOMAIN_NAME] Notification Preferences Profile Log…" at bounding box center [479, 10] width 0 height 0
